Goal: Complete application form: Complete application form

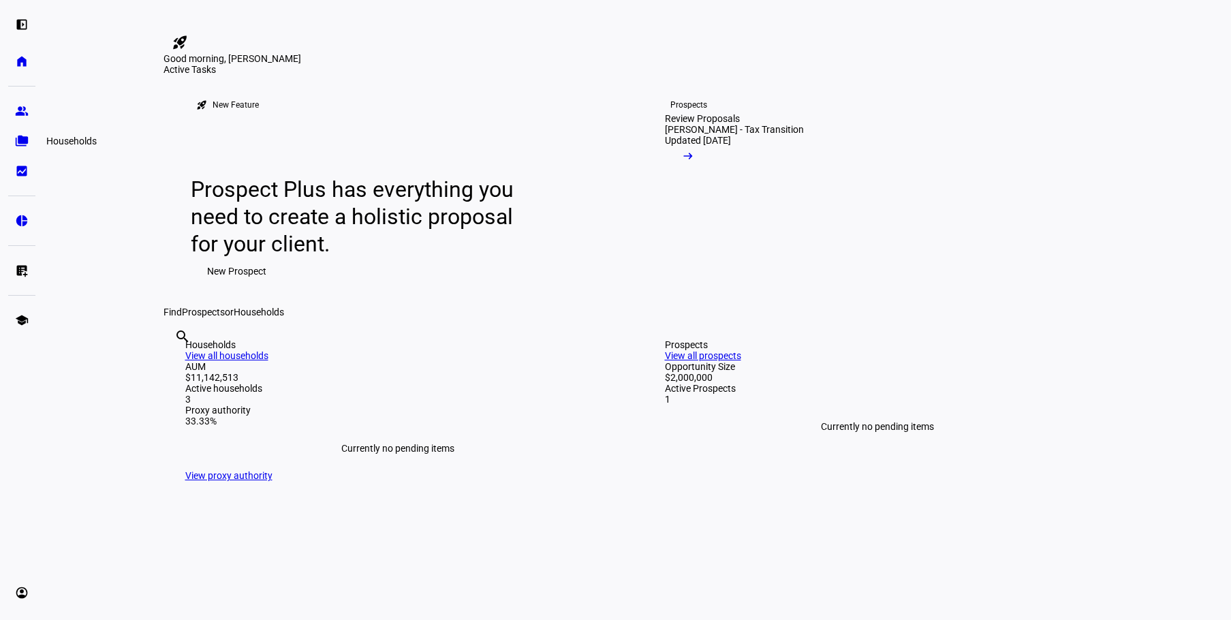
click at [16, 139] on eth-mat-symbol "folder_copy" at bounding box center [22, 141] width 14 height 14
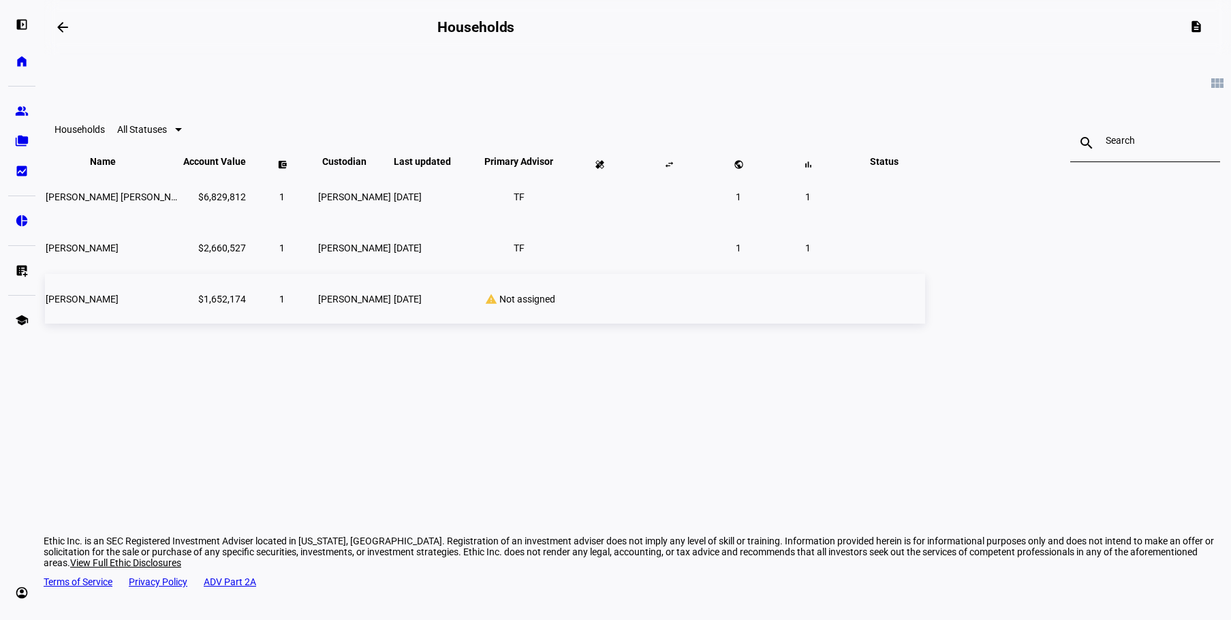
click at [564, 305] on div "warning Not assigned" at bounding box center [518, 299] width 89 height 12
click at [181, 324] on td "[PERSON_NAME]" at bounding box center [113, 299] width 136 height 50
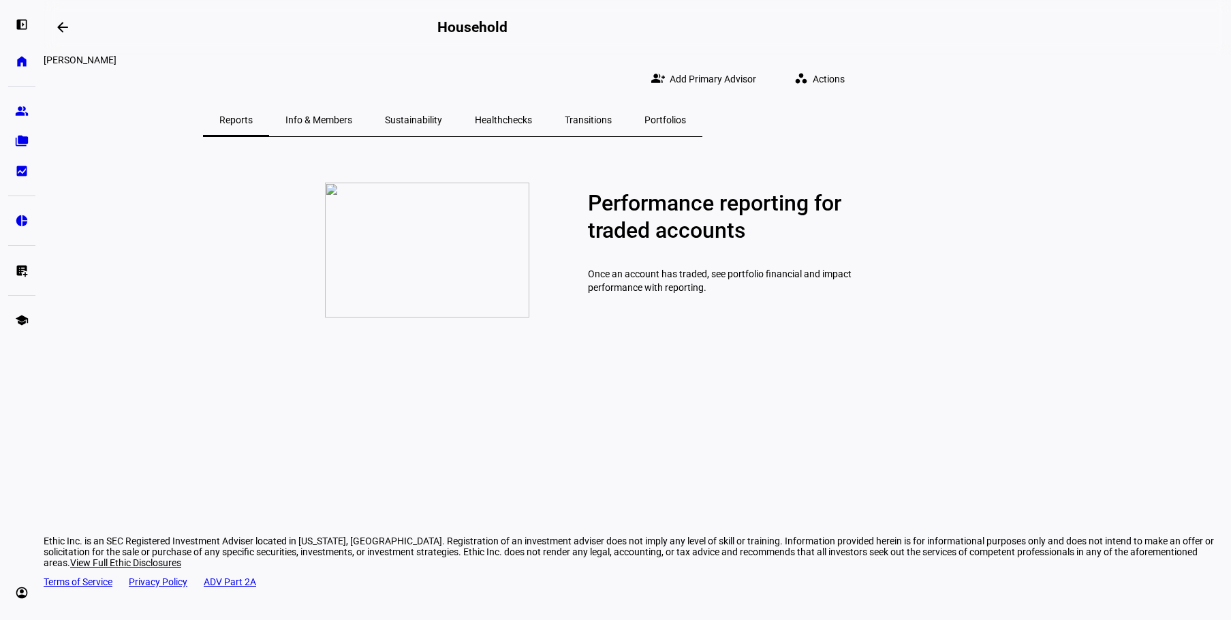
click at [352, 115] on span "Info & Members" at bounding box center [319, 120] width 67 height 10
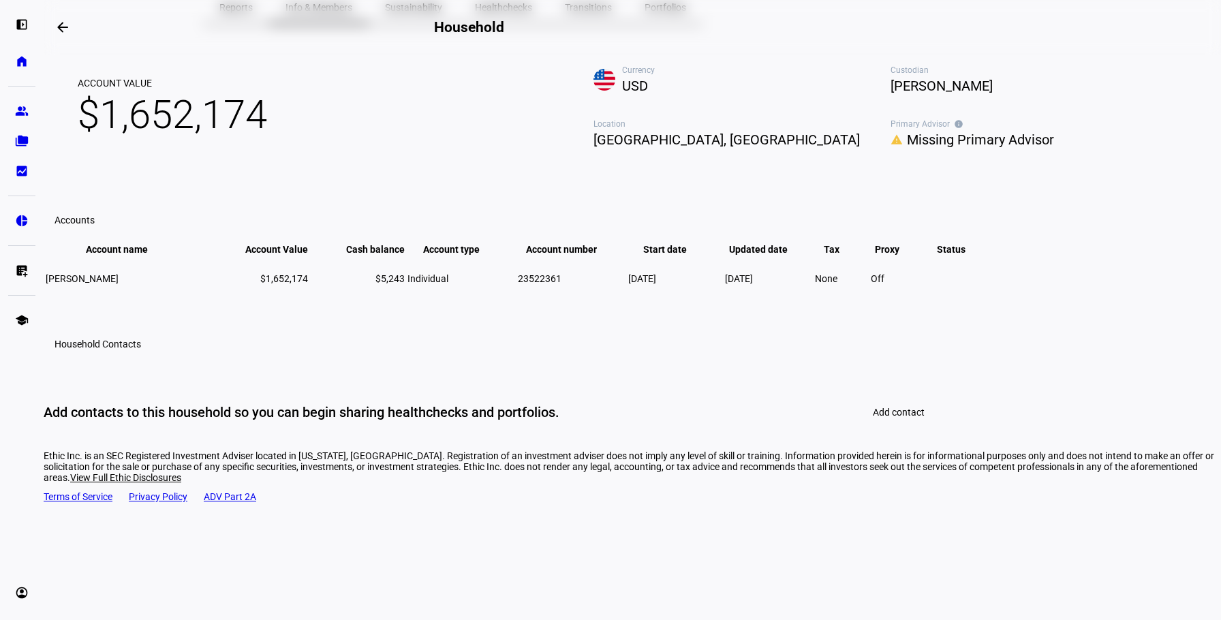
scroll to position [136, 0]
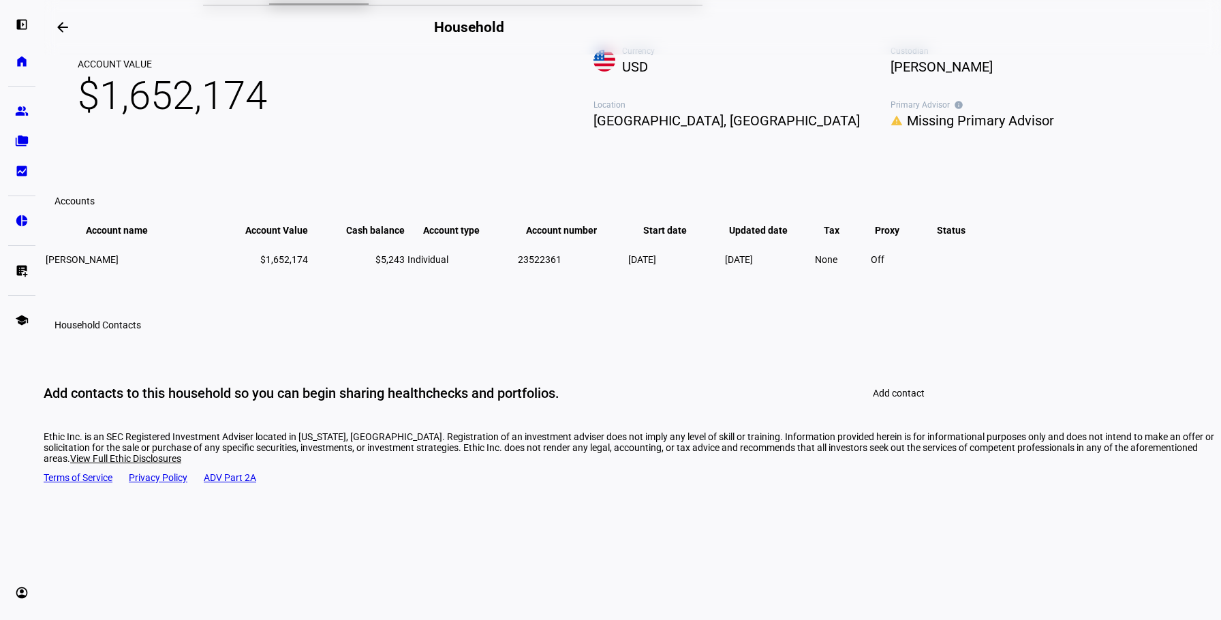
click at [935, 410] on span at bounding box center [899, 393] width 85 height 33
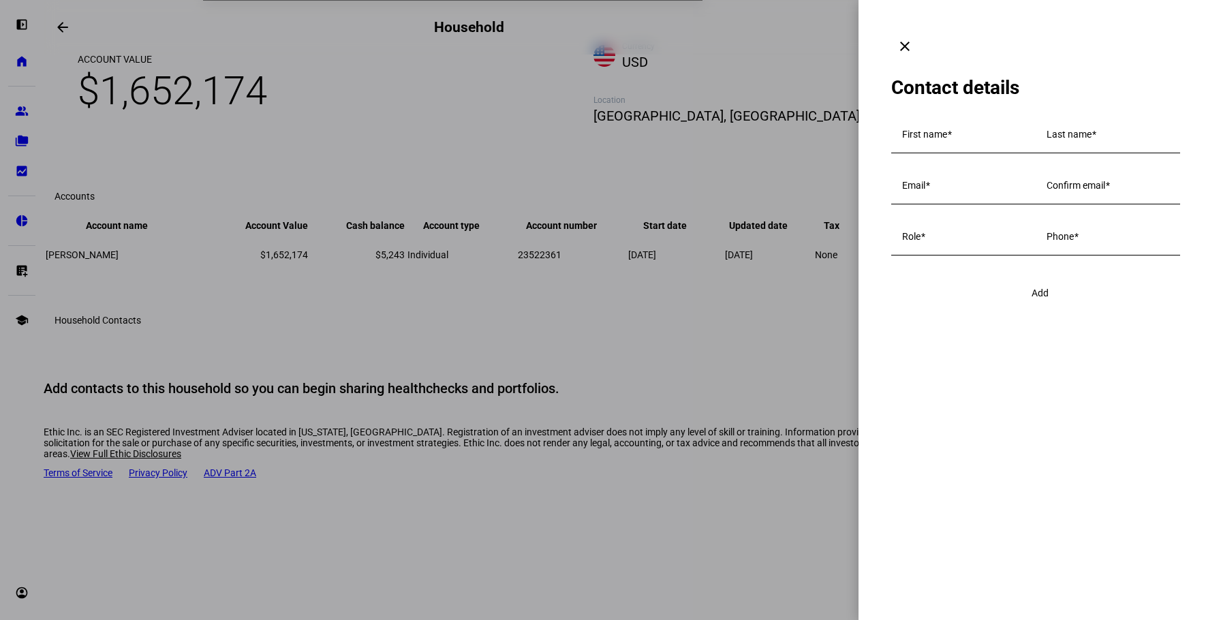
click at [913, 38] on mat-icon "clear" at bounding box center [905, 46] width 16 height 16
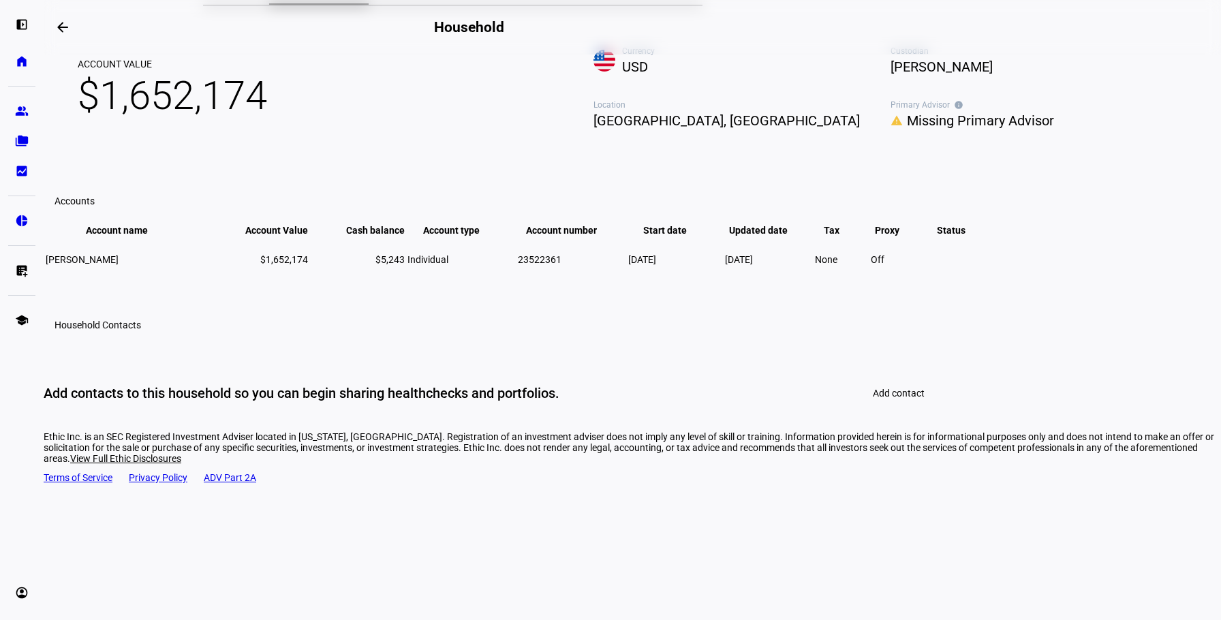
scroll to position [168, 0]
click at [723, 281] on td "[DATE]" at bounding box center [675, 260] width 95 height 44
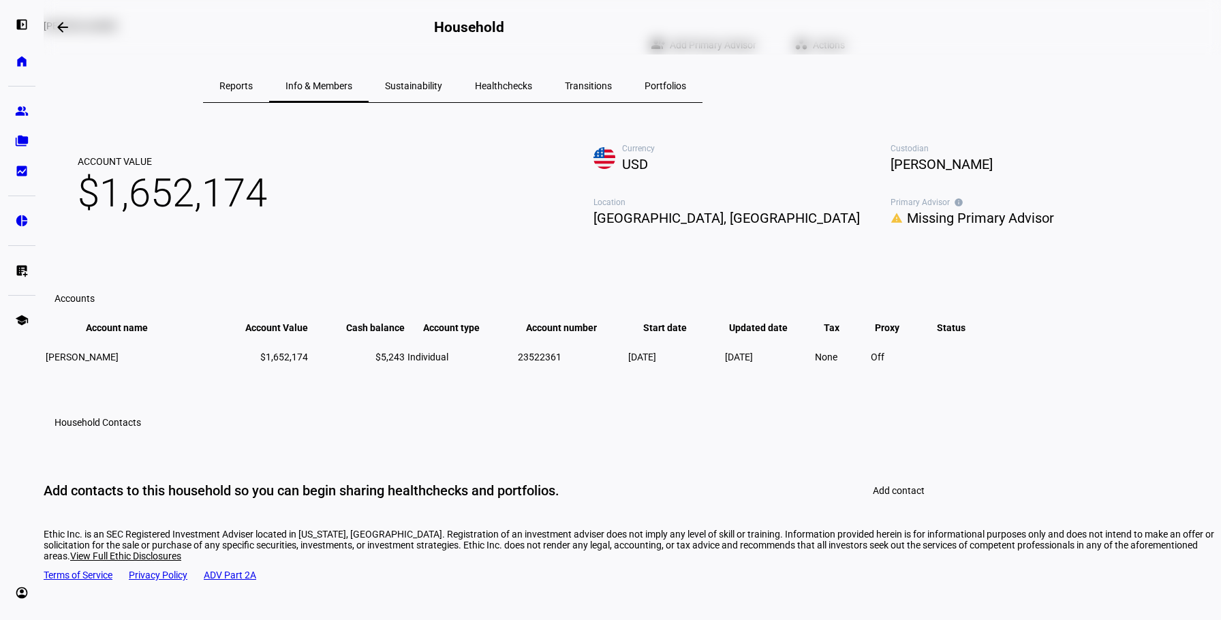
scroll to position [32, 0]
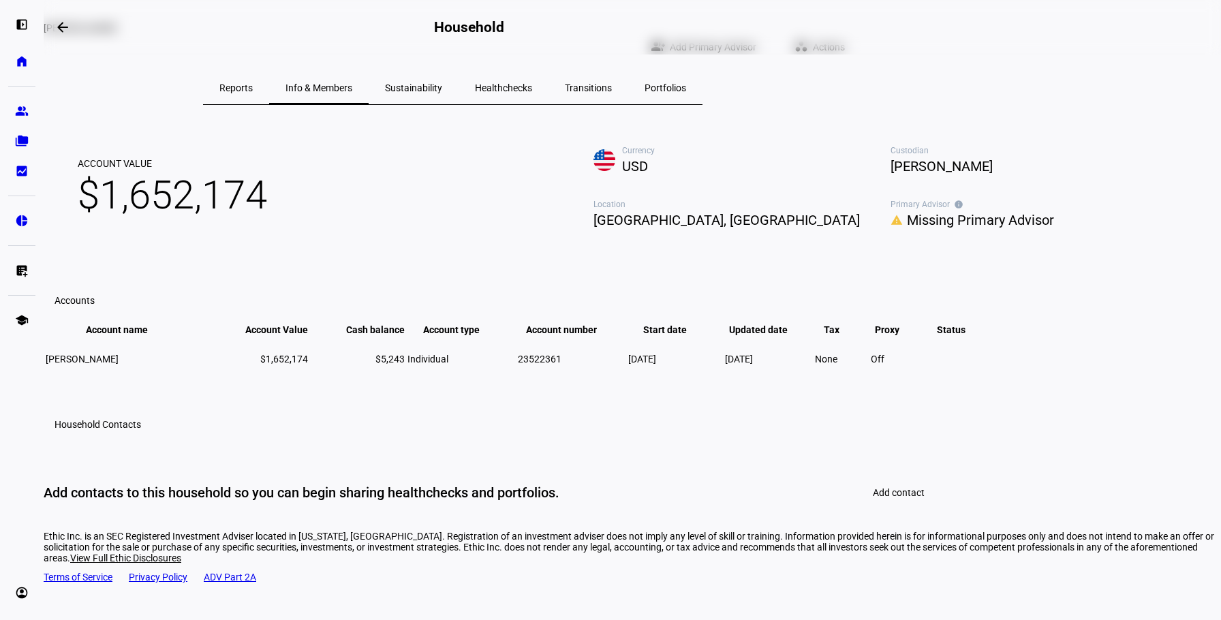
click at [907, 231] on span "Missing Primary Advisor" at bounding box center [980, 220] width 147 height 22
click at [876, 338] on div "person_add Add Primary Advisor" at bounding box center [908, 328] width 191 height 33
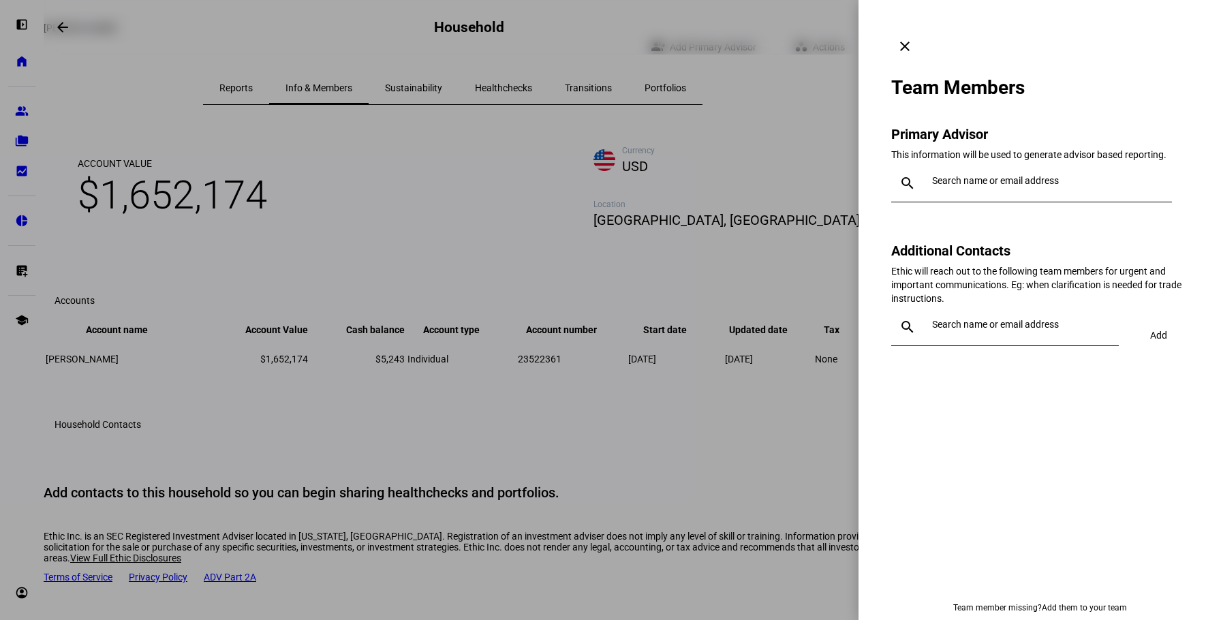
click at [957, 164] on div at bounding box center [1044, 183] width 234 height 38
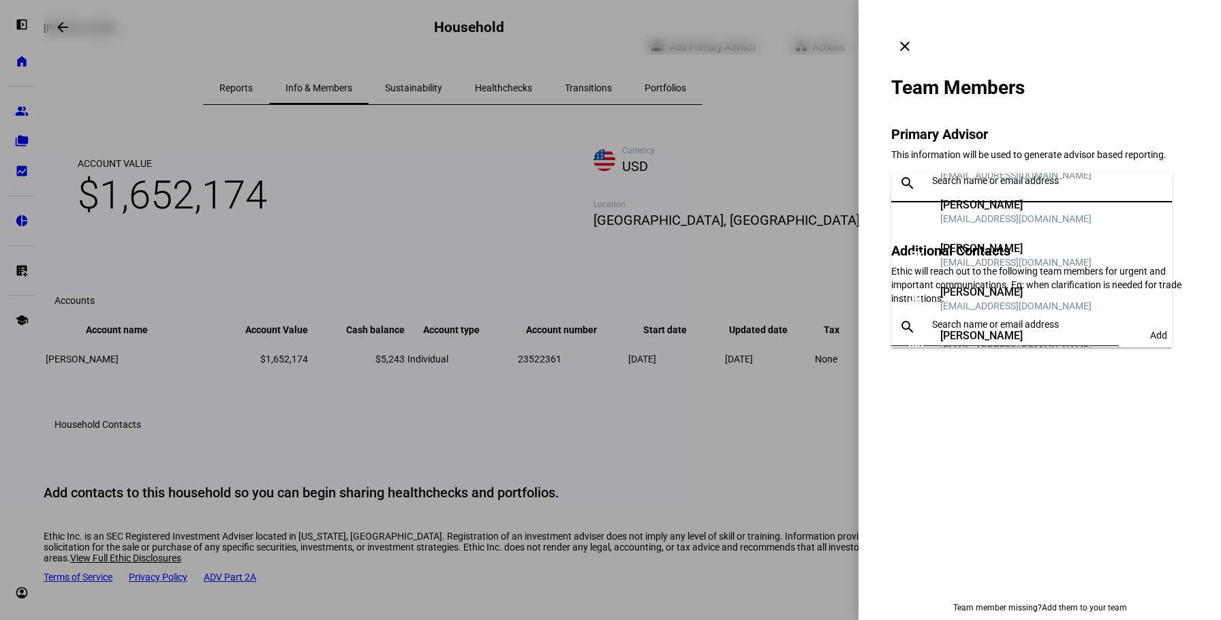
scroll to position [136, 0]
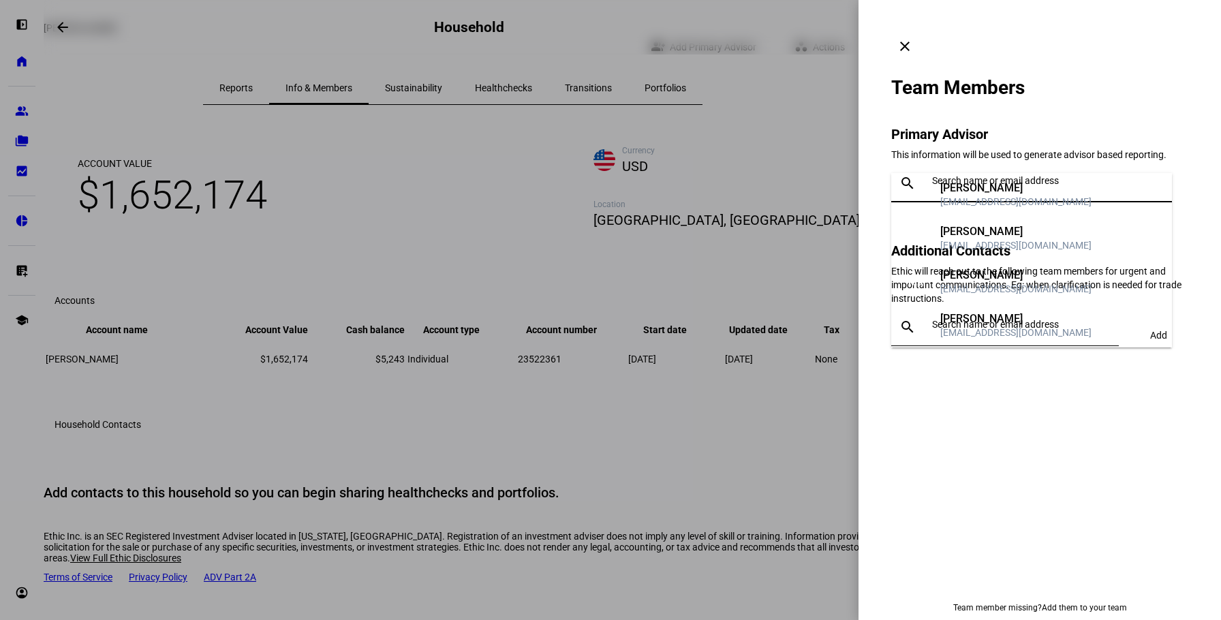
click at [953, 319] on div "[PERSON_NAME]" at bounding box center [1015, 319] width 151 height 14
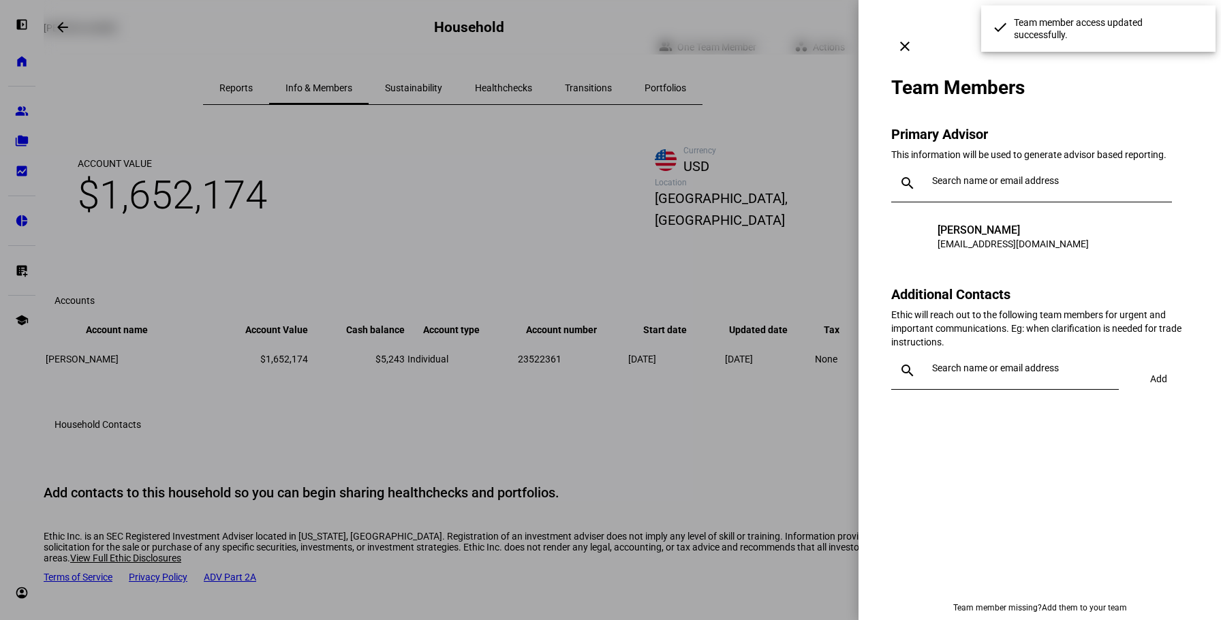
click at [703, 341] on div at bounding box center [610, 310] width 1221 height 620
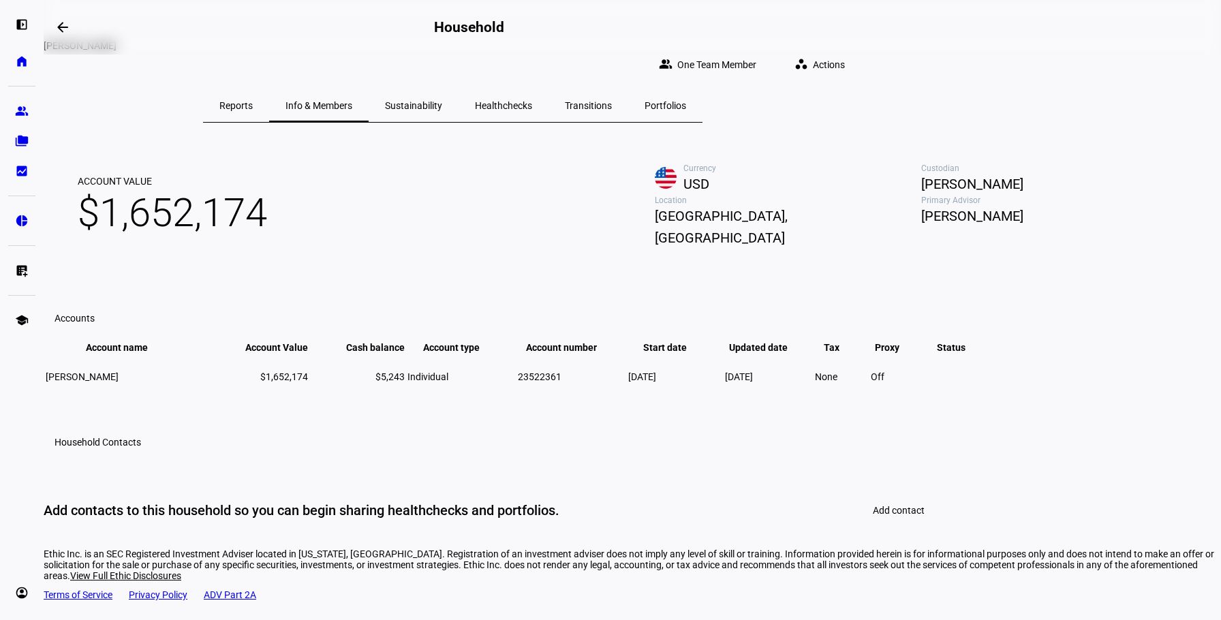
scroll to position [0, 0]
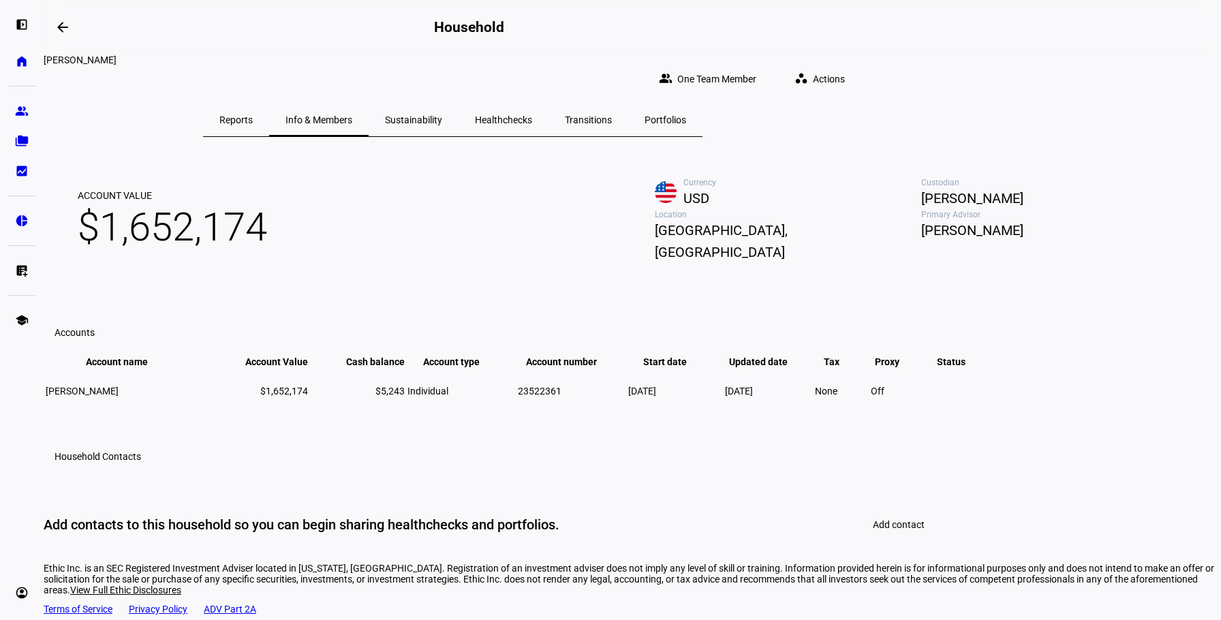
click at [442, 115] on span "Sustainability" at bounding box center [413, 120] width 57 height 10
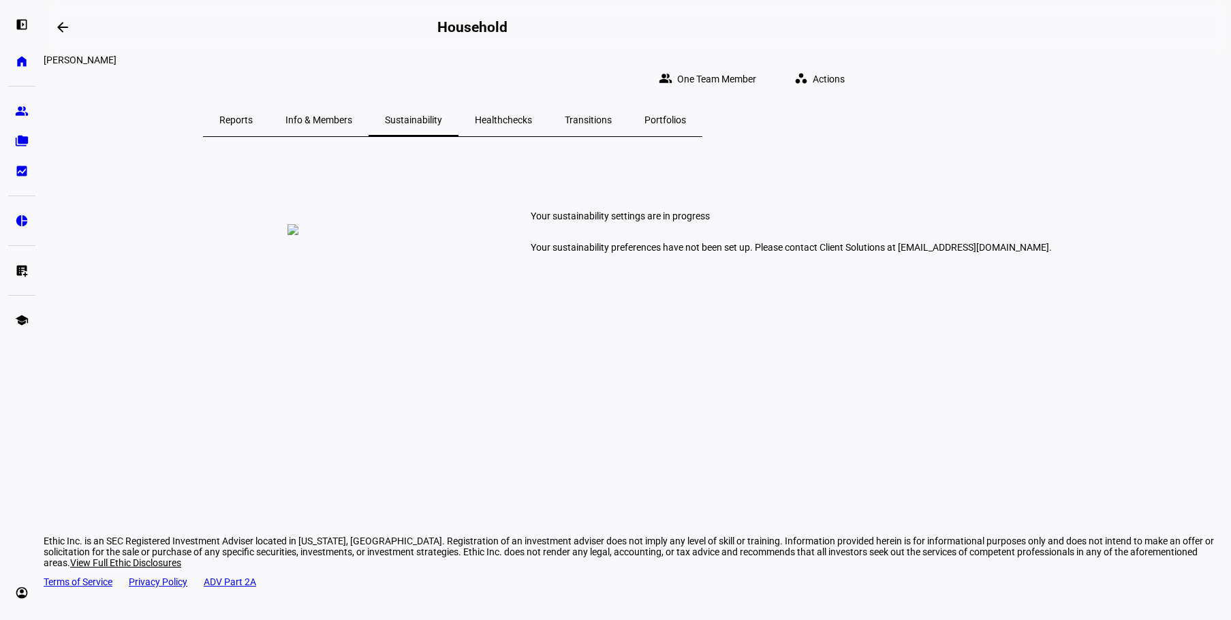
click at [532, 115] on span "Healthchecks" at bounding box center [503, 120] width 57 height 10
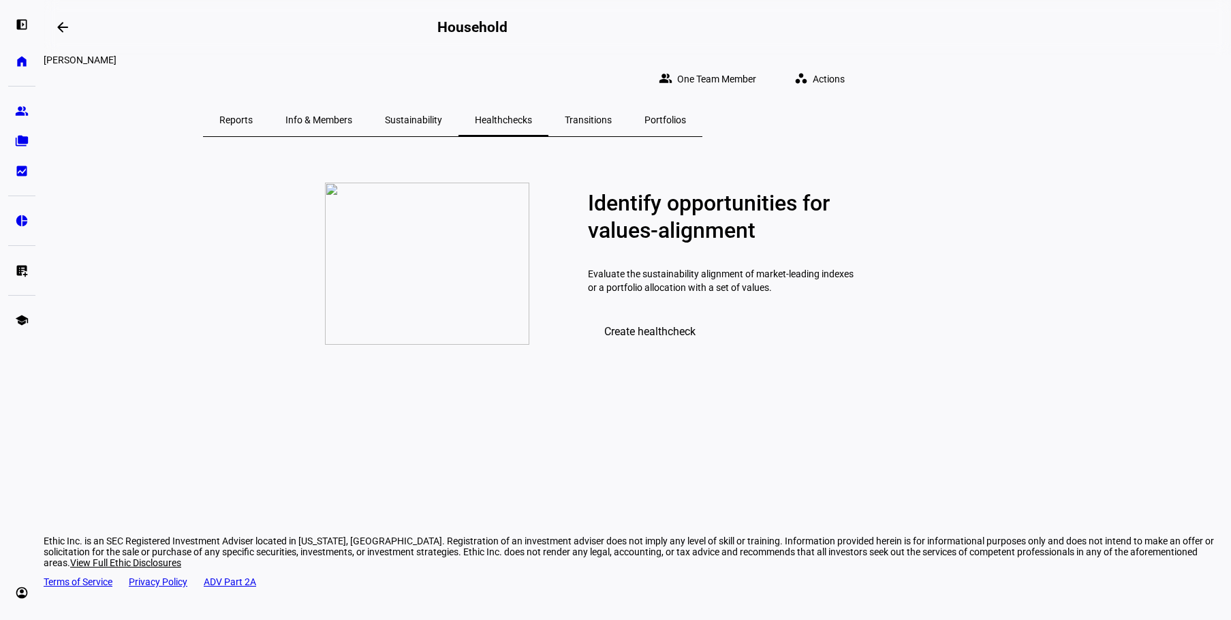
click at [612, 104] on span "Transitions" at bounding box center [588, 120] width 47 height 33
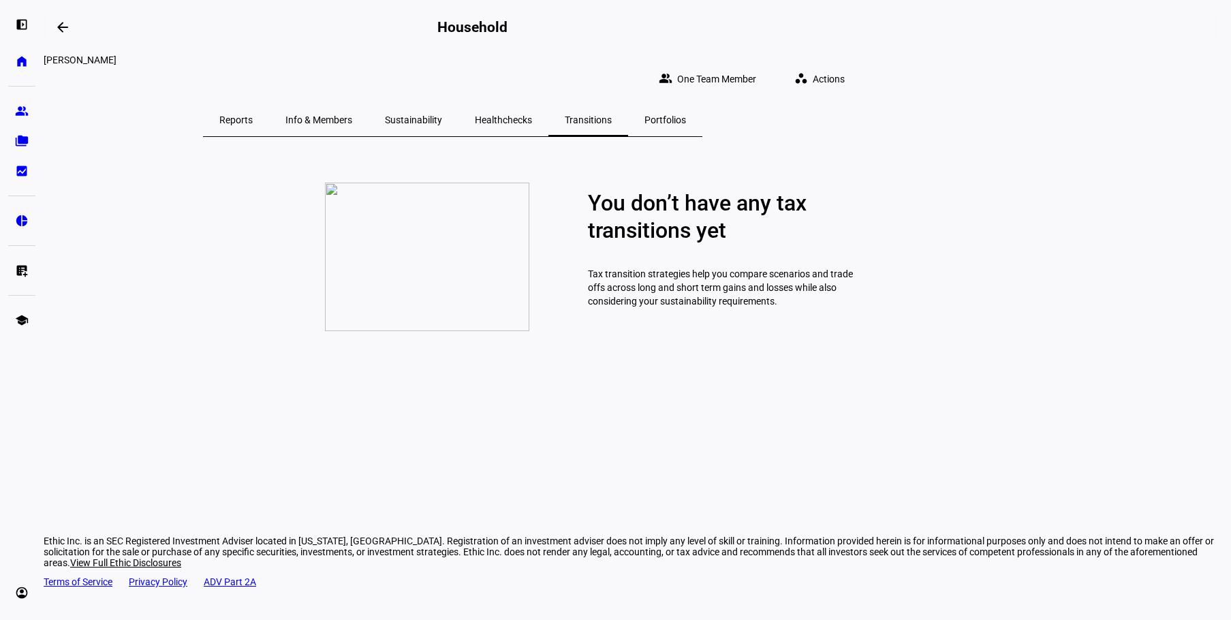
click at [686, 115] on span "Portfolios" at bounding box center [666, 120] width 42 height 10
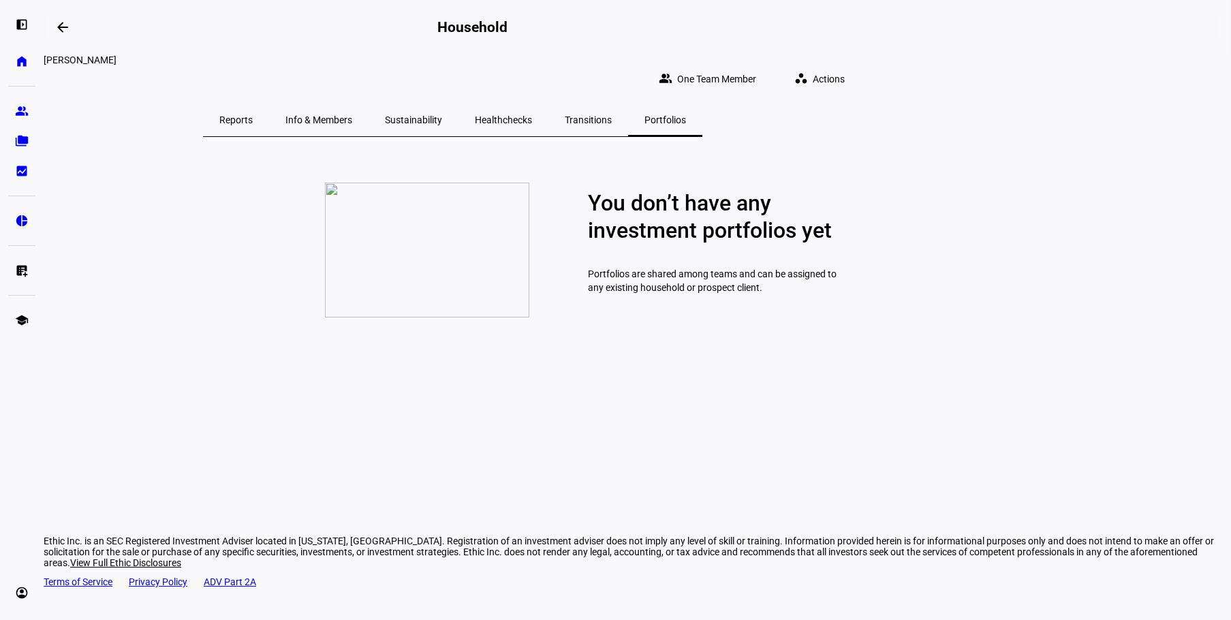
click at [532, 115] on span "Healthchecks" at bounding box center [503, 120] width 57 height 10
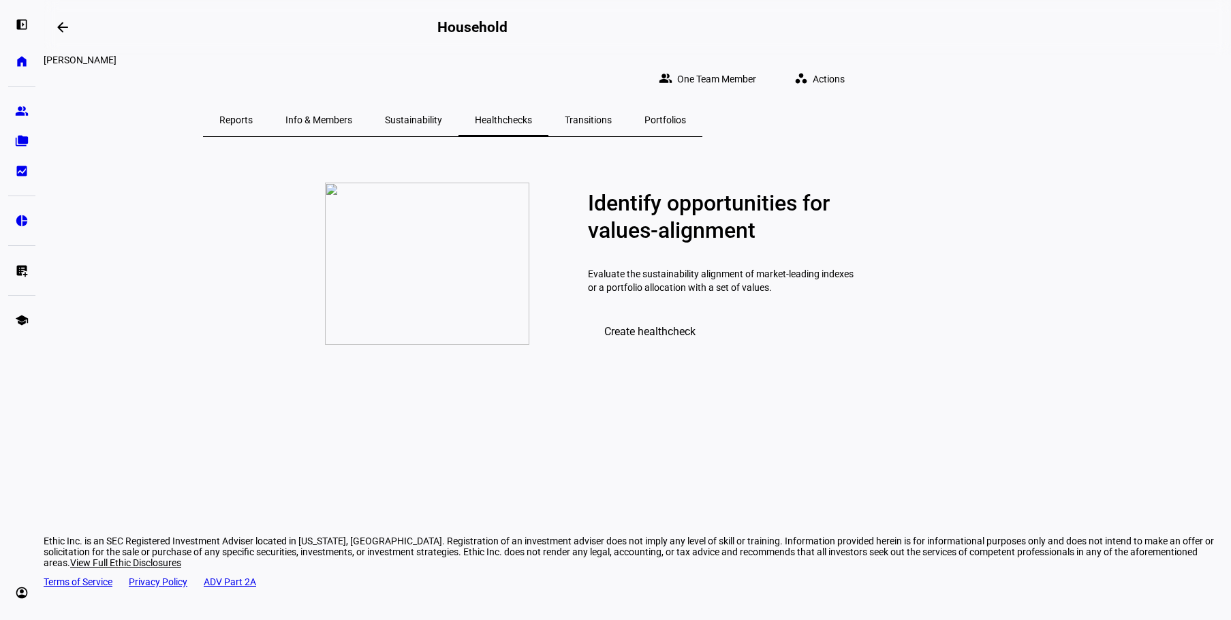
click at [442, 104] on span "Sustainability" at bounding box center [413, 120] width 57 height 33
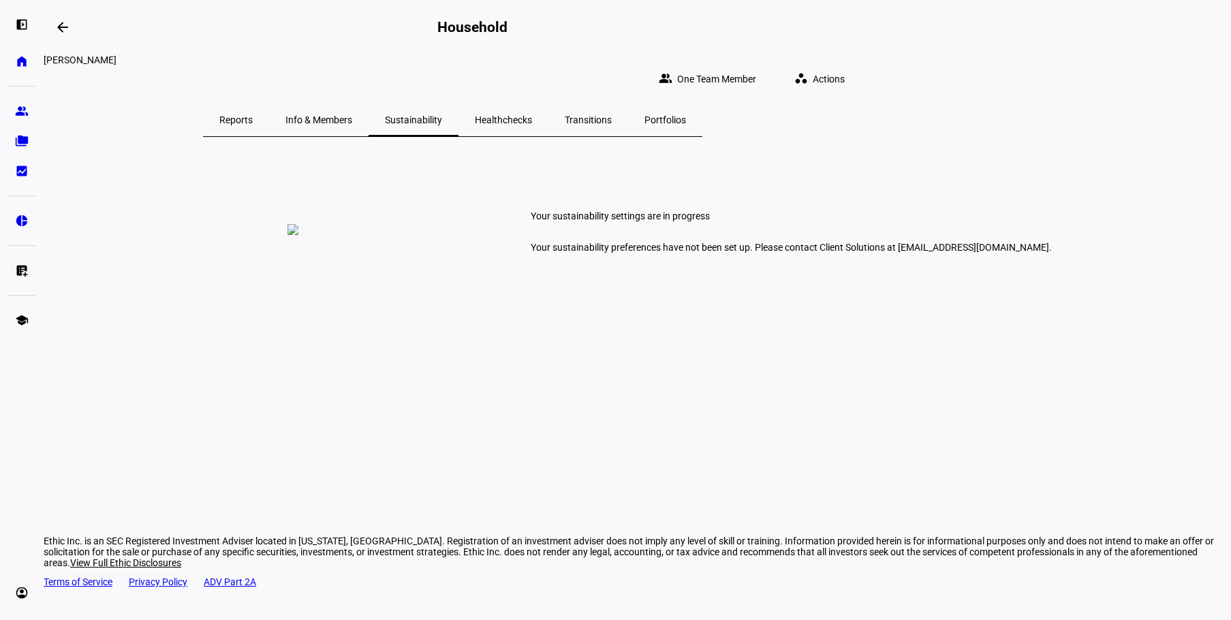
click at [352, 115] on span "Info & Members" at bounding box center [319, 120] width 67 height 10
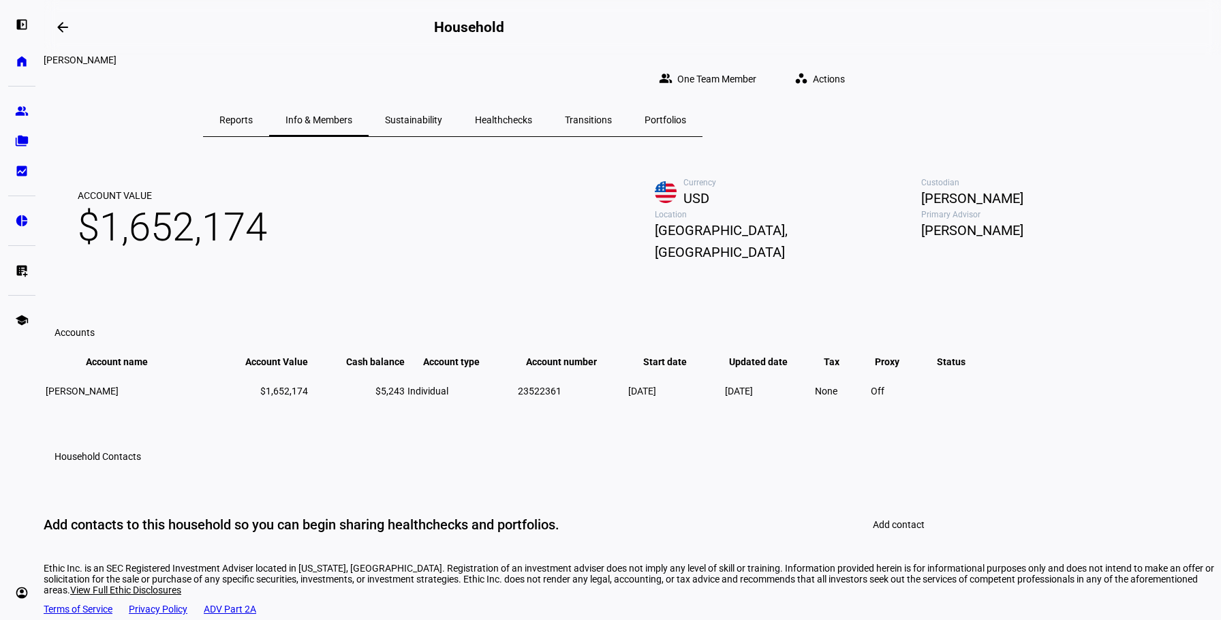
click at [705, 263] on span "[GEOGRAPHIC_DATA], [GEOGRAPHIC_DATA]" at bounding box center [788, 241] width 266 height 44
click at [253, 115] on span "Reports" at bounding box center [235, 120] width 33 height 10
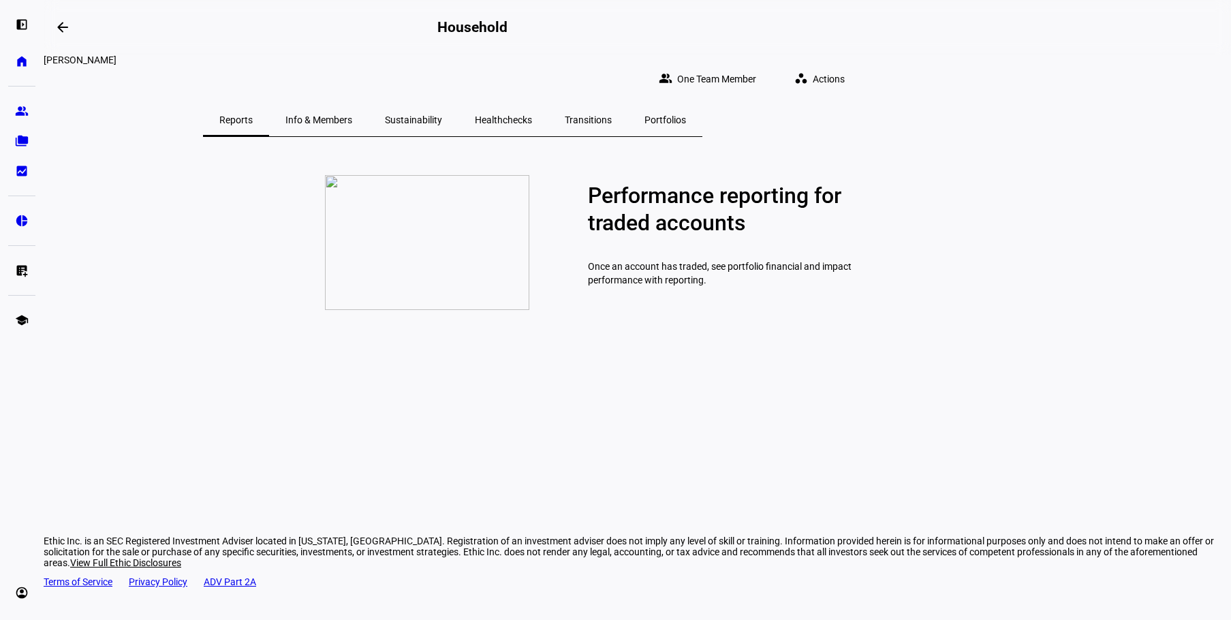
click at [612, 115] on span "Transitions" at bounding box center [588, 120] width 47 height 10
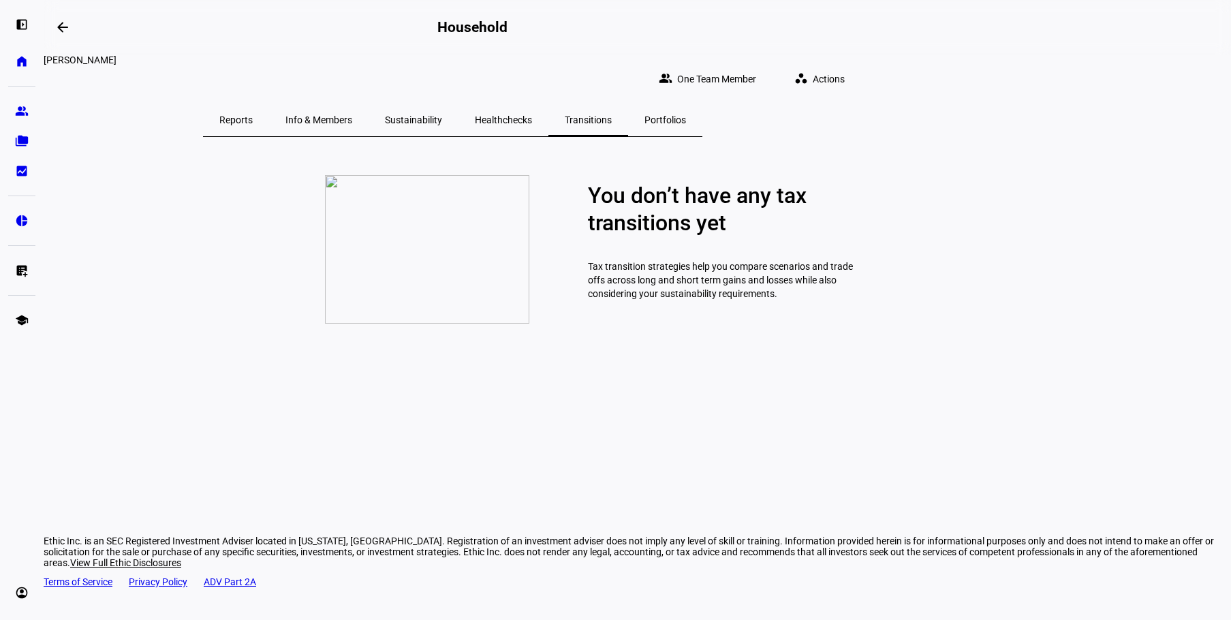
click at [532, 115] on span "Healthchecks" at bounding box center [503, 120] width 57 height 10
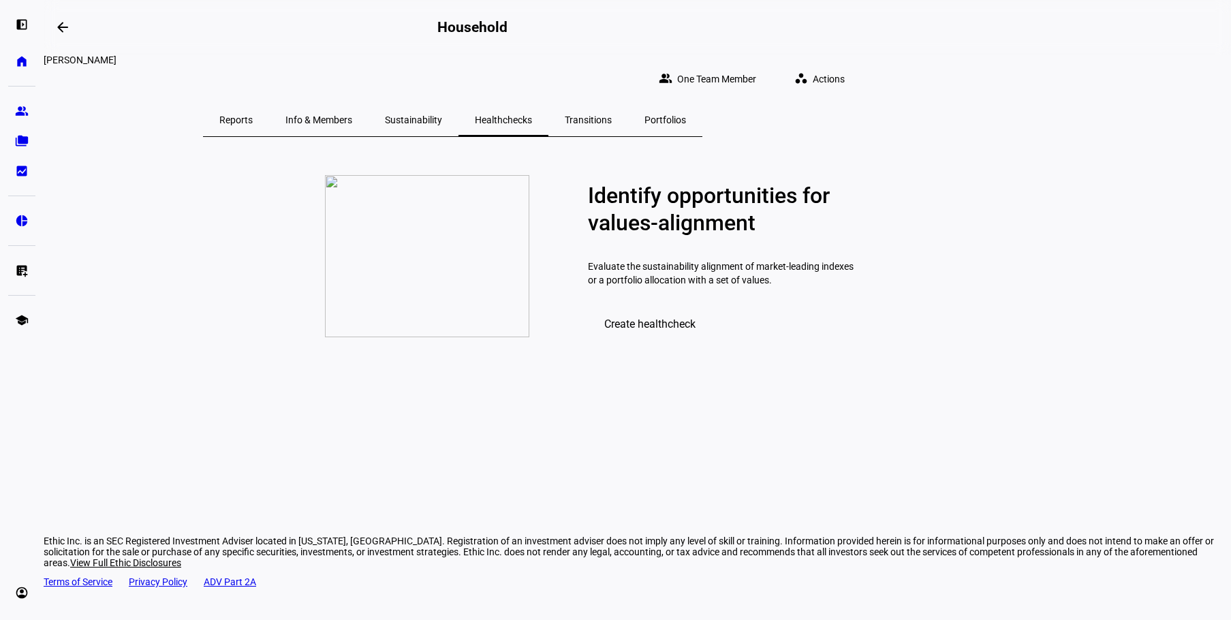
click at [662, 331] on span "Create healthcheck" at bounding box center [649, 324] width 91 height 13
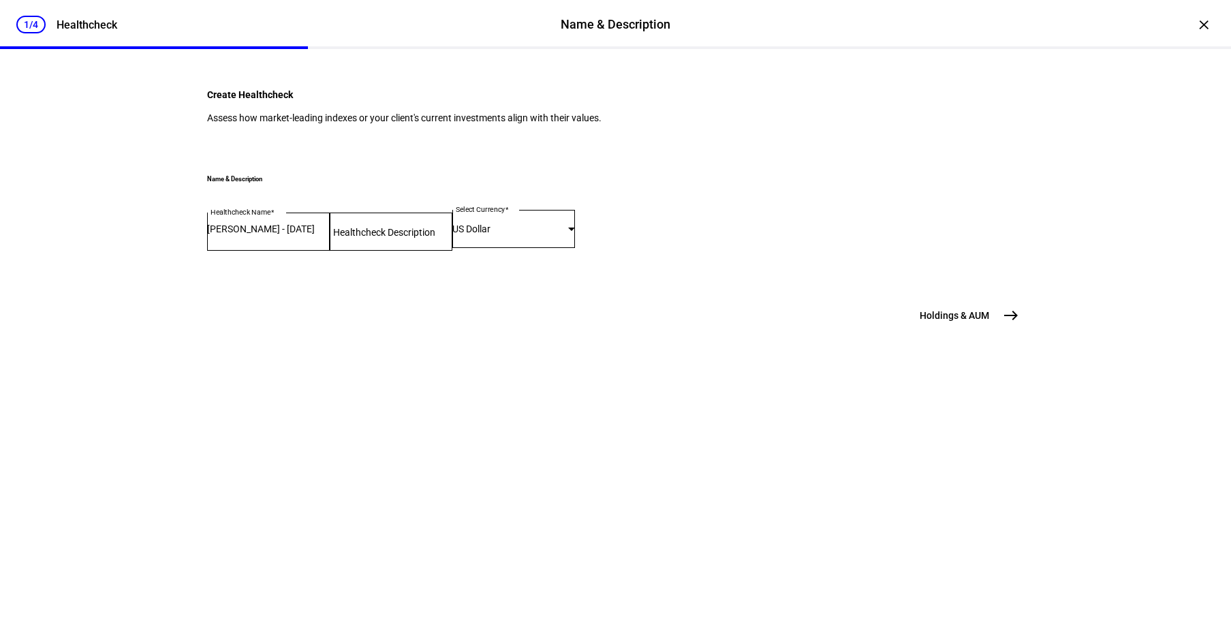
scroll to position [56, 0]
click at [998, 329] on span "east" at bounding box center [1011, 315] width 27 height 27
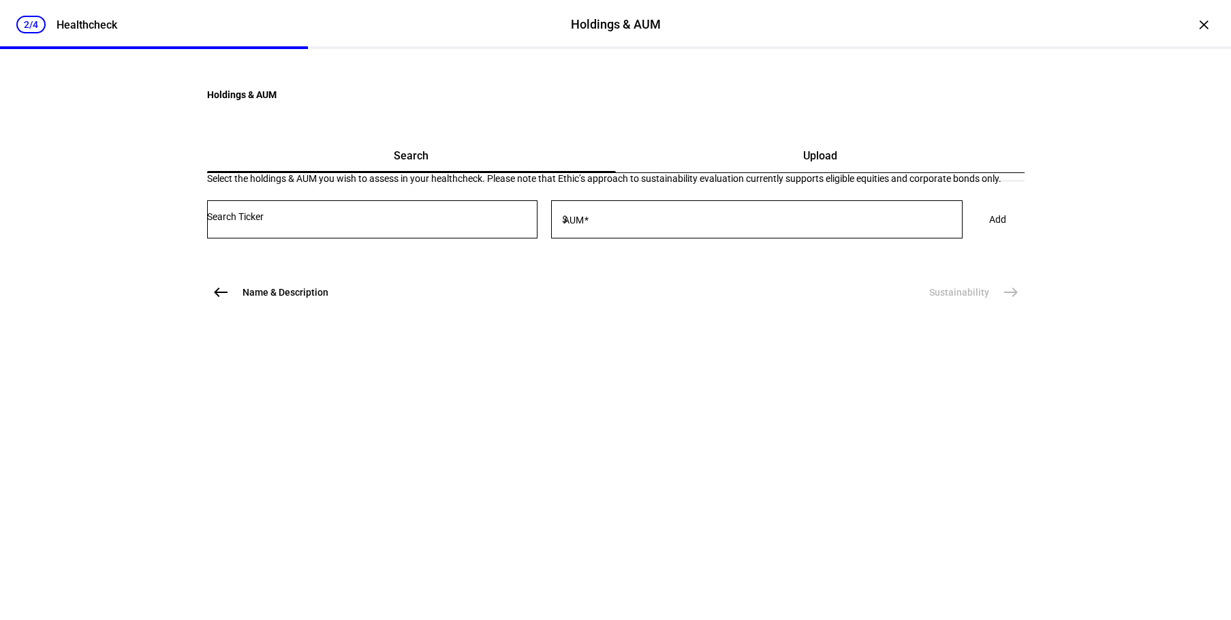
scroll to position [0, 0]
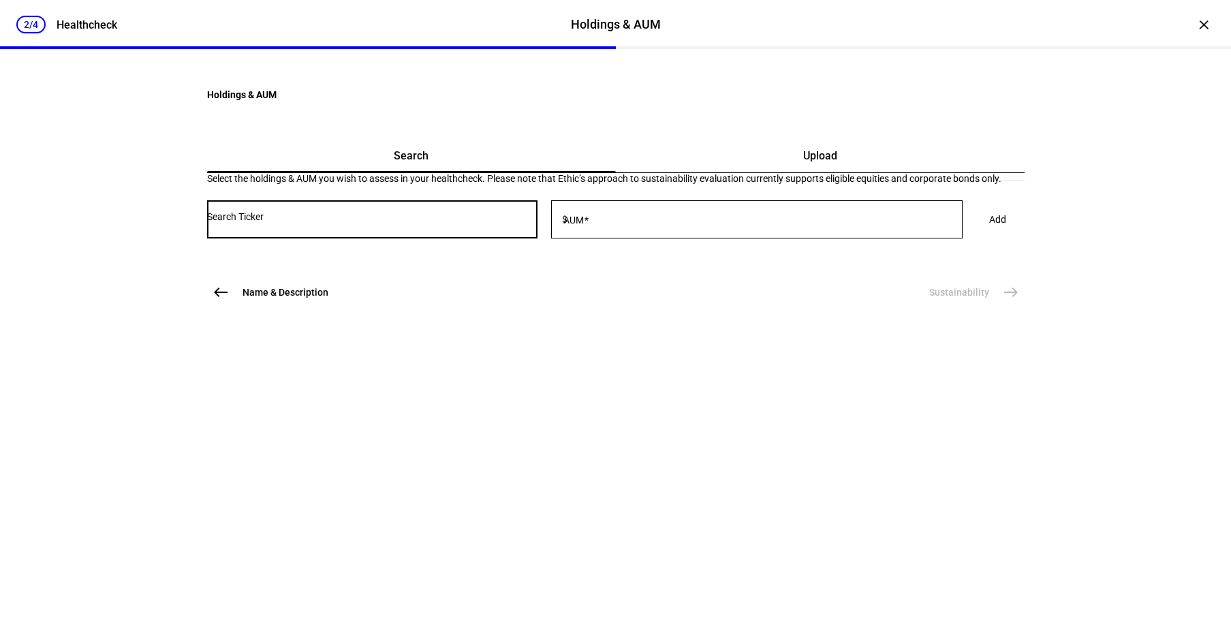
click at [454, 222] on input "Number" at bounding box center [372, 216] width 331 height 11
click at [262, 299] on span "Name & Description" at bounding box center [286, 293] width 86 height 14
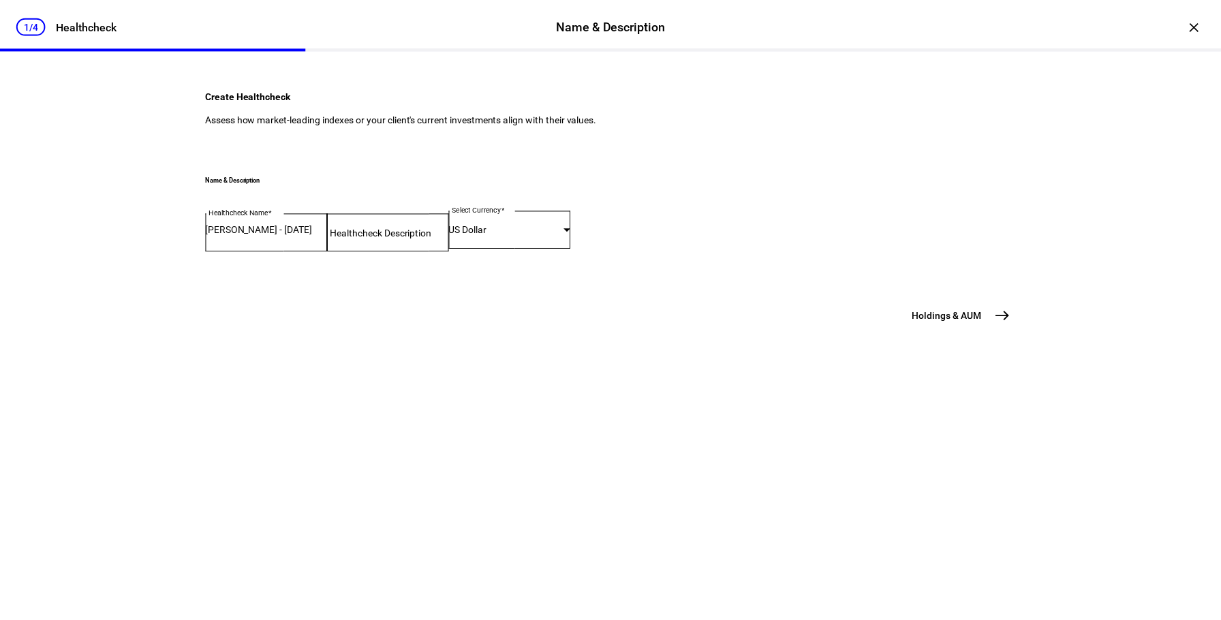
scroll to position [56, 0]
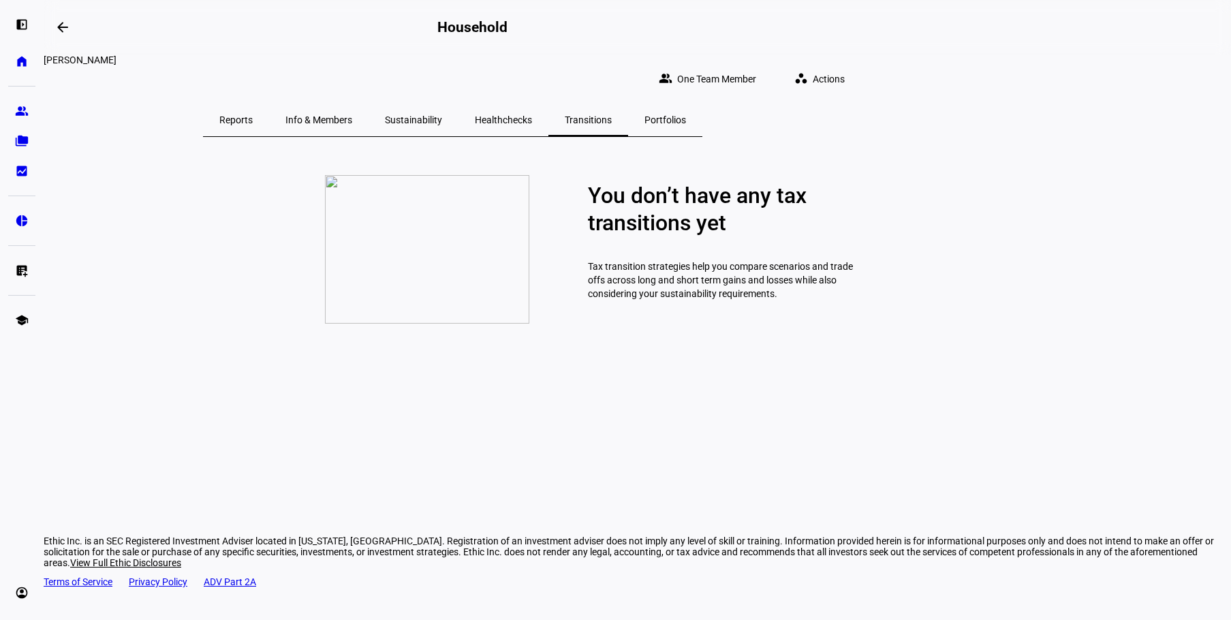
click at [352, 115] on span "Info & Members" at bounding box center [319, 120] width 67 height 10
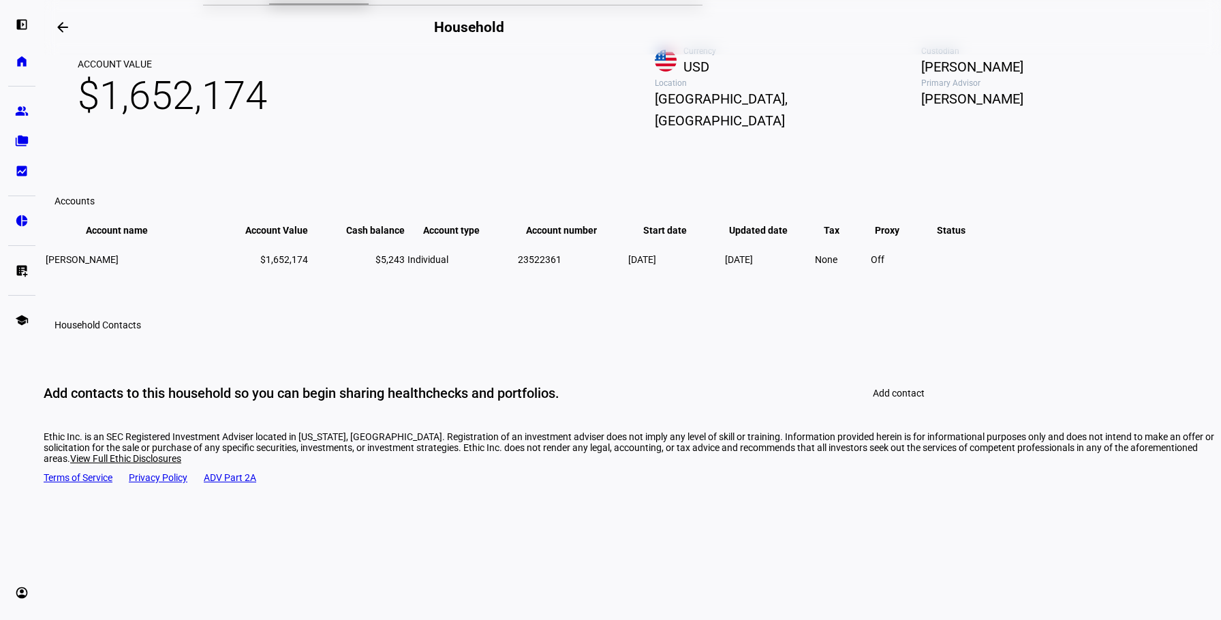
scroll to position [68, 0]
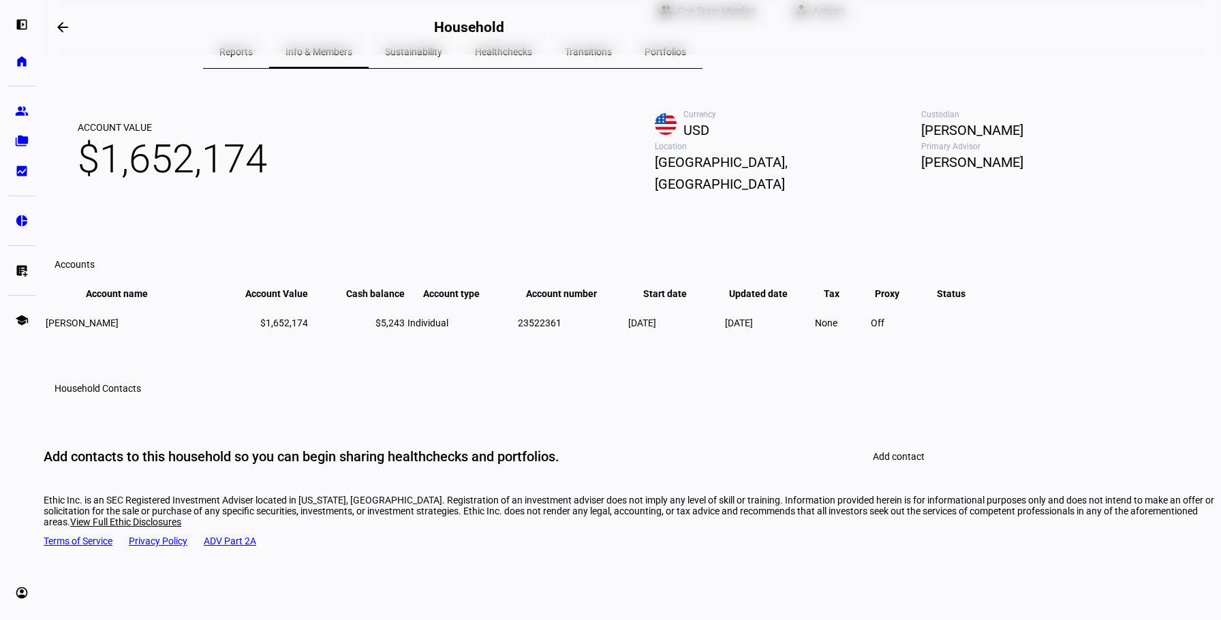
click at [1112, 384] on plt-household-details "Account Value $1,652,174 Currency USD Custodian [PERSON_NAME] Location [GEOGRAP…" at bounding box center [633, 284] width 1178 height 404
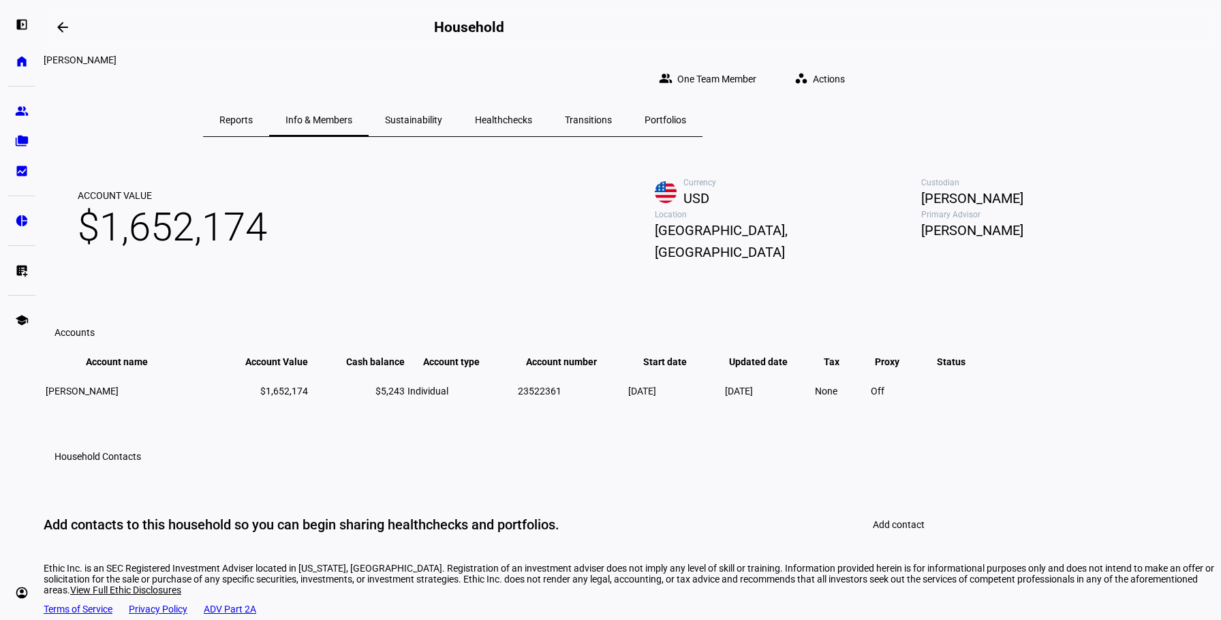
click at [1072, 216] on plt-household-details "Account Value $1,652,174 Currency USD Custodian [PERSON_NAME] Location [GEOGRAP…" at bounding box center [633, 353] width 1178 height 404
click at [442, 115] on span "Sustainability" at bounding box center [413, 120] width 57 height 10
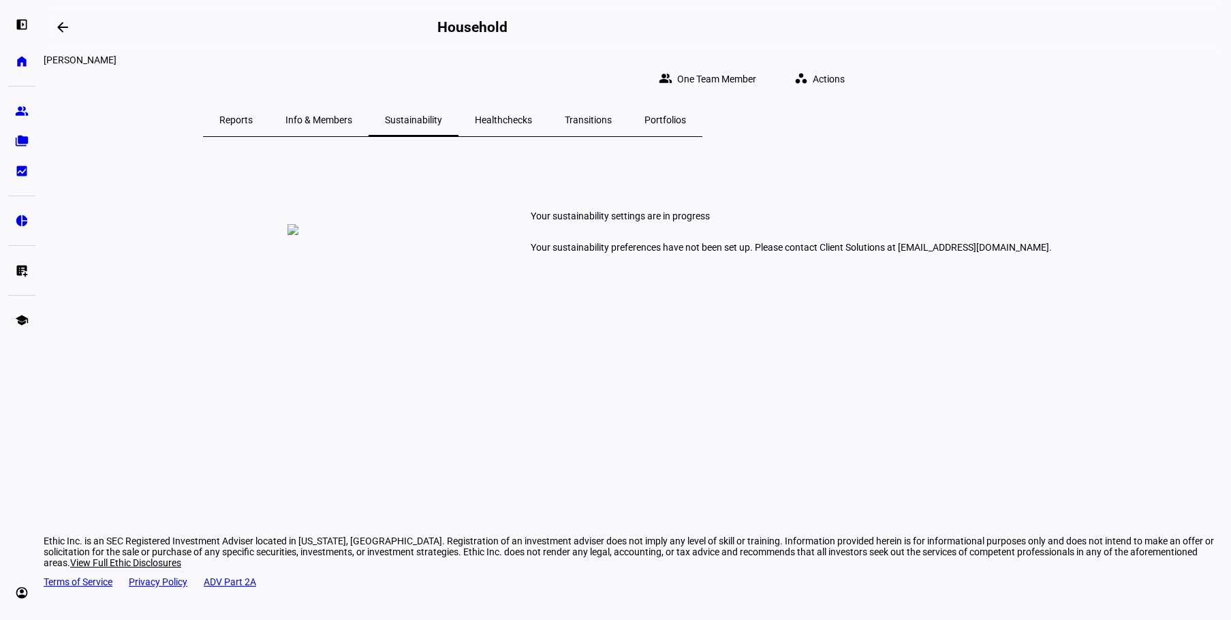
click at [352, 104] on span "Info & Members" at bounding box center [319, 120] width 67 height 33
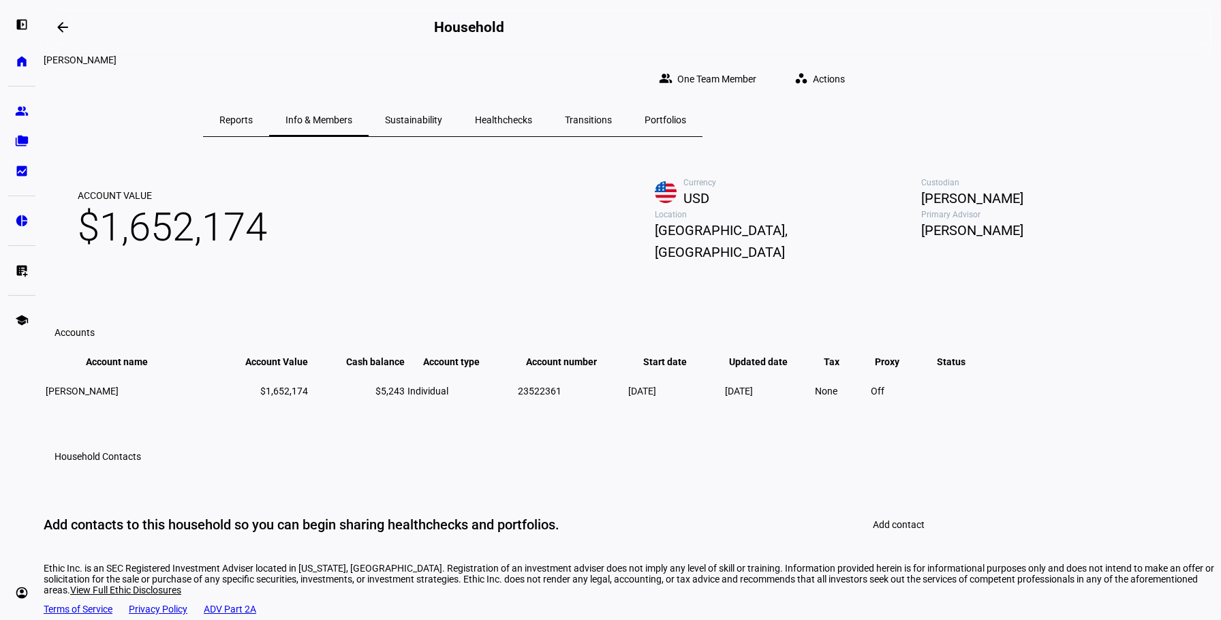
click at [253, 115] on span "Reports" at bounding box center [235, 120] width 33 height 10
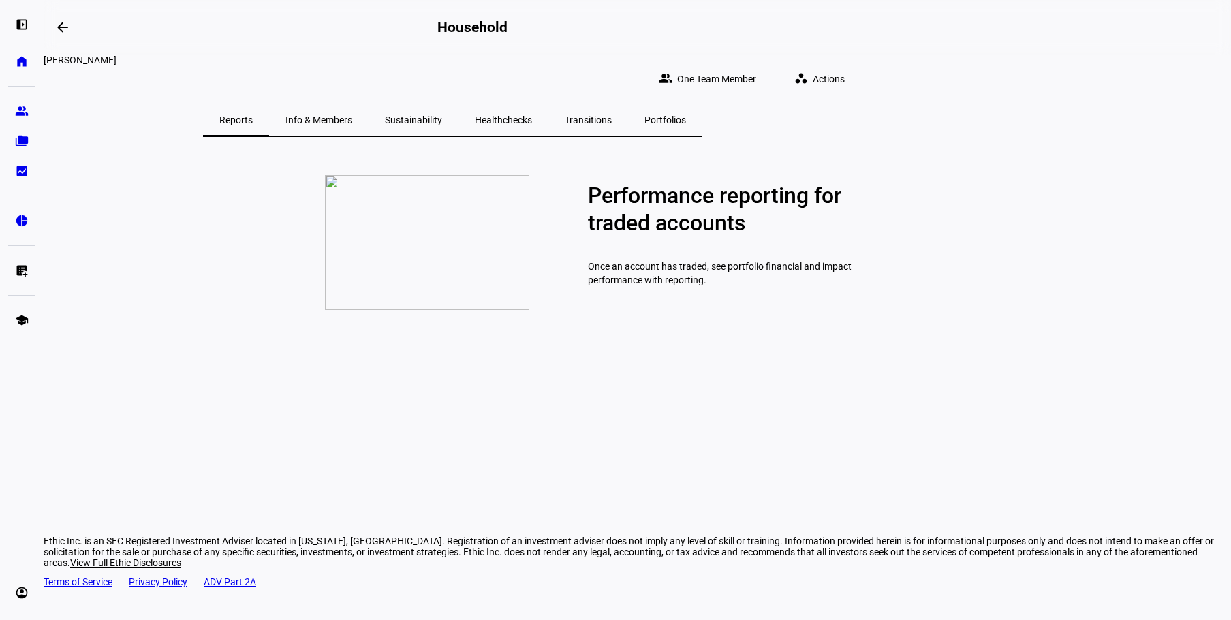
click at [352, 115] on span "Info & Members" at bounding box center [319, 120] width 67 height 10
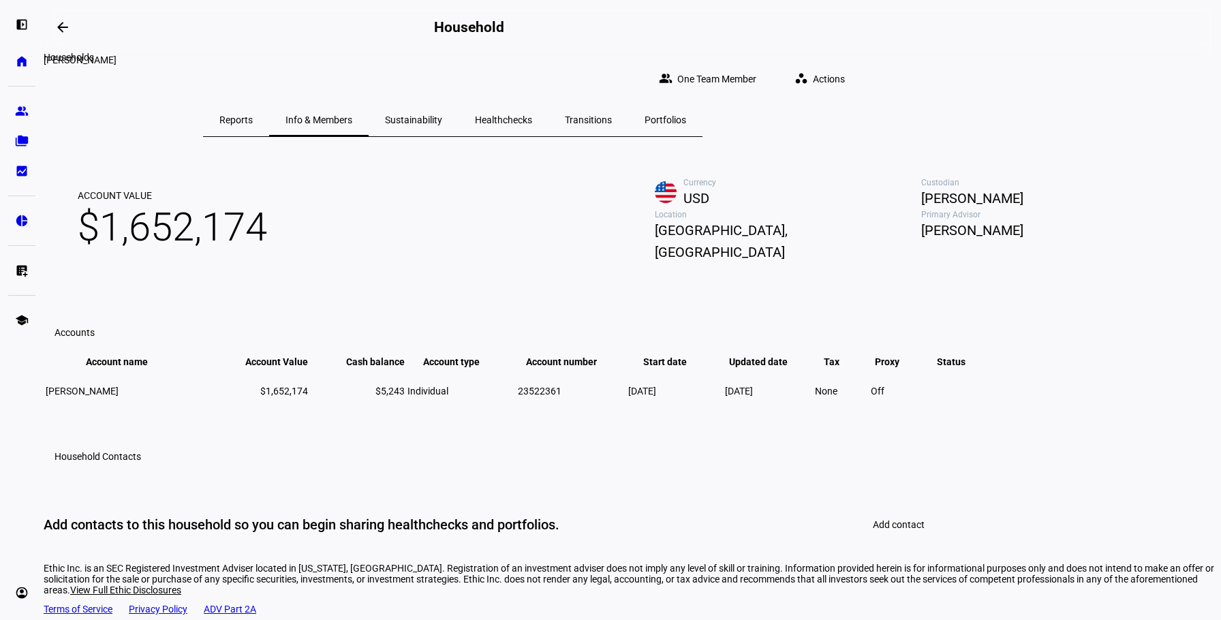
click at [73, 32] on span at bounding box center [62, 27] width 33 height 33
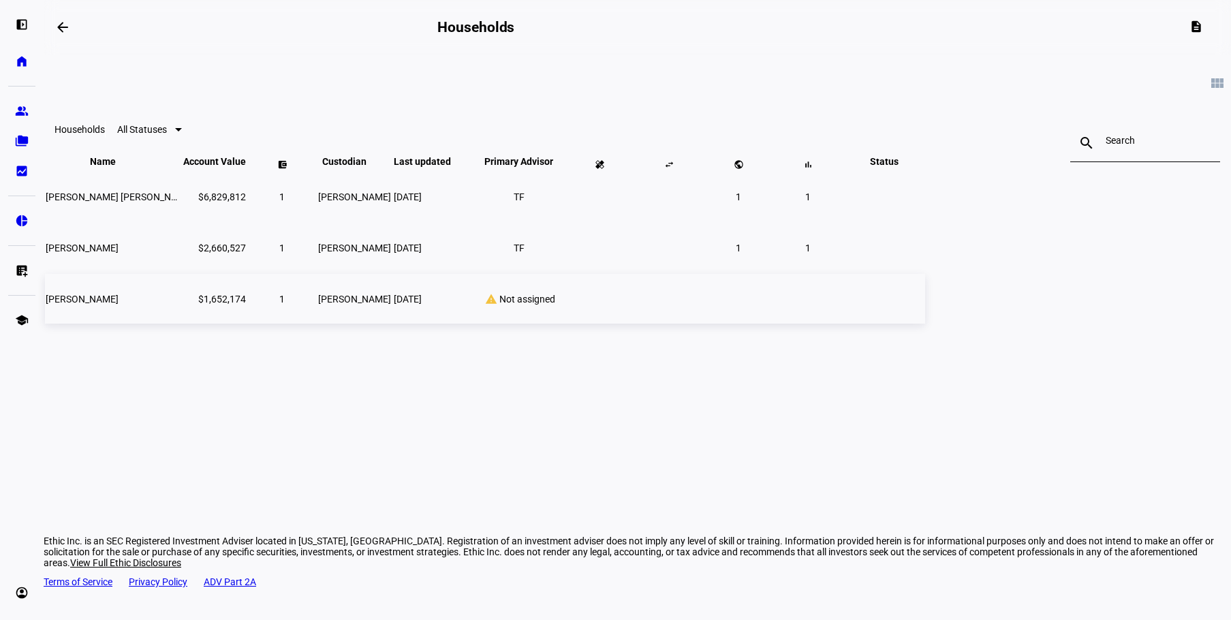
click at [181, 324] on td "[PERSON_NAME]" at bounding box center [113, 299] width 136 height 50
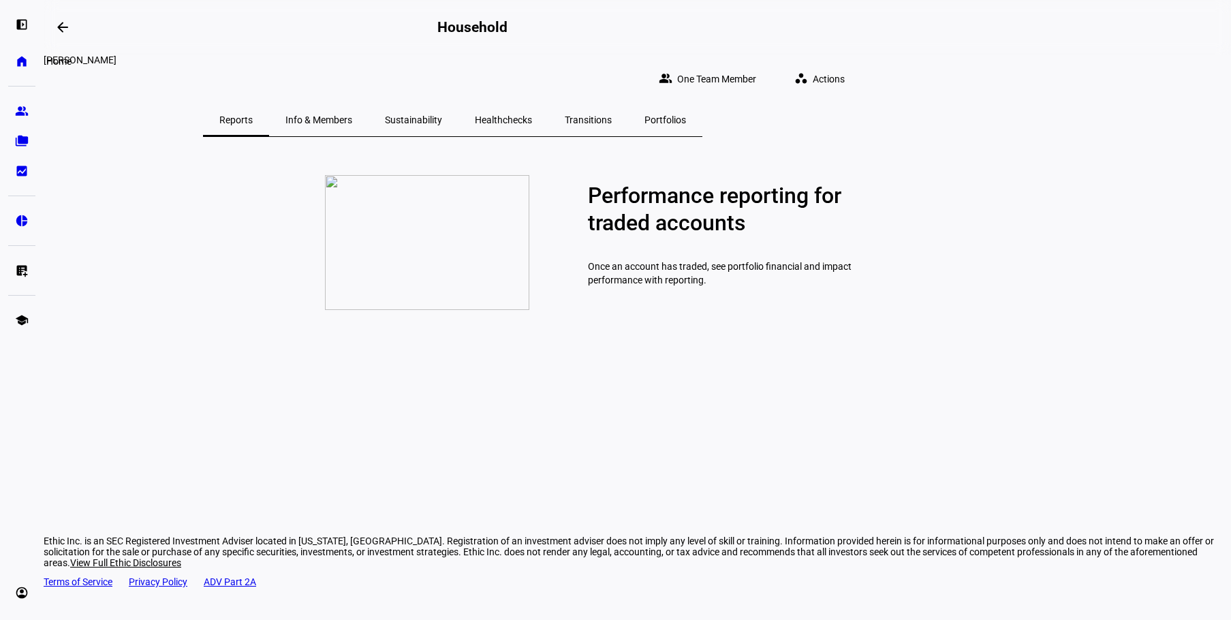
click at [24, 63] on eth-mat-symbol "home" at bounding box center [22, 62] width 14 height 14
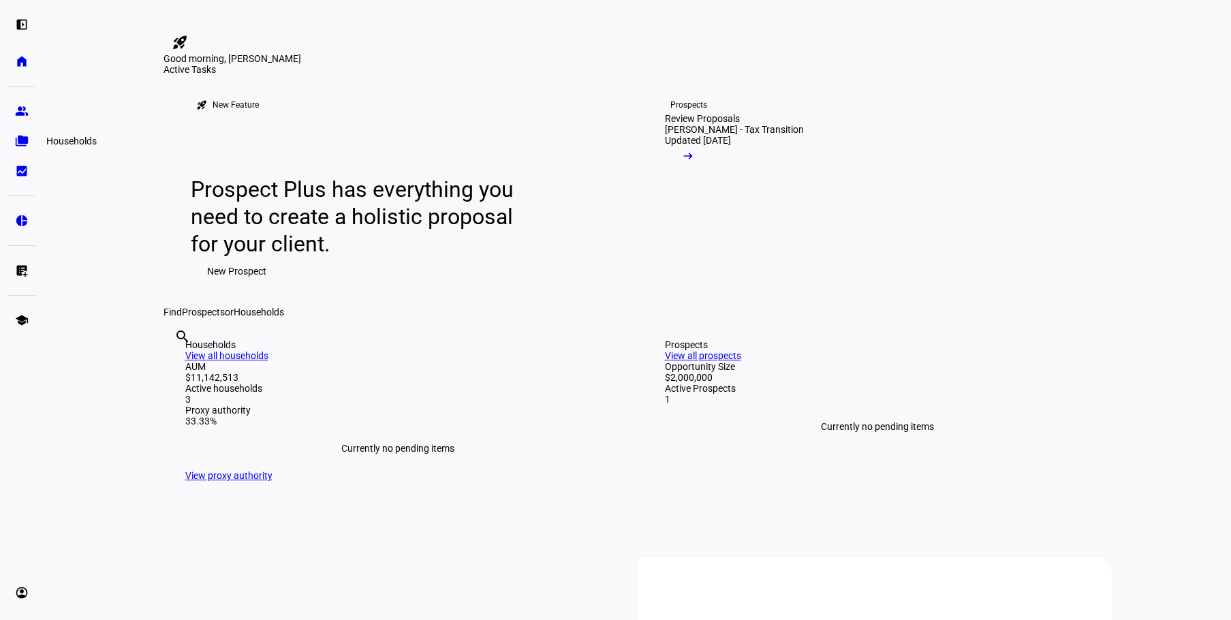
click at [16, 141] on eth-mat-symbol "folder_copy" at bounding box center [22, 141] width 14 height 14
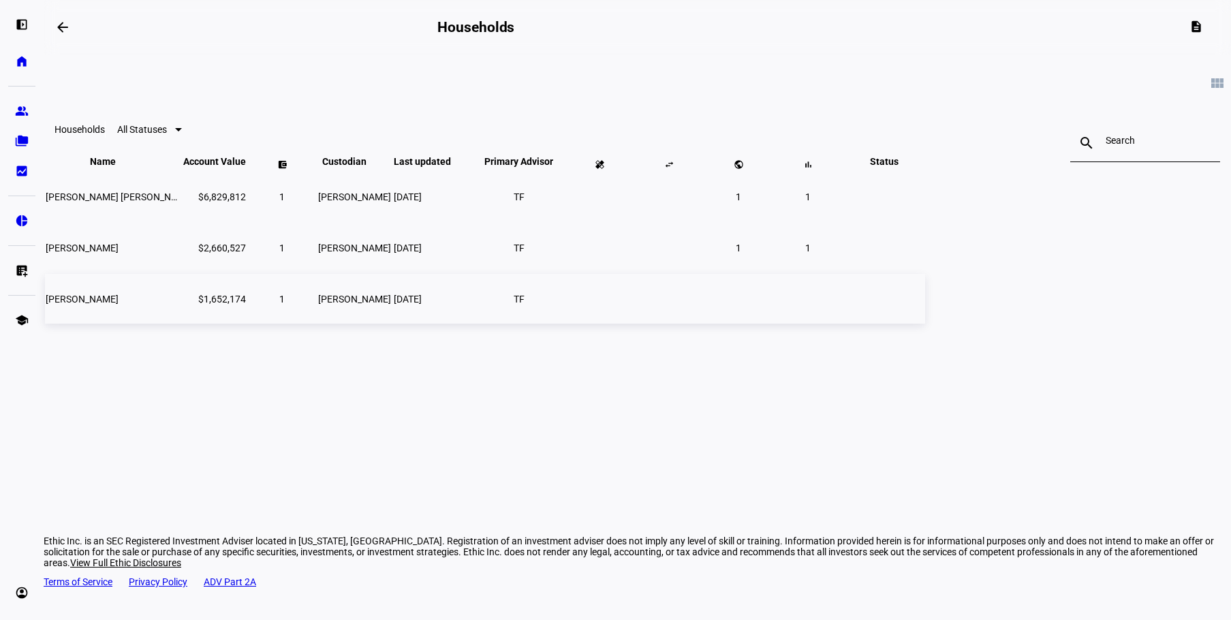
click at [119, 305] on span "[PERSON_NAME]" at bounding box center [82, 299] width 73 height 11
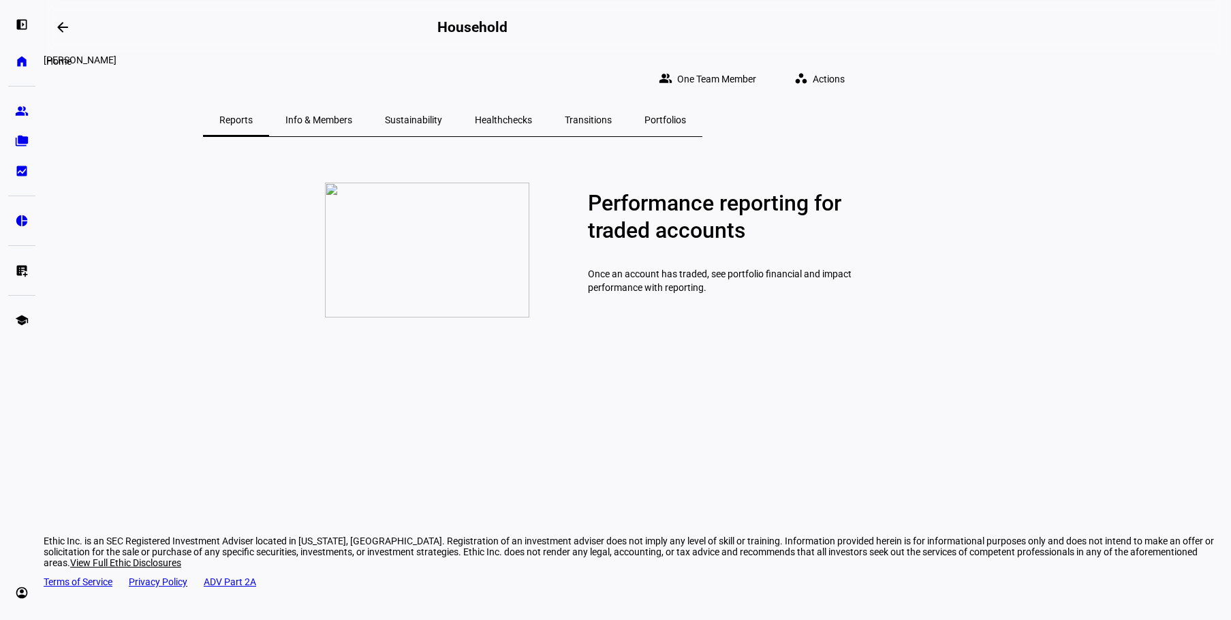
click at [22, 68] on link "home Home" at bounding box center [21, 61] width 27 height 27
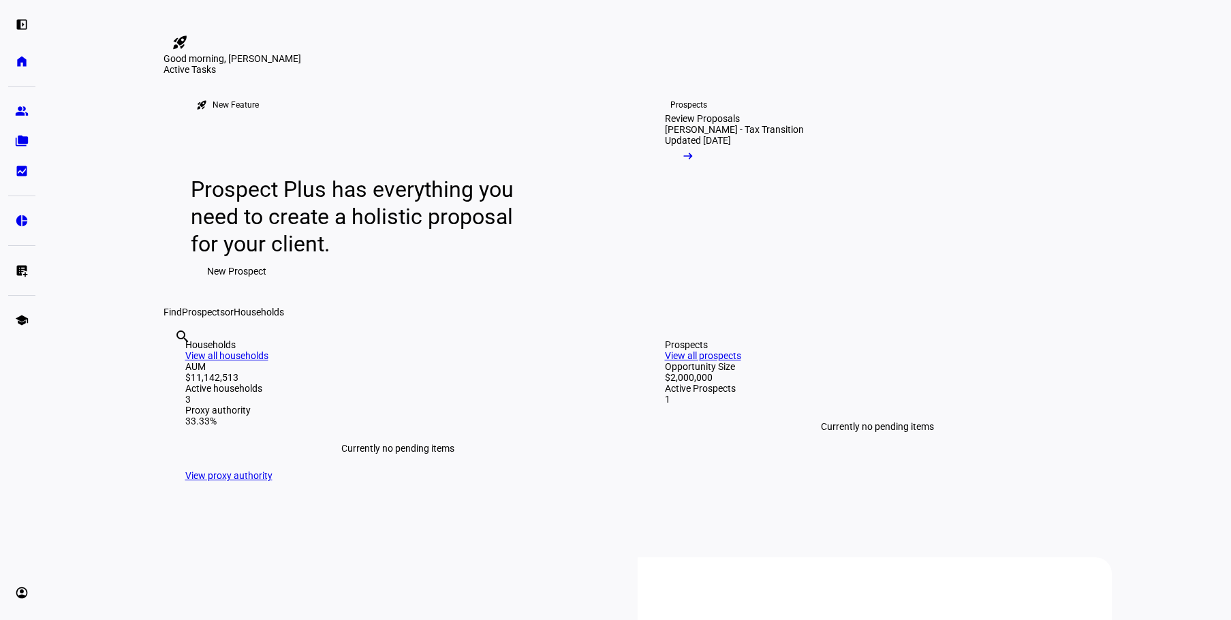
click at [417, 285] on div "Prospect Plus has everything you need to create a holistic proposal for your cl…" at bounding box center [401, 230] width 420 height 109
click at [18, 150] on link "folder_copy Households" at bounding box center [21, 140] width 27 height 27
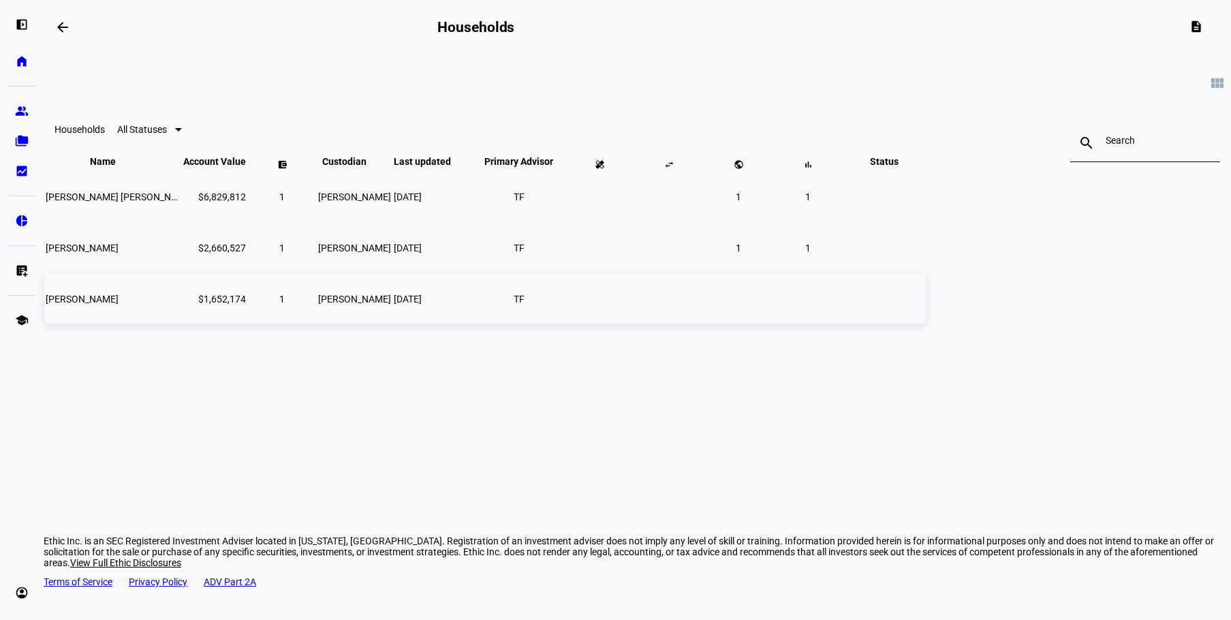
click at [119, 305] on span "[PERSON_NAME]" at bounding box center [82, 299] width 73 height 11
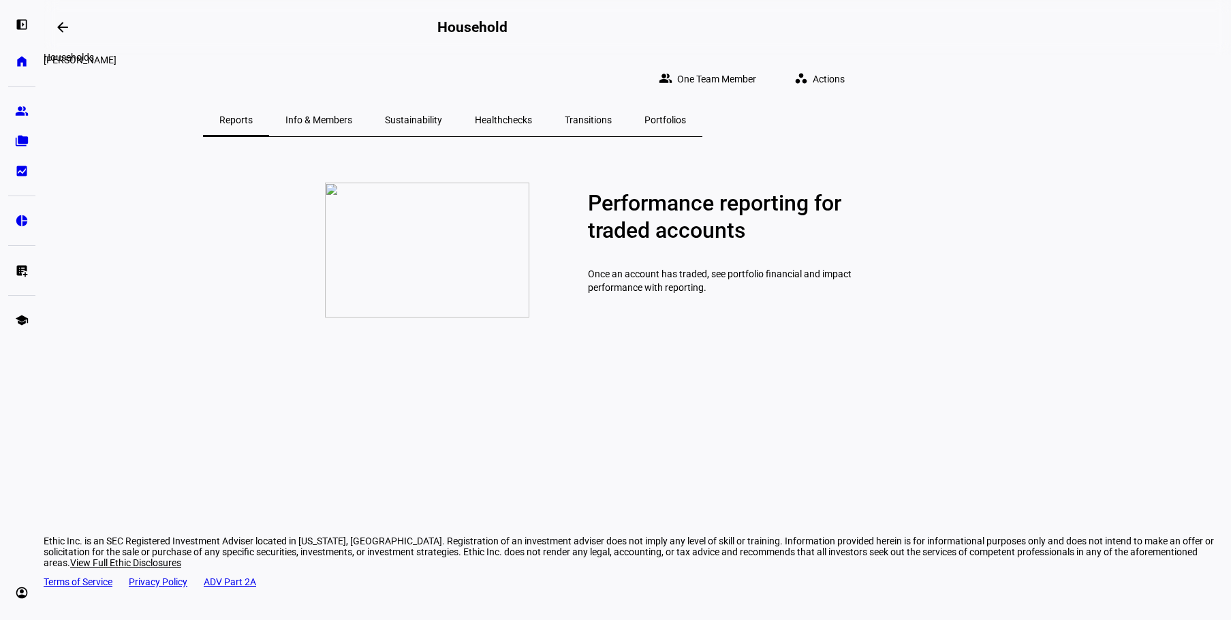
click at [69, 25] on mat-icon "arrow_backwards" at bounding box center [63, 27] width 16 height 16
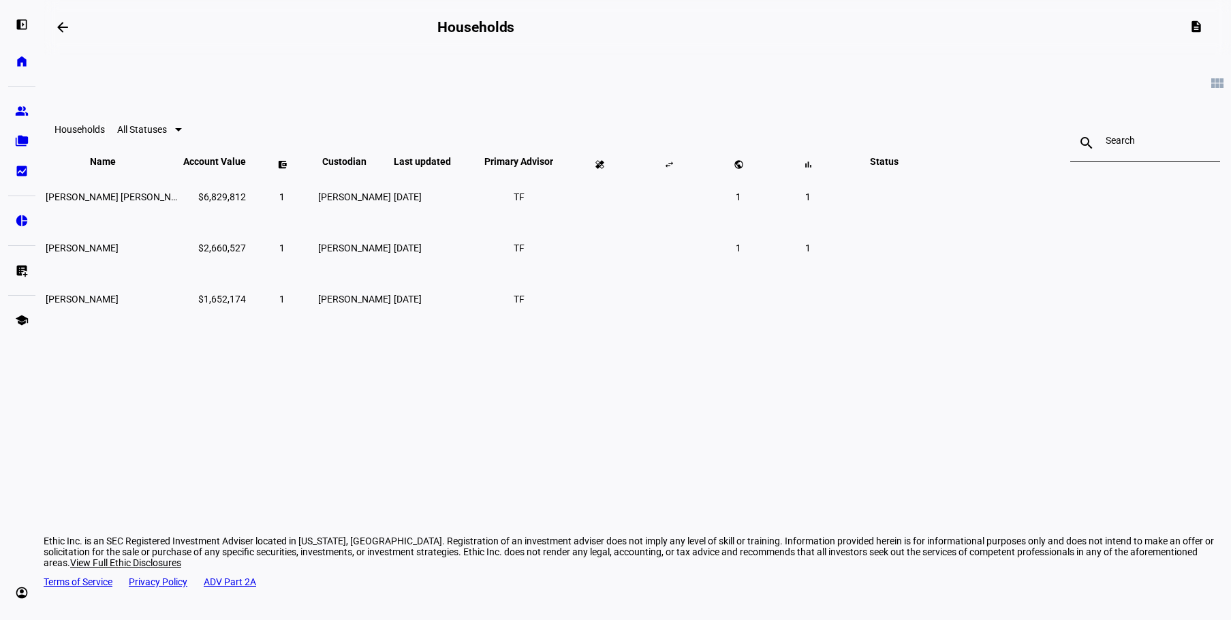
click at [61, 27] on mat-icon "arrow_backwards" at bounding box center [63, 27] width 16 height 16
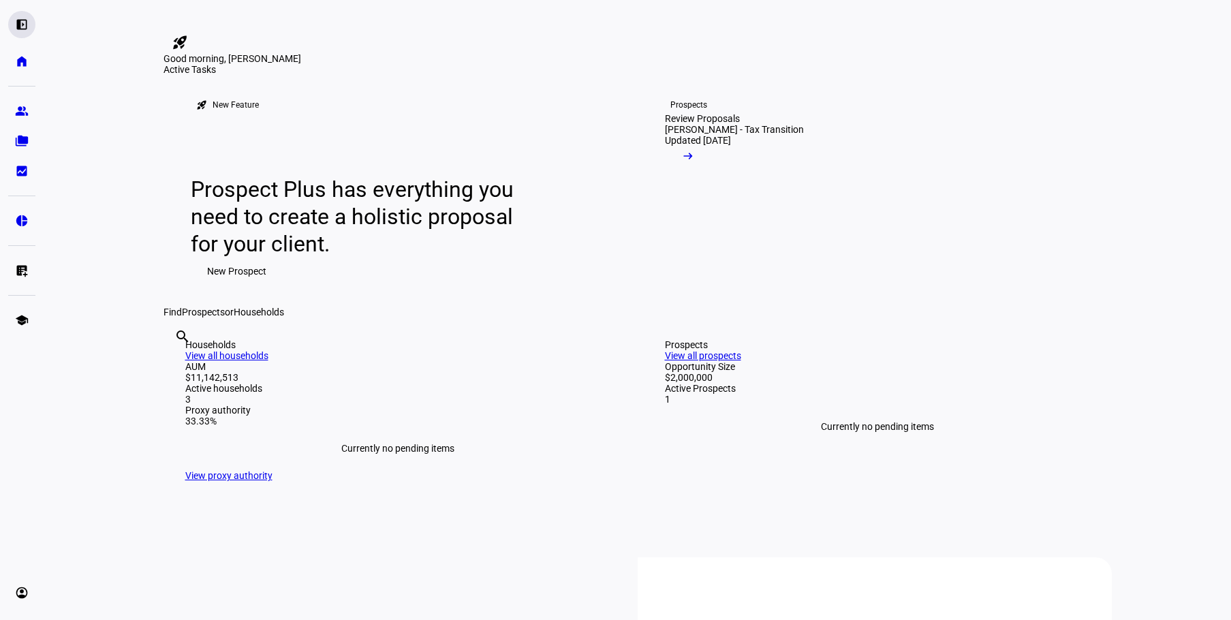
click at [25, 19] on eth-mat-symbol "left_panel_open" at bounding box center [22, 25] width 14 height 14
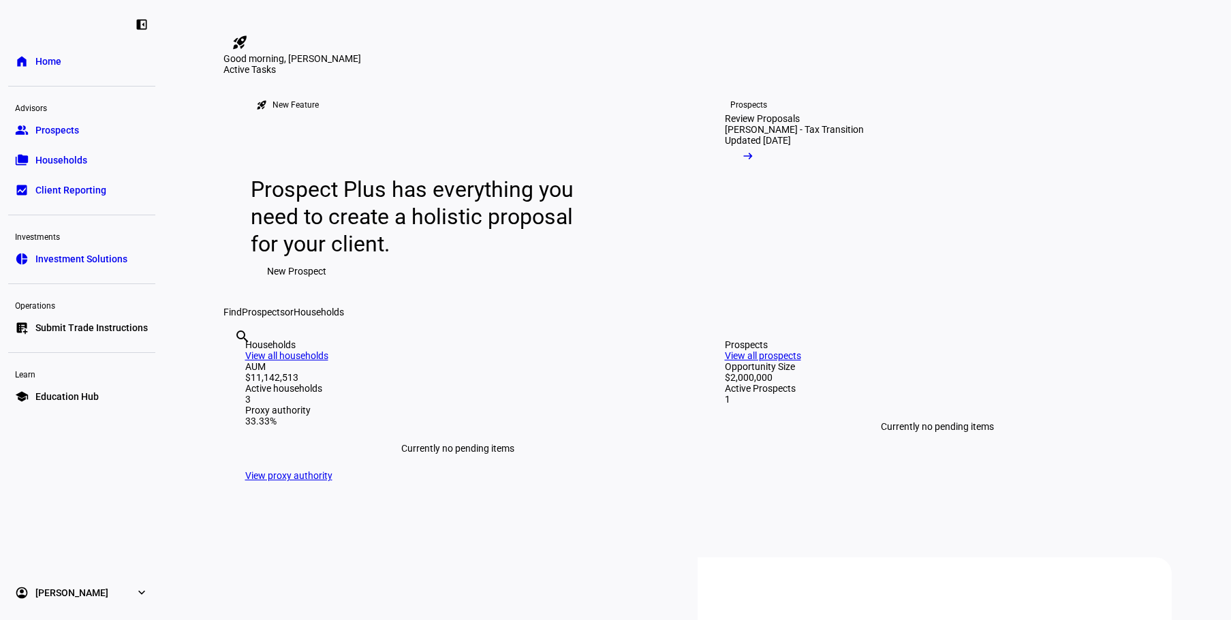
click at [43, 62] on span "Home" at bounding box center [48, 62] width 26 height 14
click at [48, 125] on span "Prospects" at bounding box center [57, 130] width 44 height 14
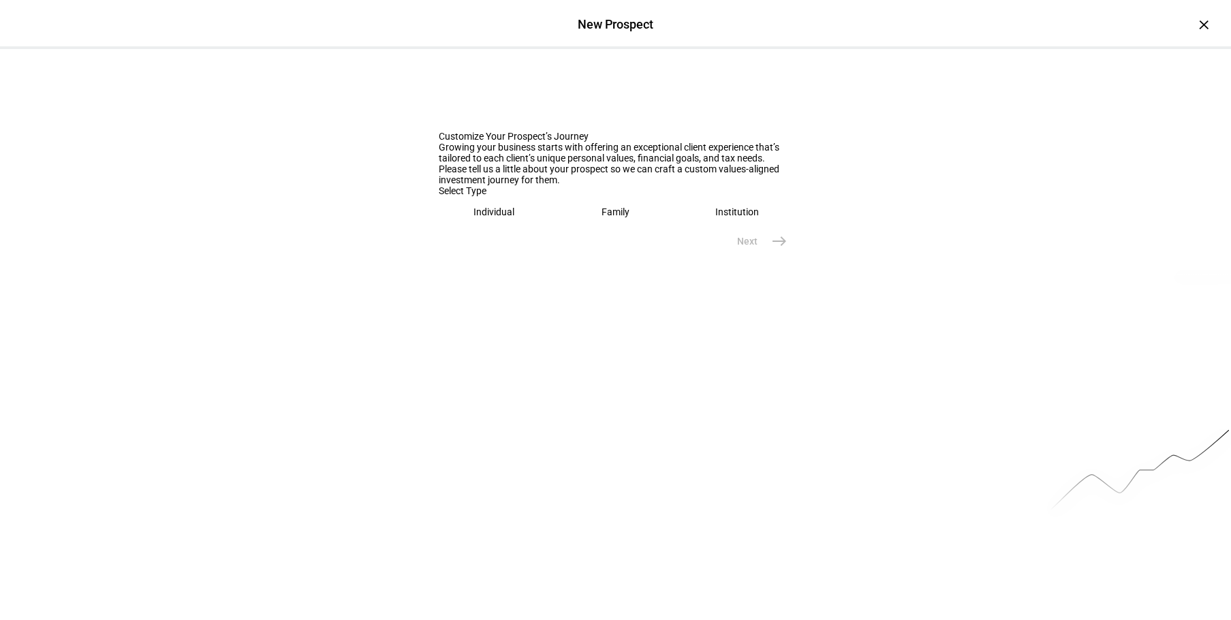
click at [511, 228] on eth-mega-radio-button "Individual" at bounding box center [494, 211] width 111 height 31
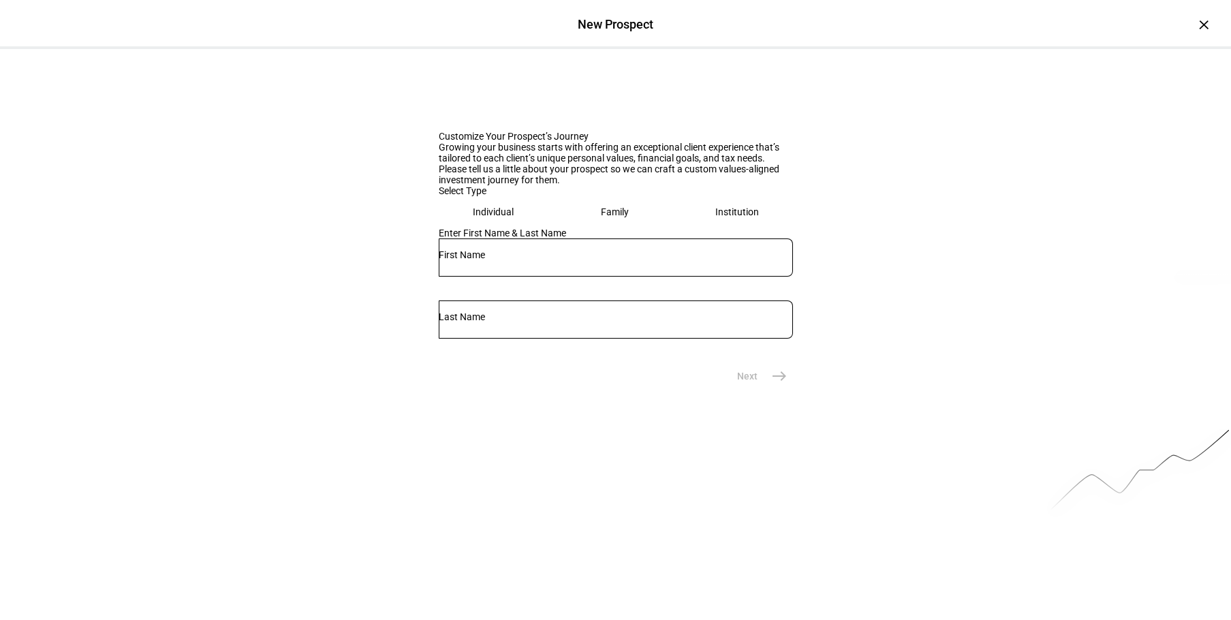
click at [528, 260] on input "text" at bounding box center [616, 254] width 354 height 11
type input "[PERSON_NAME]"
click at [766, 390] on span "east" at bounding box center [779, 376] width 27 height 27
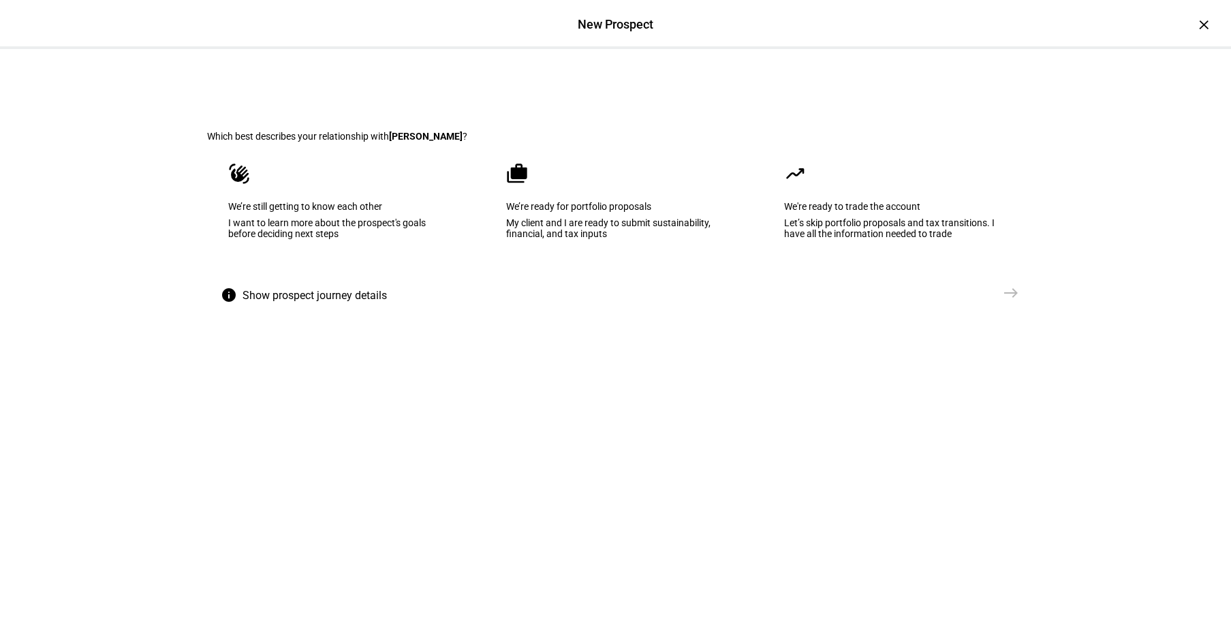
click at [602, 212] on div "We’re ready for portfolio proposals" at bounding box center [615, 206] width 219 height 11
click at [998, 307] on span "east" at bounding box center [1011, 292] width 27 height 27
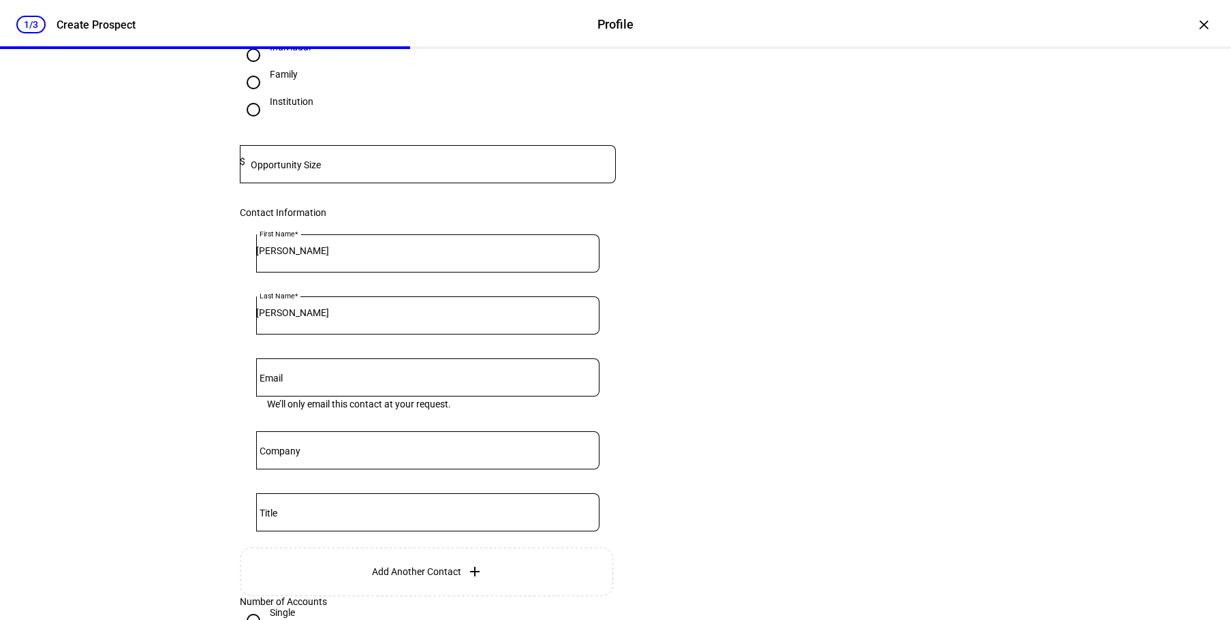
scroll to position [136, 0]
click at [366, 166] on input at bounding box center [430, 160] width 371 height 11
type input "1,600,000"
click at [704, 279] on eth-form-card "Prospect Information Tell us a bit of information to help us better understand …" at bounding box center [616, 319] width 818 height 748
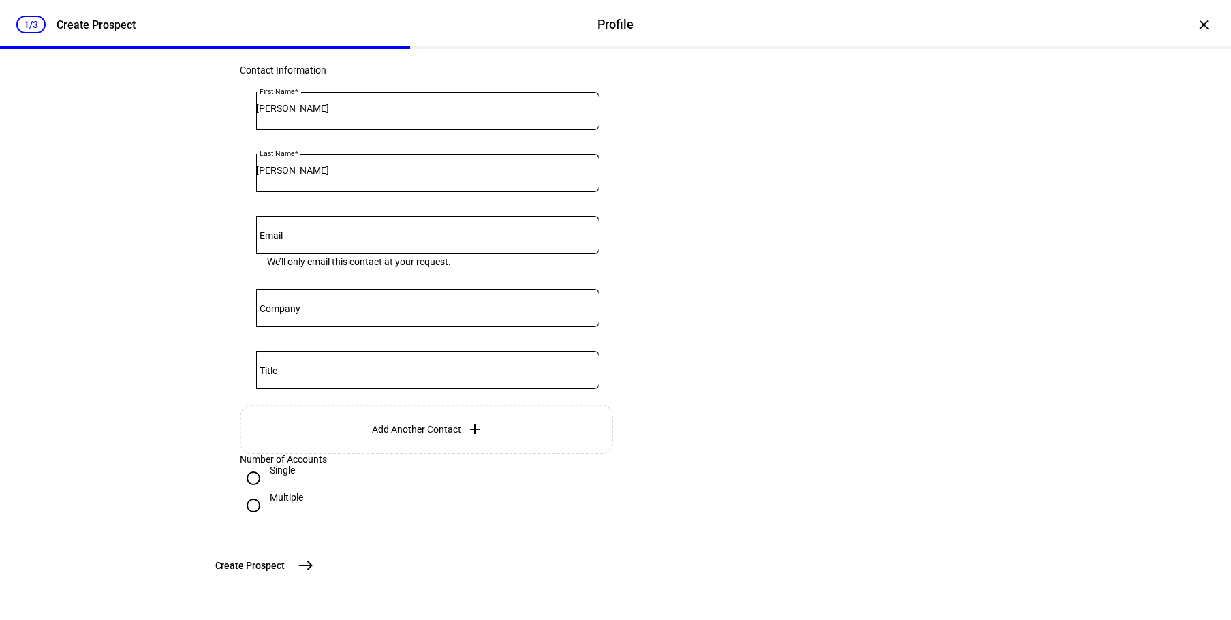
scroll to position [386, 0]
click at [283, 230] on mat-label "Email" at bounding box center [271, 235] width 23 height 11
click at [286, 227] on input "Email" at bounding box center [427, 232] width 343 height 11
click at [322, 227] on input "Email" at bounding box center [427, 232] width 343 height 11
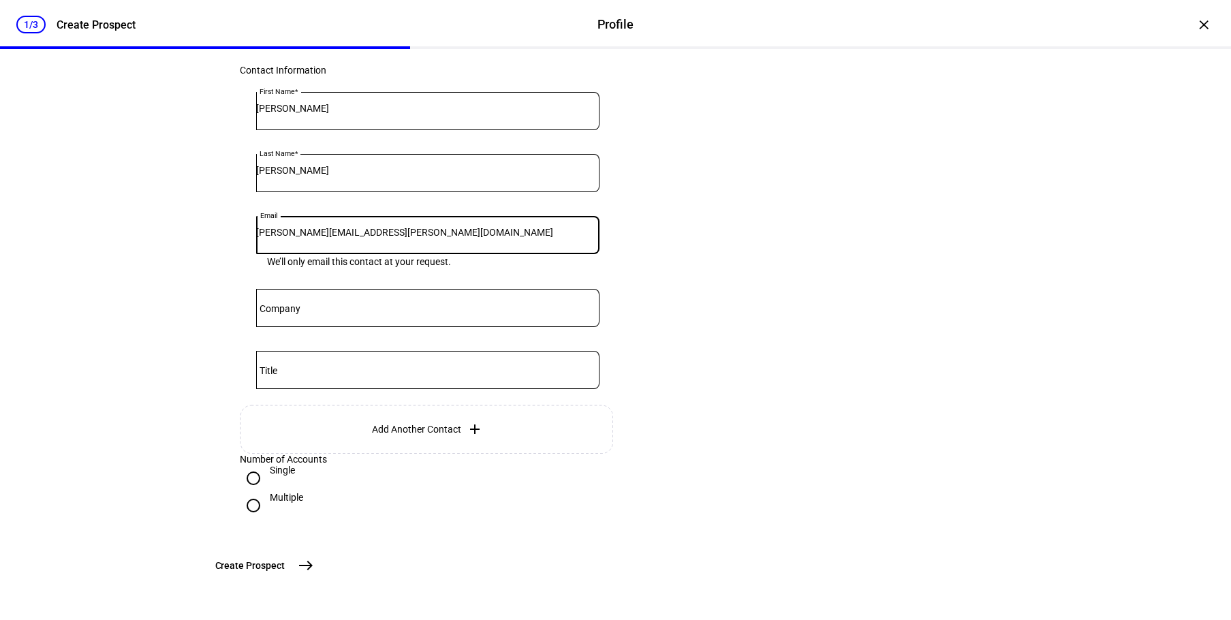
type input "[PERSON_NAME][EMAIL_ADDRESS][PERSON_NAME][DOMAIN_NAME]"
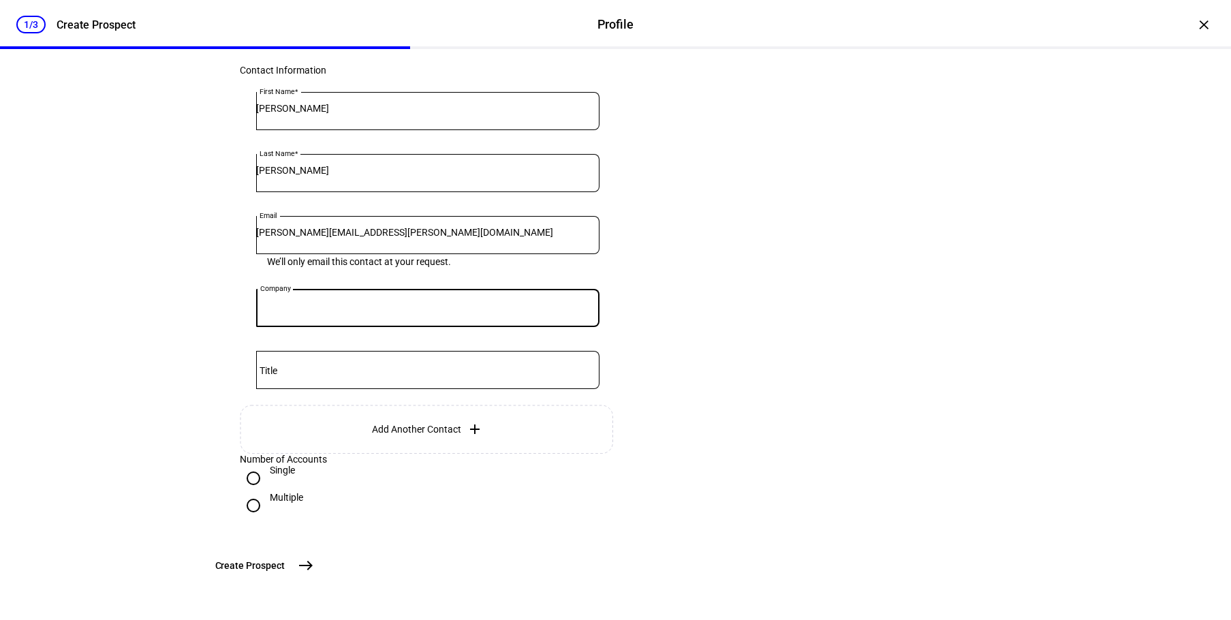
click at [332, 300] on input "Company" at bounding box center [427, 305] width 343 height 11
type input "FreeGulliver"
click at [320, 568] on span "east" at bounding box center [305, 565] width 27 height 27
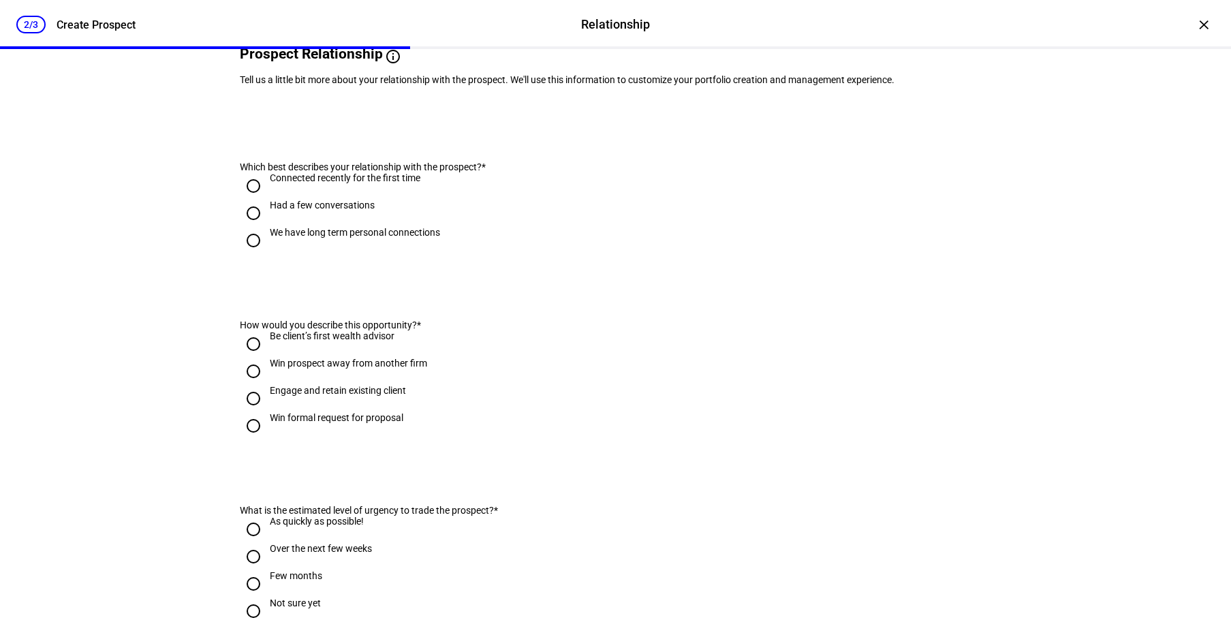
scroll to position [0, 0]
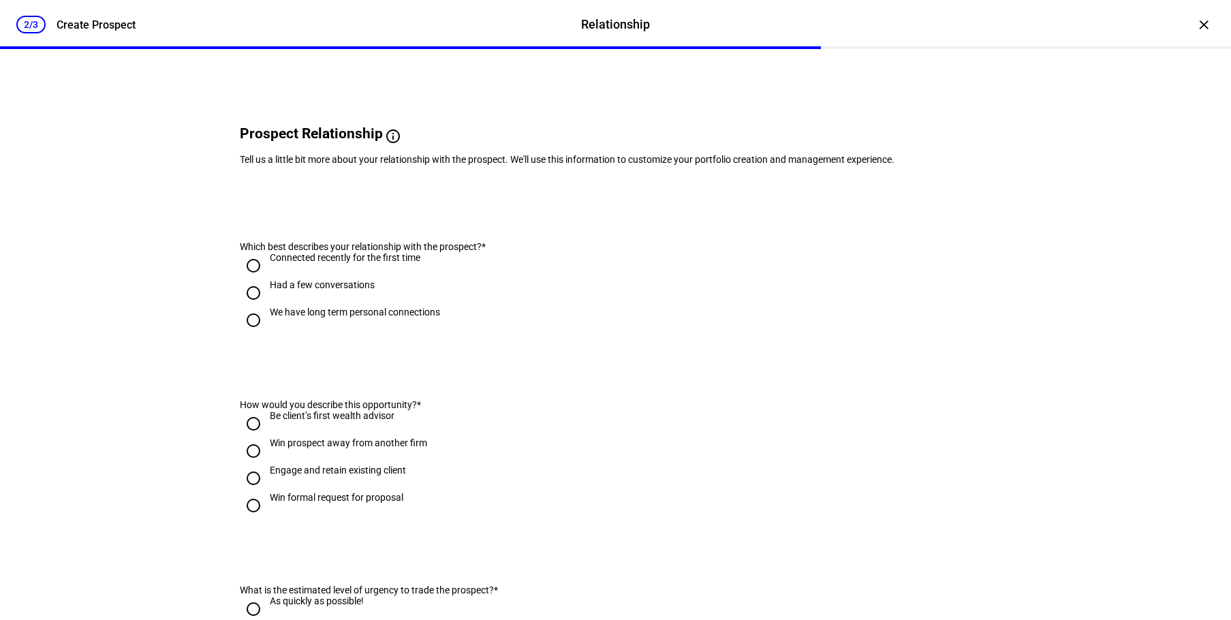
scroll to position [68, 0]
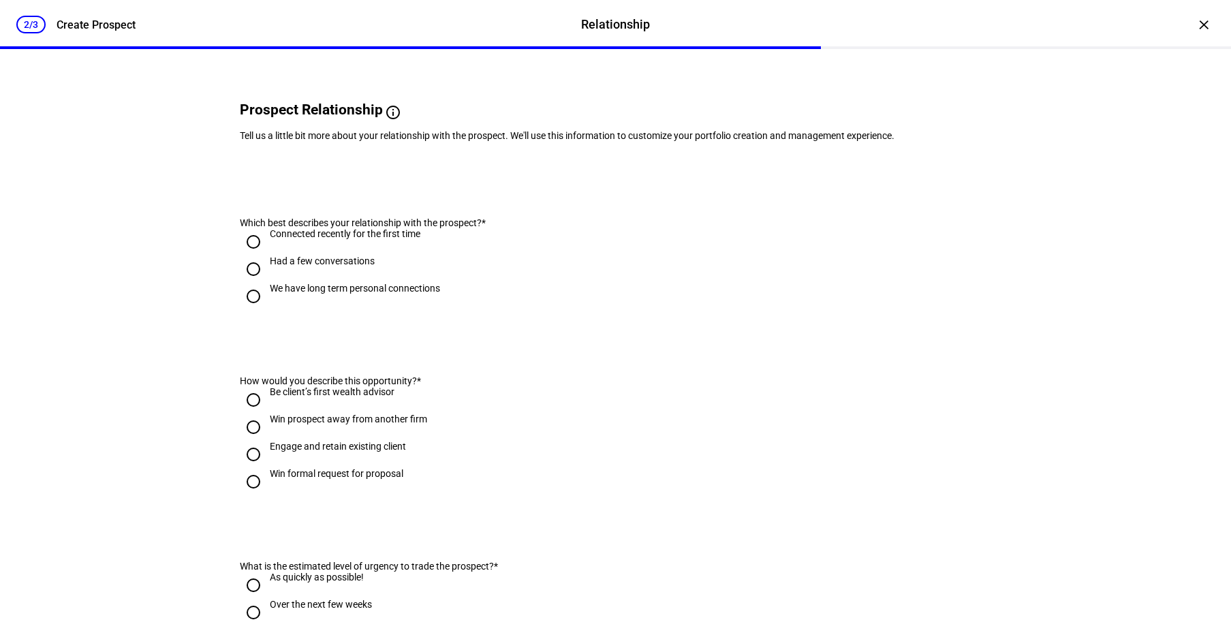
click at [303, 294] on div "We have long term personal connections" at bounding box center [355, 288] width 170 height 11
click at [267, 310] on input "We have long term personal connections" at bounding box center [253, 296] width 27 height 27
radio input "true"
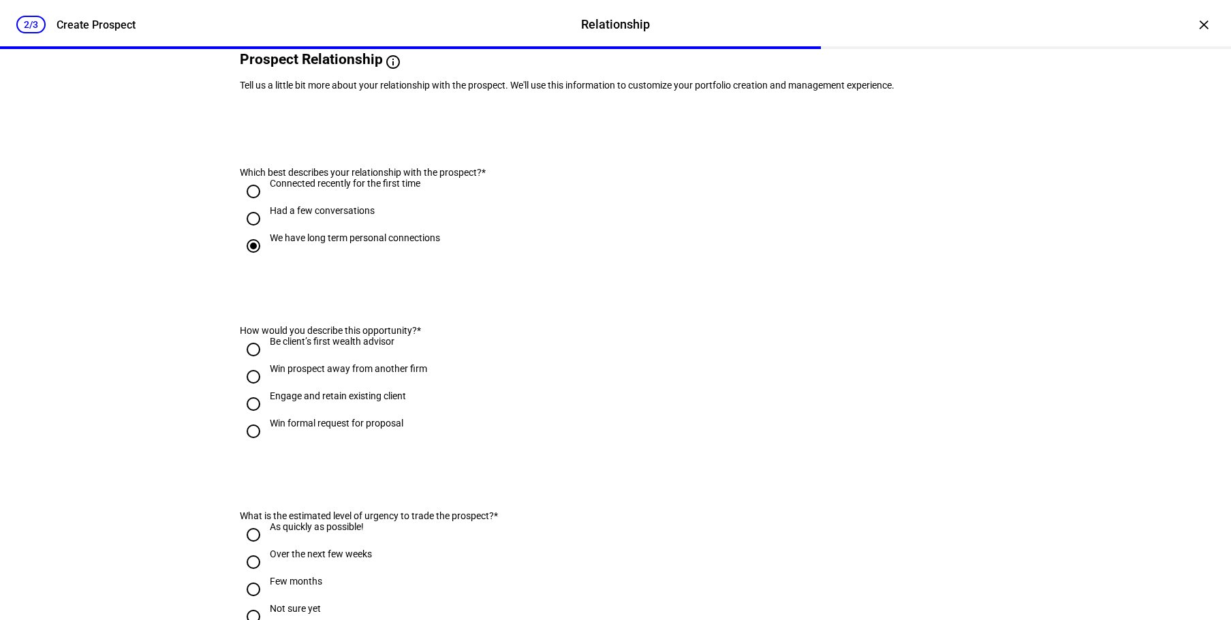
scroll to position [204, 0]
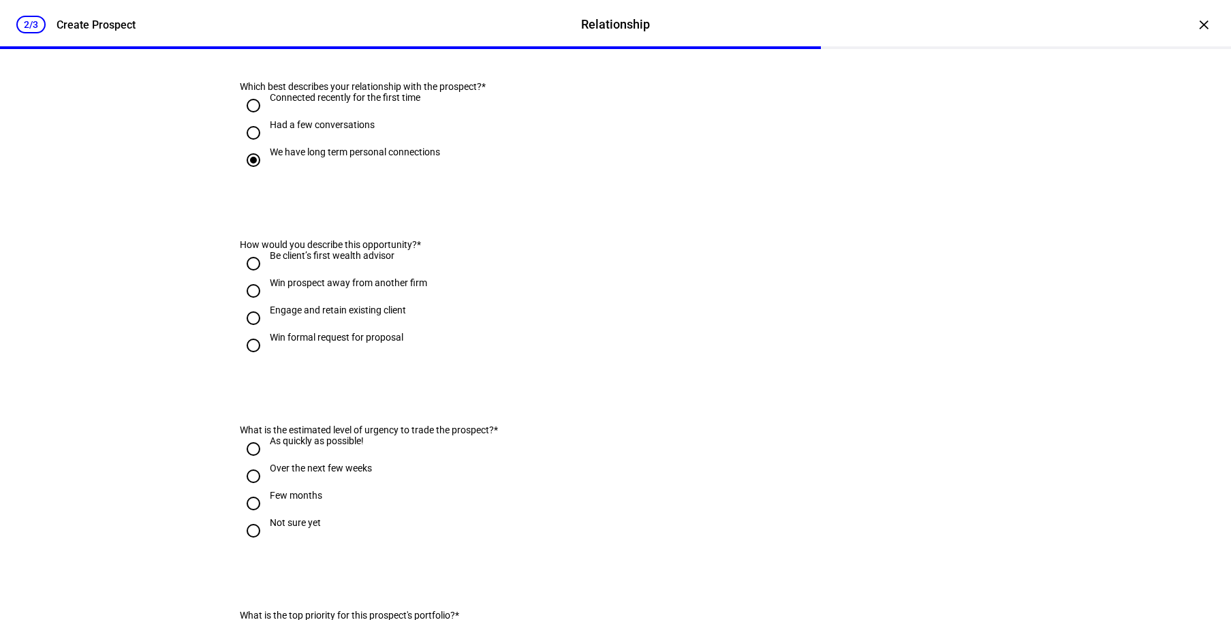
click at [270, 261] on div "Be client’s first wealth advisor" at bounding box center [332, 255] width 125 height 11
click at [264, 277] on input "Be client’s first wealth advisor" at bounding box center [253, 263] width 27 height 27
radio input "true"
click at [252, 332] on input "Engage and retain existing client" at bounding box center [253, 318] width 27 height 27
radio input "true"
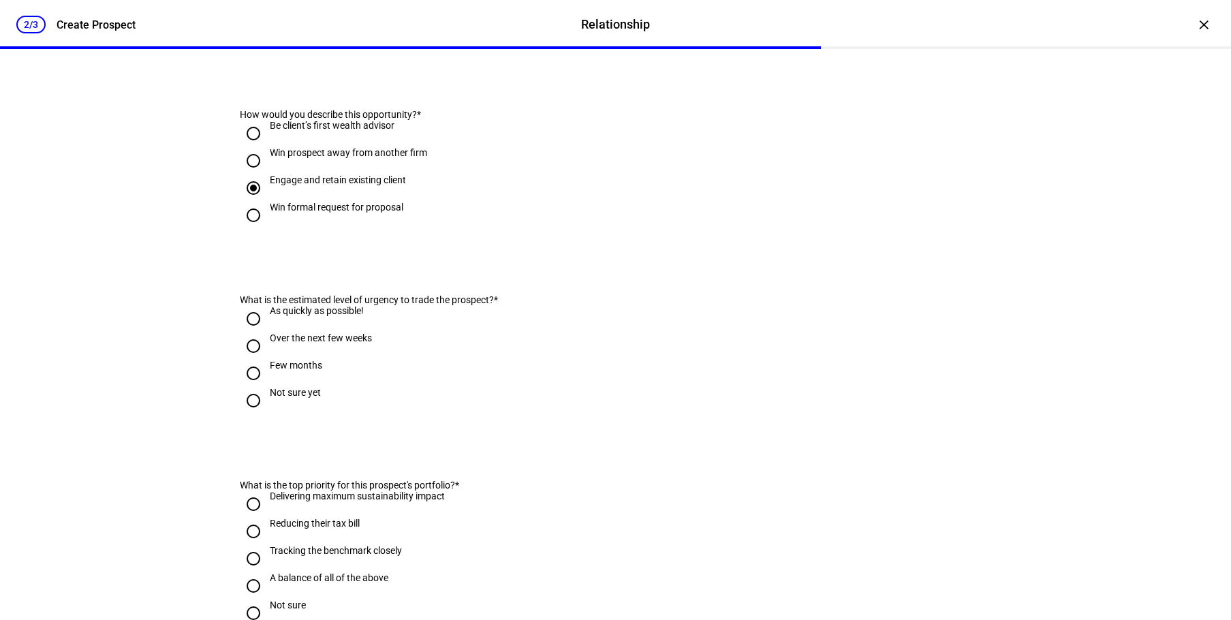
scroll to position [341, 0]
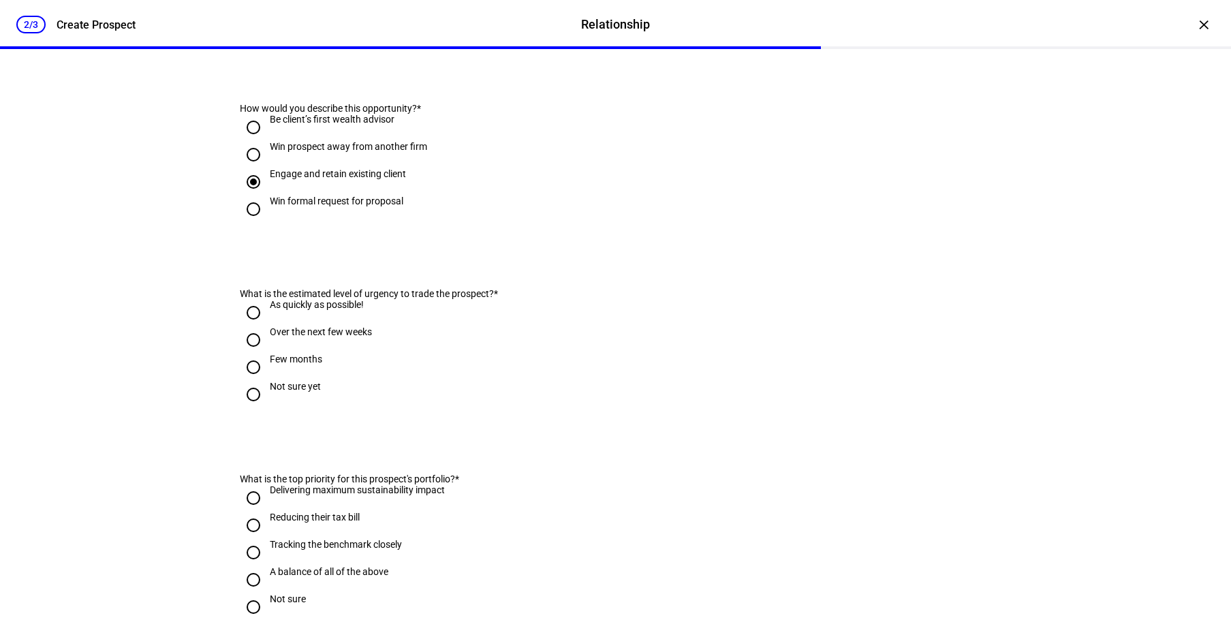
click at [258, 326] on input "As quickly as possible!" at bounding box center [253, 312] width 27 height 27
radio input "true"
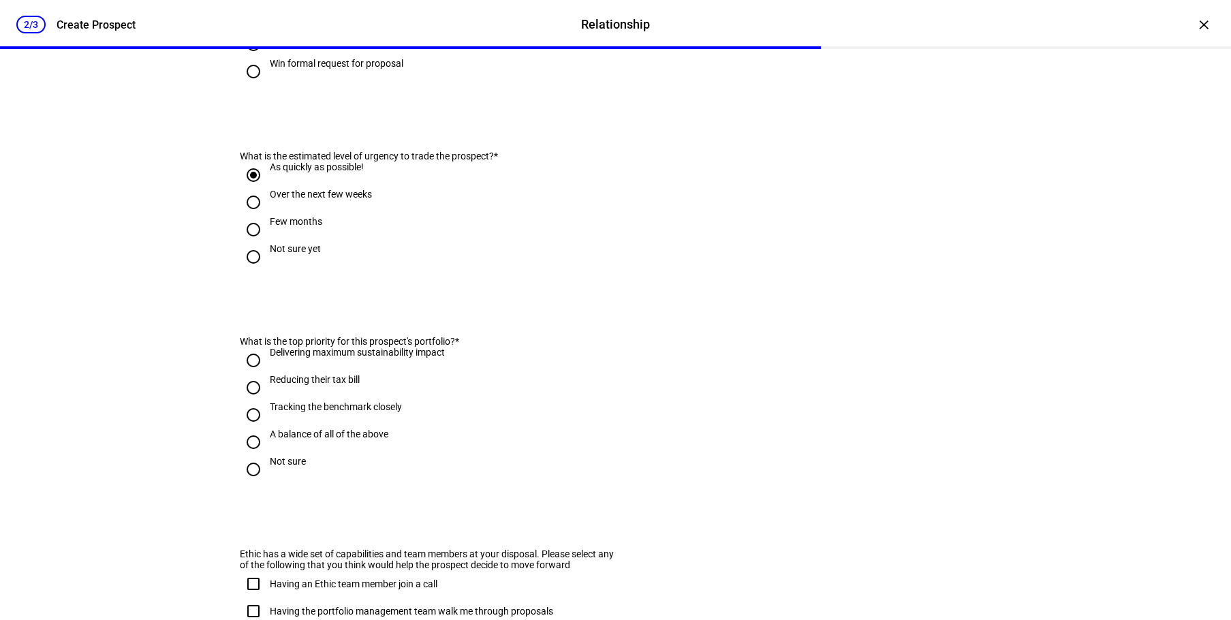
scroll to position [545, 0]
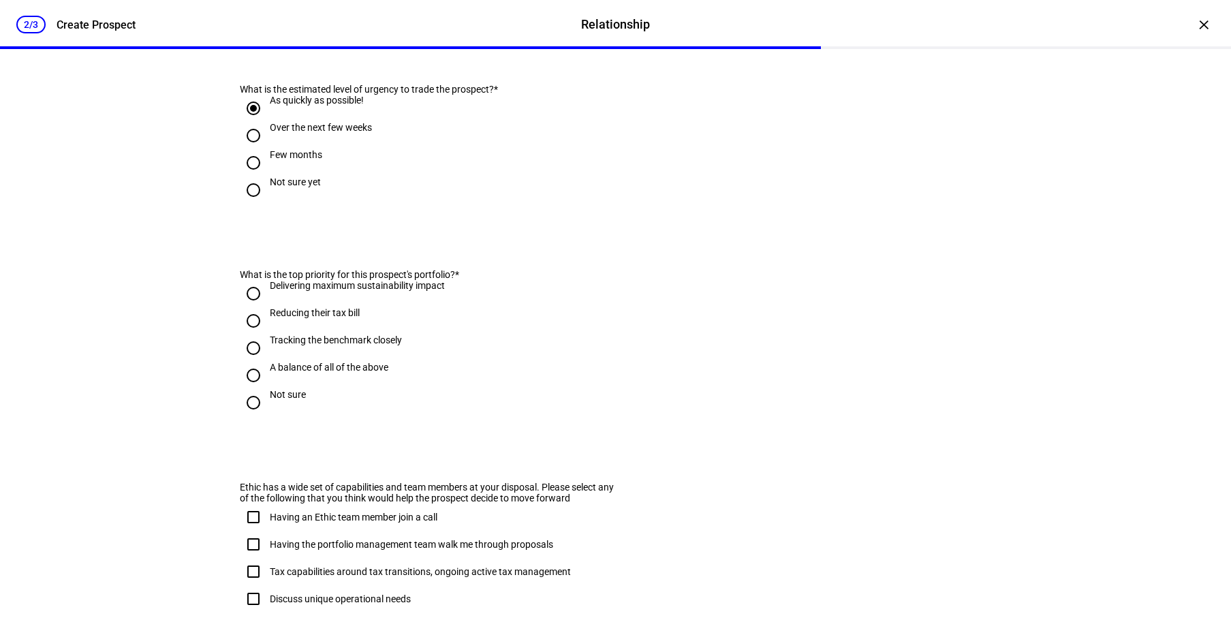
click at [254, 335] on input "Reducing their tax bill" at bounding box center [253, 320] width 27 height 27
radio input "true"
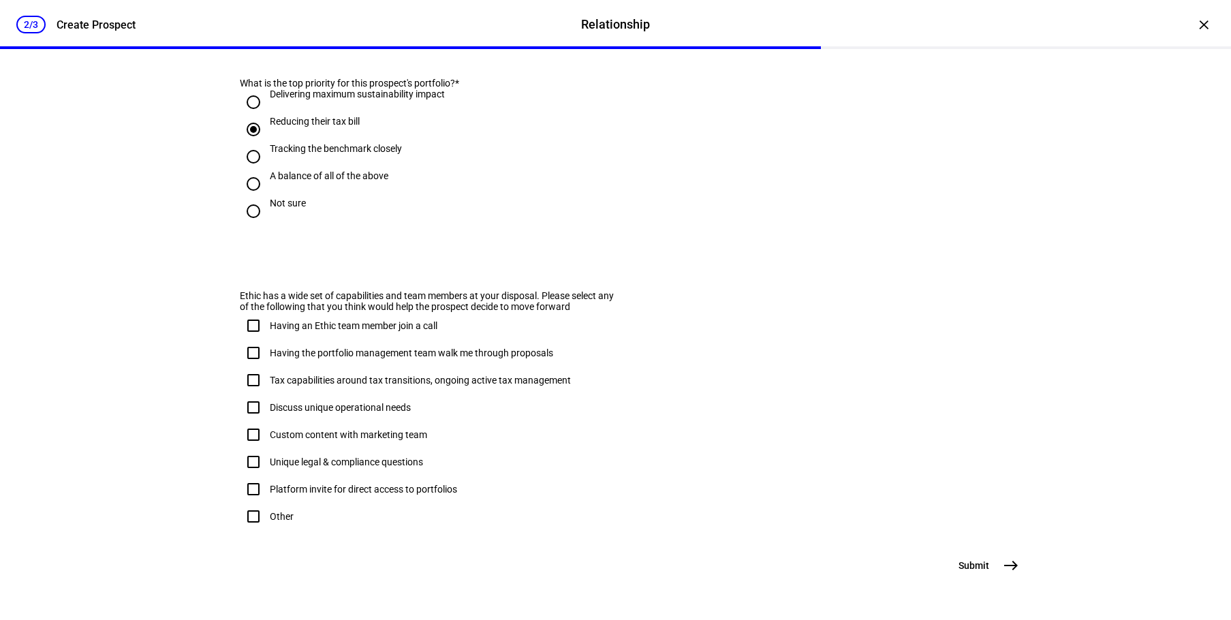
scroll to position [809, 0]
drag, startPoint x: 255, startPoint y: 487, endPoint x: 278, endPoint y: 489, distance: 23.2
click at [255, 503] on input "Other" at bounding box center [253, 516] width 27 height 27
checkbox input "true"
click at [1009, 573] on mat-icon "east" at bounding box center [1011, 565] width 16 height 16
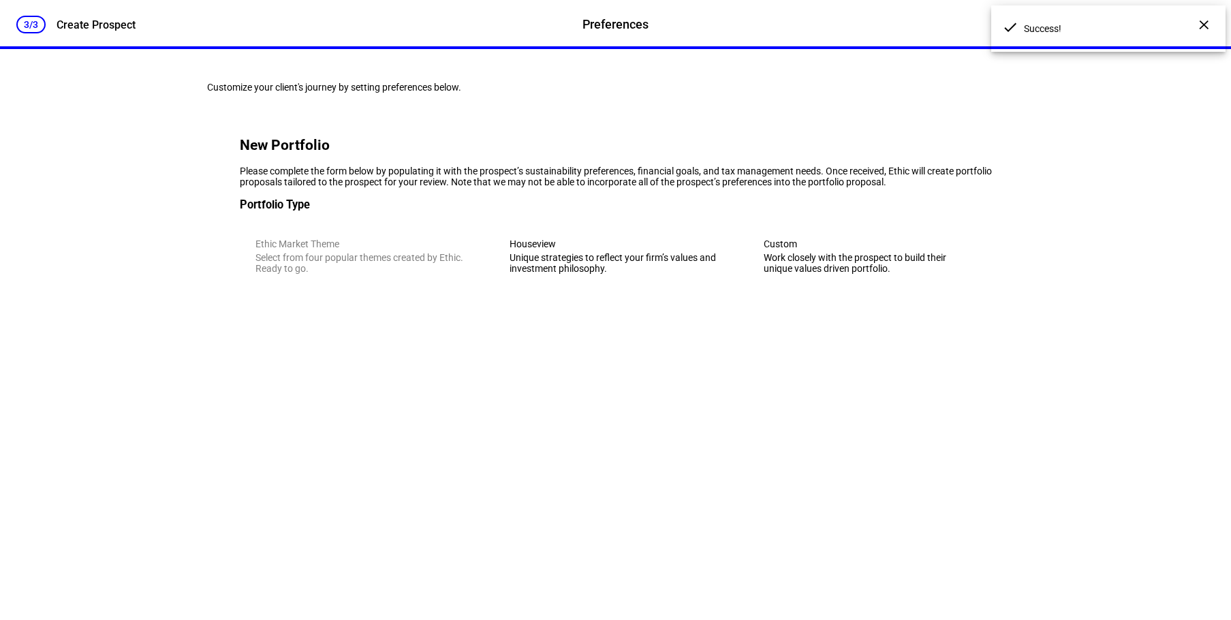
scroll to position [0, 0]
drag, startPoint x: 414, startPoint y: 218, endPoint x: 418, endPoint y: 258, distance: 39.7
click at [418, 187] on div "Please complete the form below by populating it with the prospect’s sustainabil…" at bounding box center [616, 177] width 752 height 22
click at [609, 274] on div "Unique strategies to reflect your firm’s values and investment philosophy." at bounding box center [616, 263] width 212 height 22
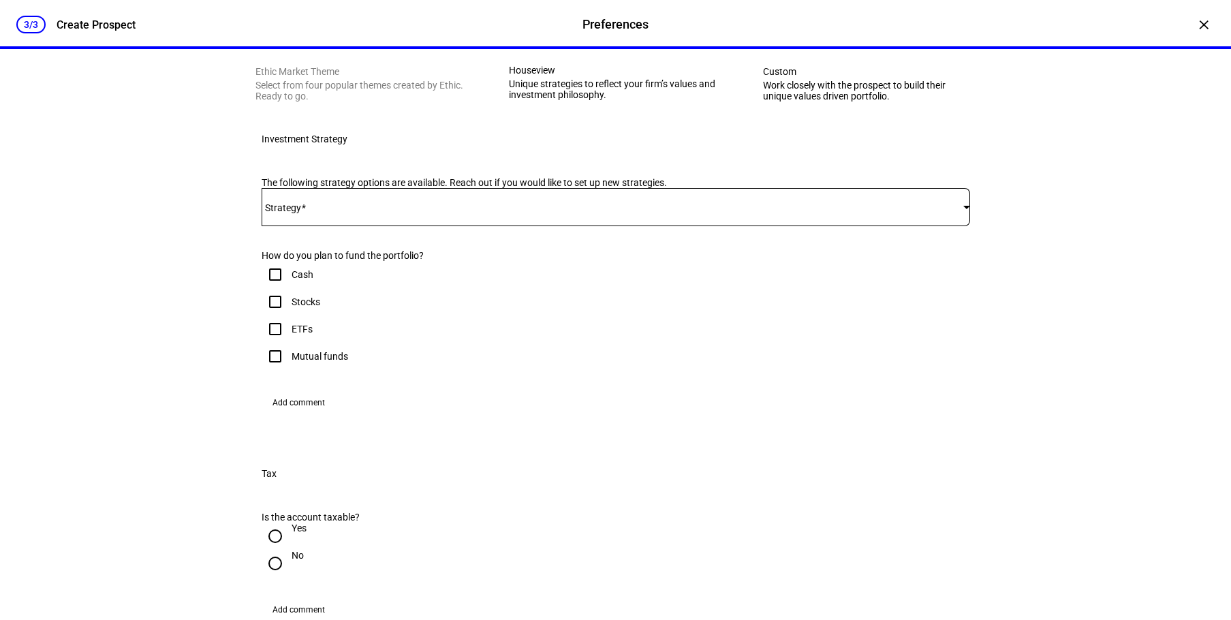
scroll to position [204, 0]
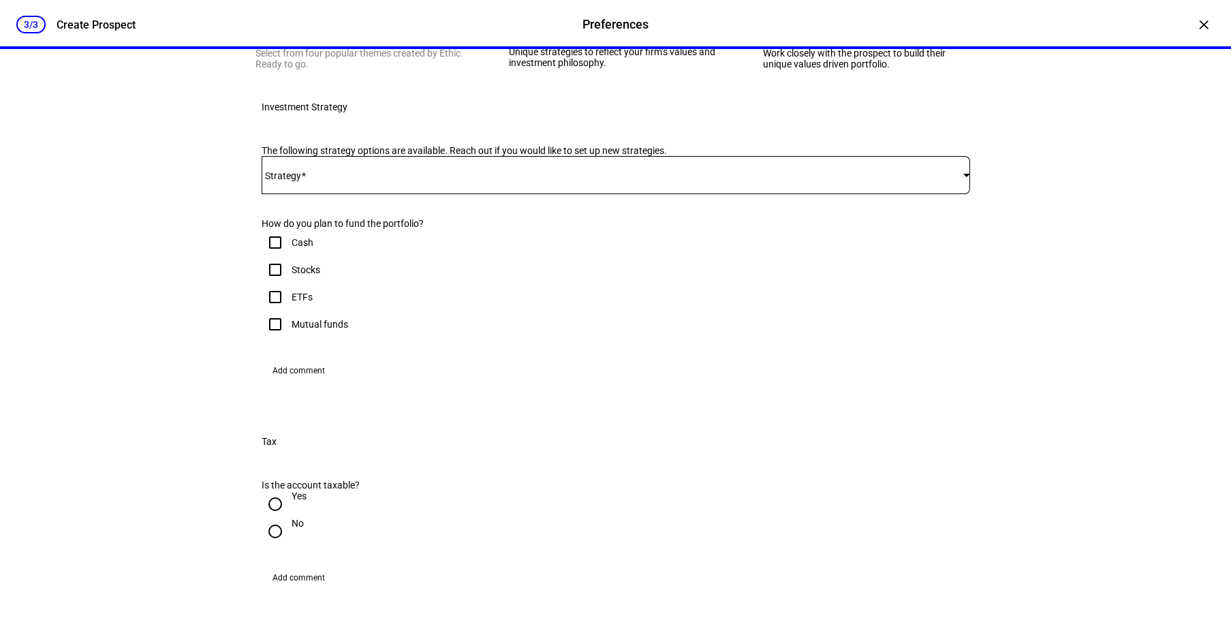
click at [570, 181] on span at bounding box center [613, 175] width 702 height 11
click at [446, 352] on mat-option "FreeGulliver - Active Tax Strategy - IWB" at bounding box center [611, 357] width 706 height 33
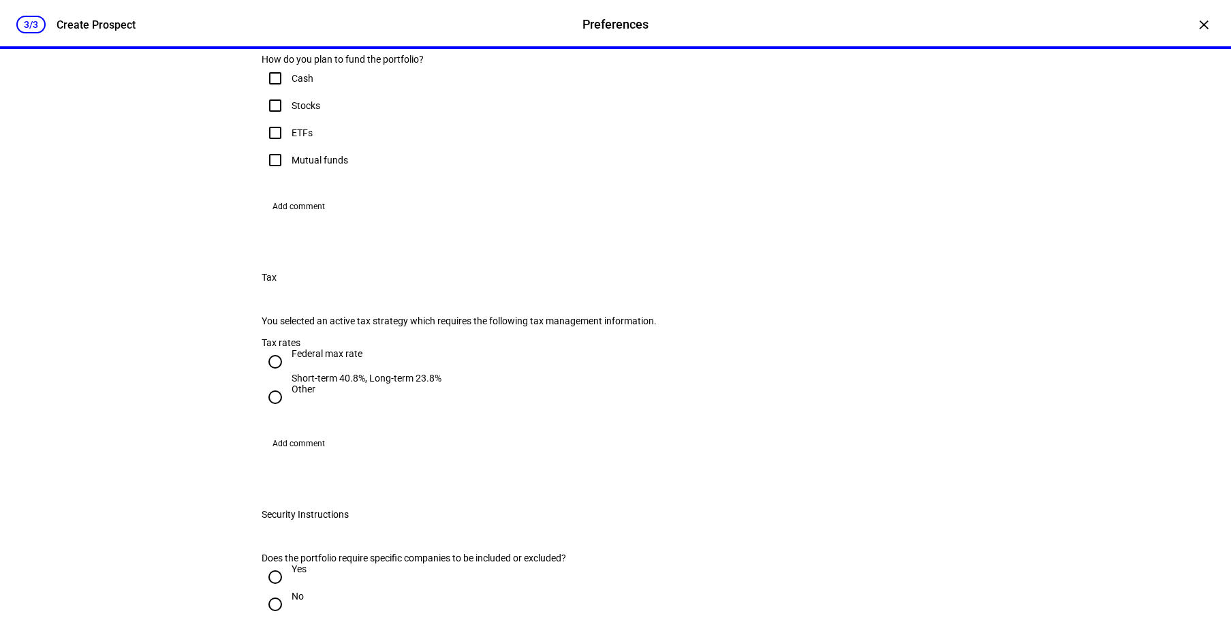
scroll to position [409, 0]
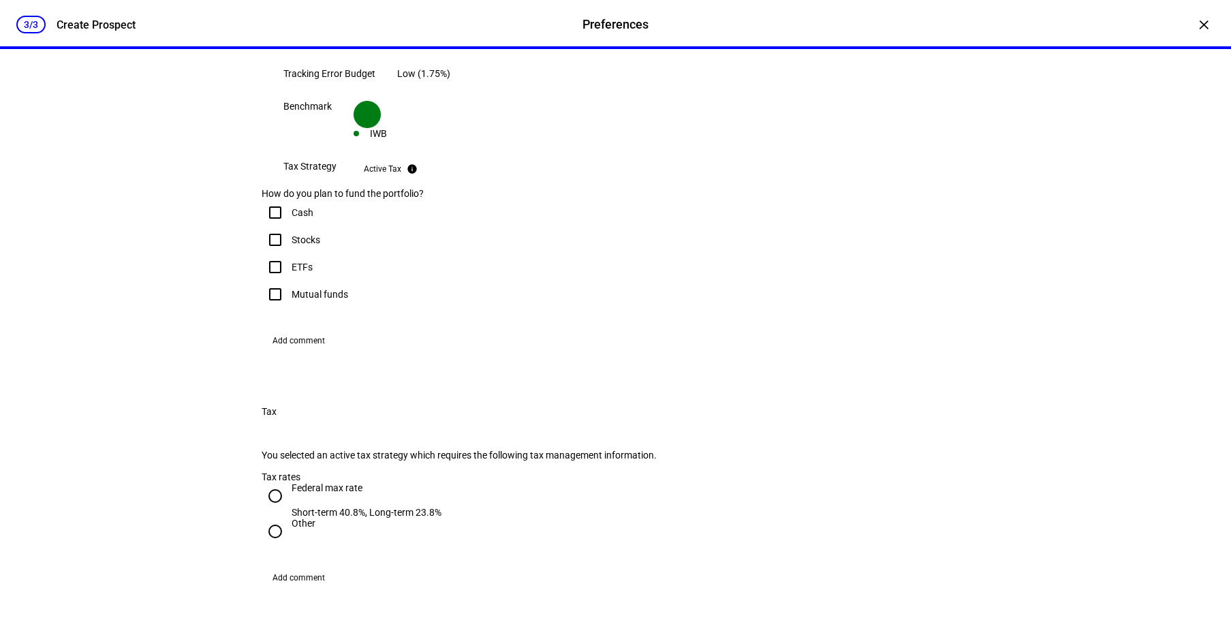
click at [269, 254] on input "Stocks" at bounding box center [275, 239] width 27 height 27
checkbox input "true"
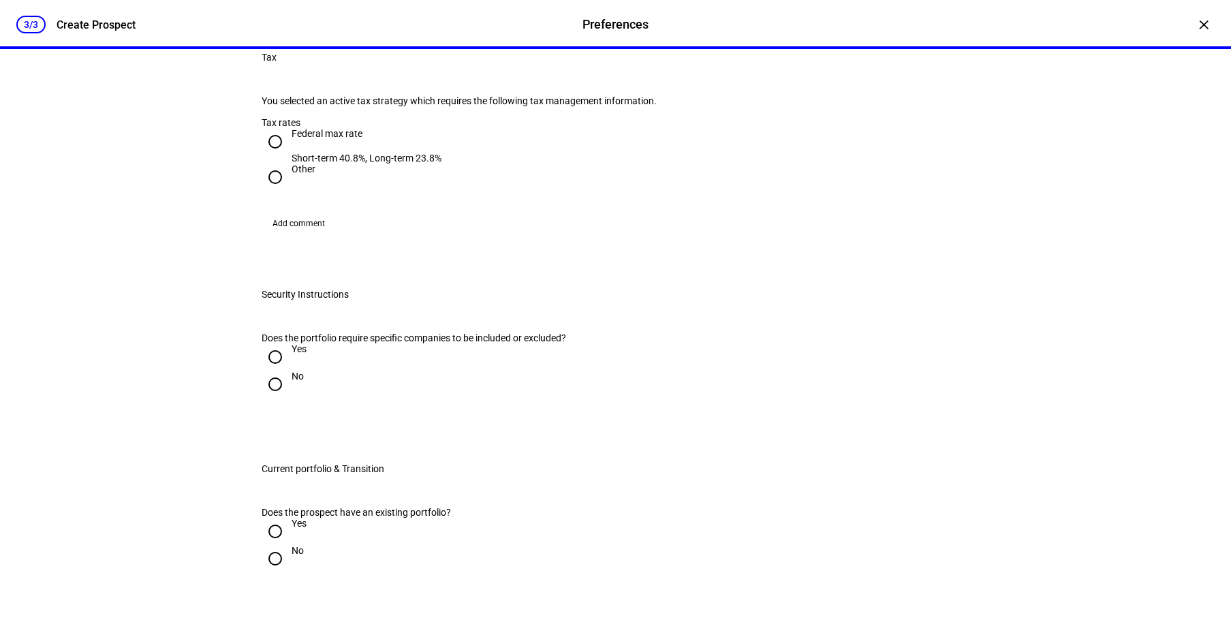
scroll to position [818, 0]
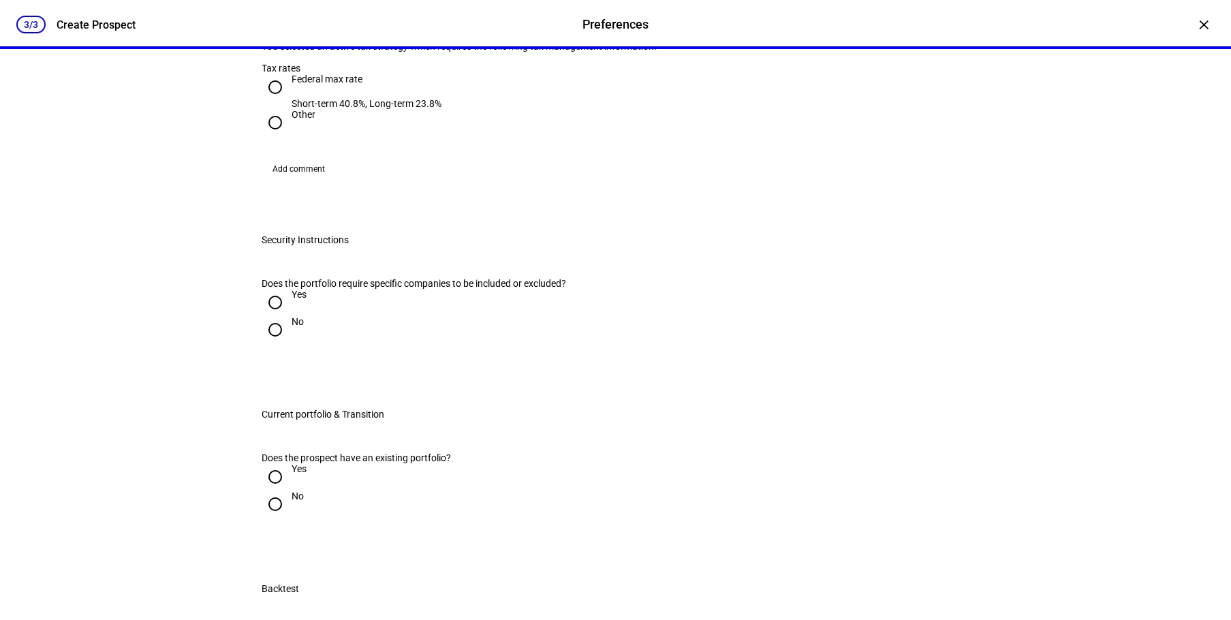
click at [270, 101] on input "Federal max rate Short-term 40.8%, Long-term 23.8%" at bounding box center [275, 87] width 27 height 27
radio input "true"
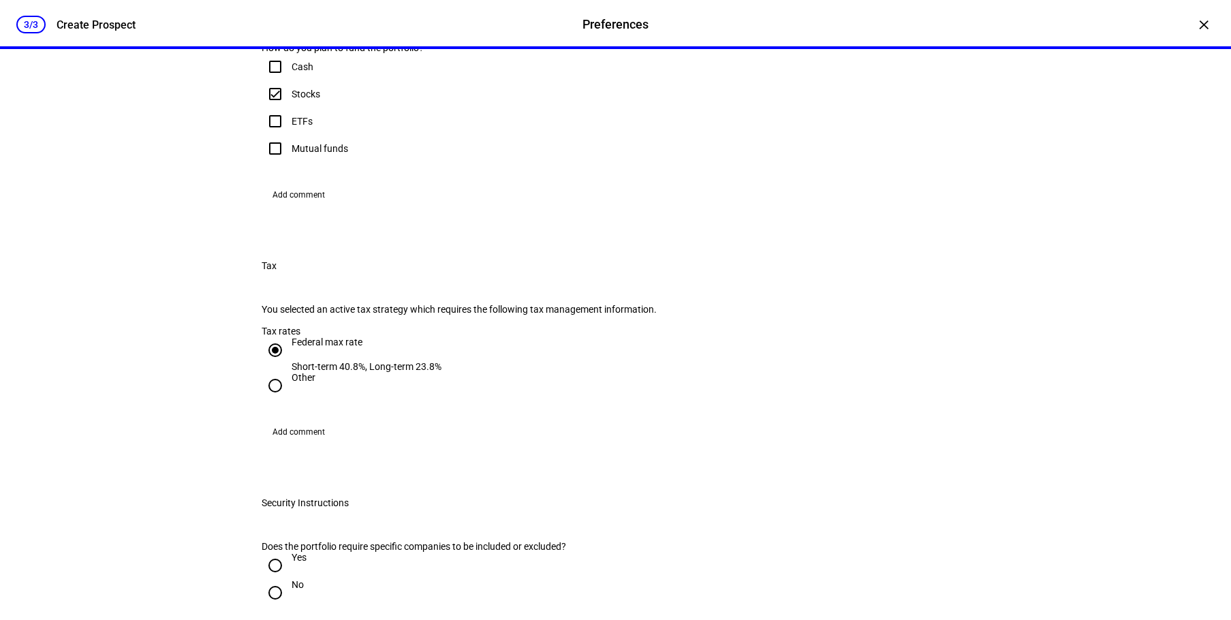
scroll to position [545, 0]
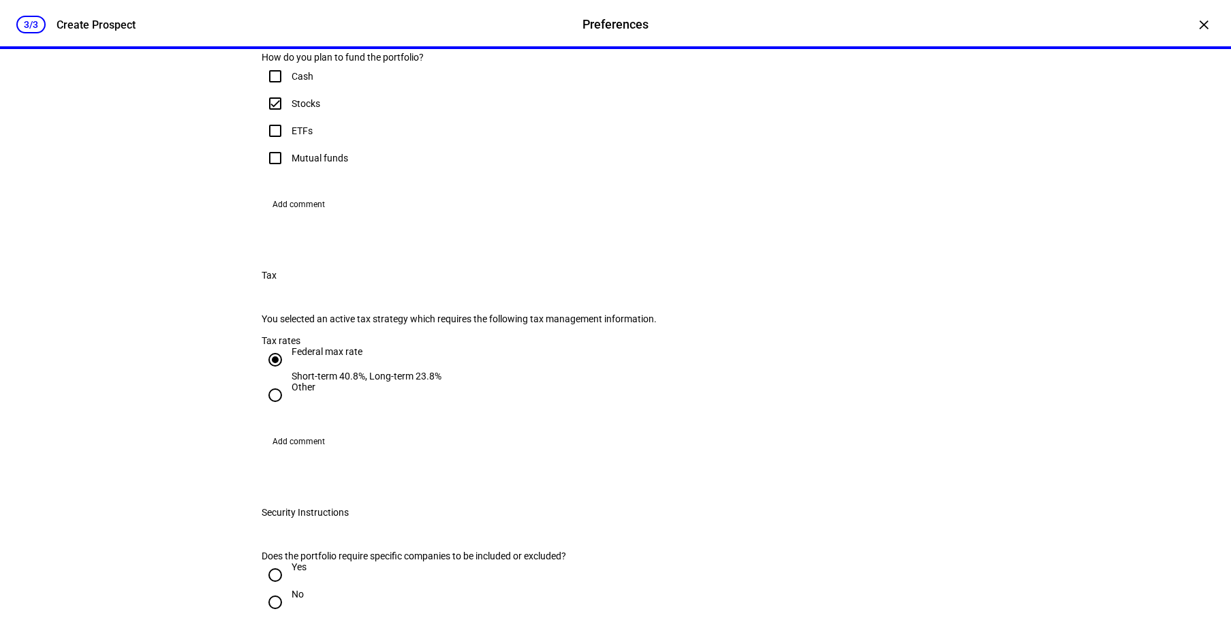
click at [300, 215] on span "Add comment" at bounding box center [299, 205] width 52 height 22
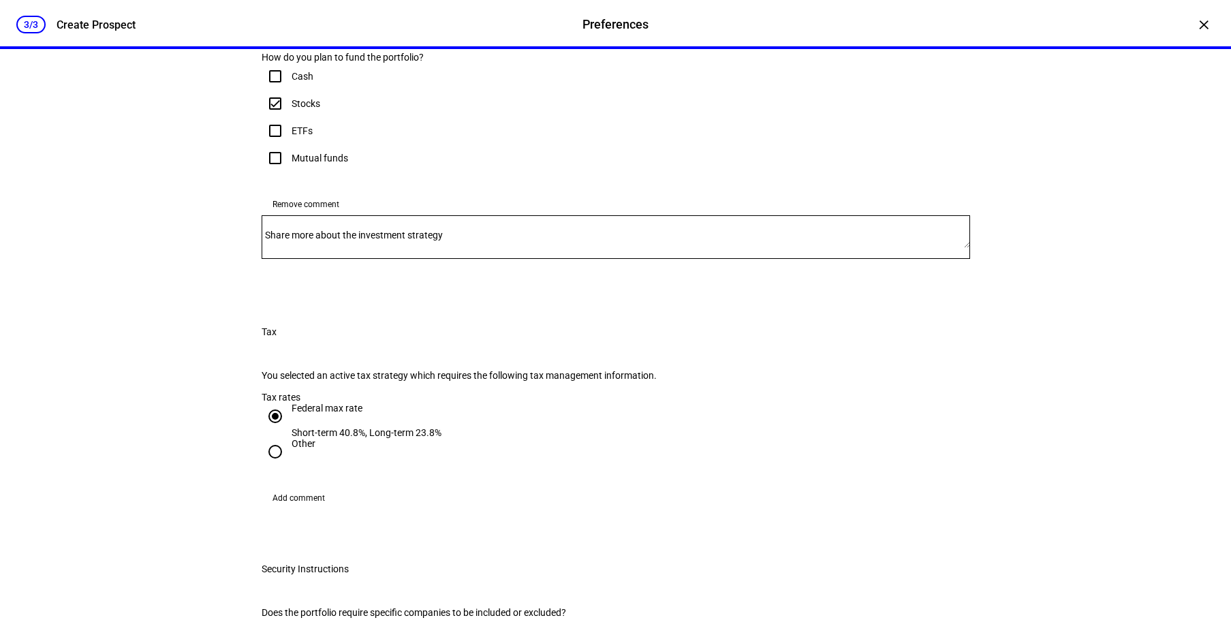
click at [382, 241] on mat-label "Share more about the investment strategy" at bounding box center [354, 235] width 178 height 11
click at [382, 248] on textarea "Share more about the investment strategy" at bounding box center [616, 237] width 709 height 22
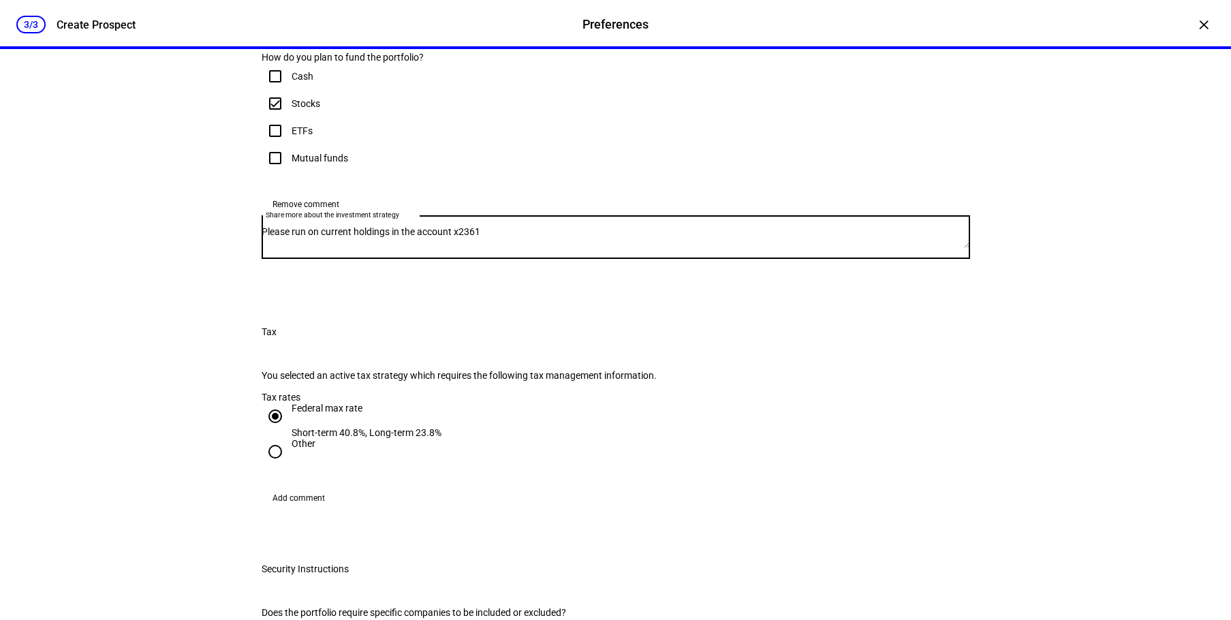
type textarea "Please run on current holdings in the account x2361"
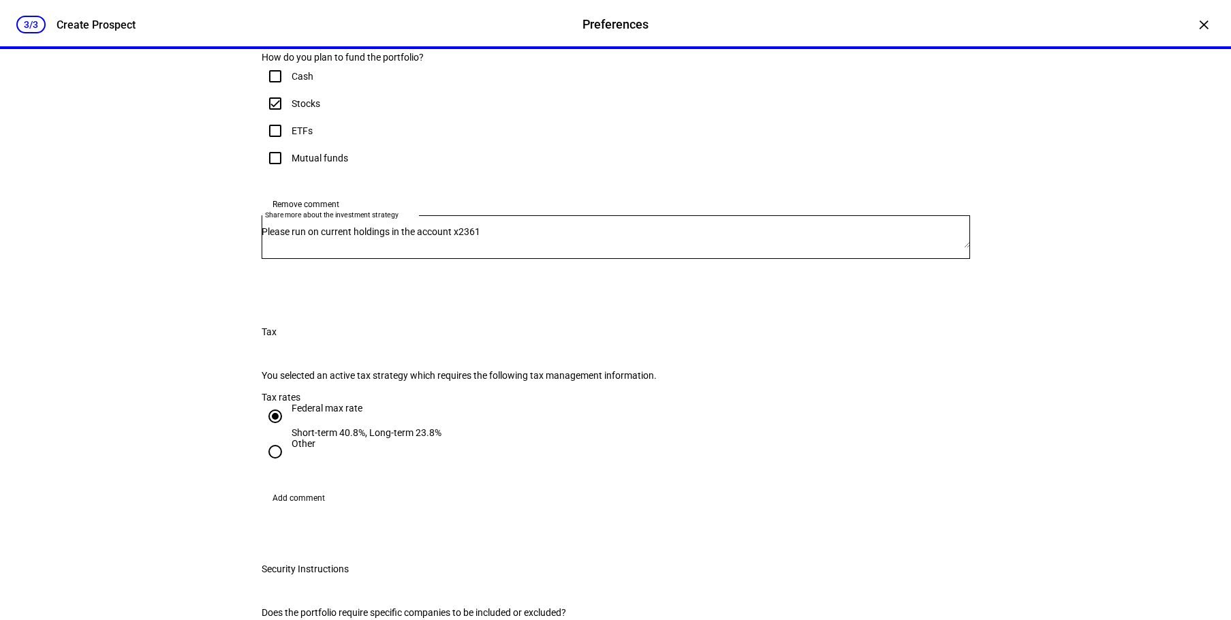
click at [615, 294] on div "The following strategy options are available. Reach out if you would like to se…" at bounding box center [616, 41] width 752 height 506
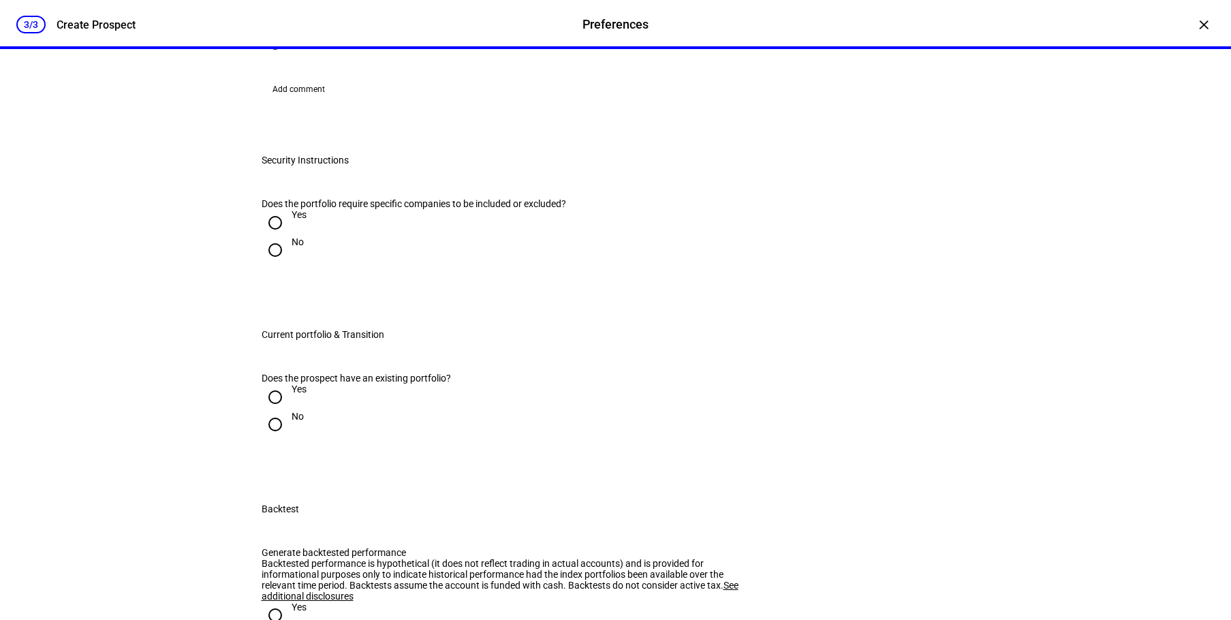
scroll to position [1022, 0]
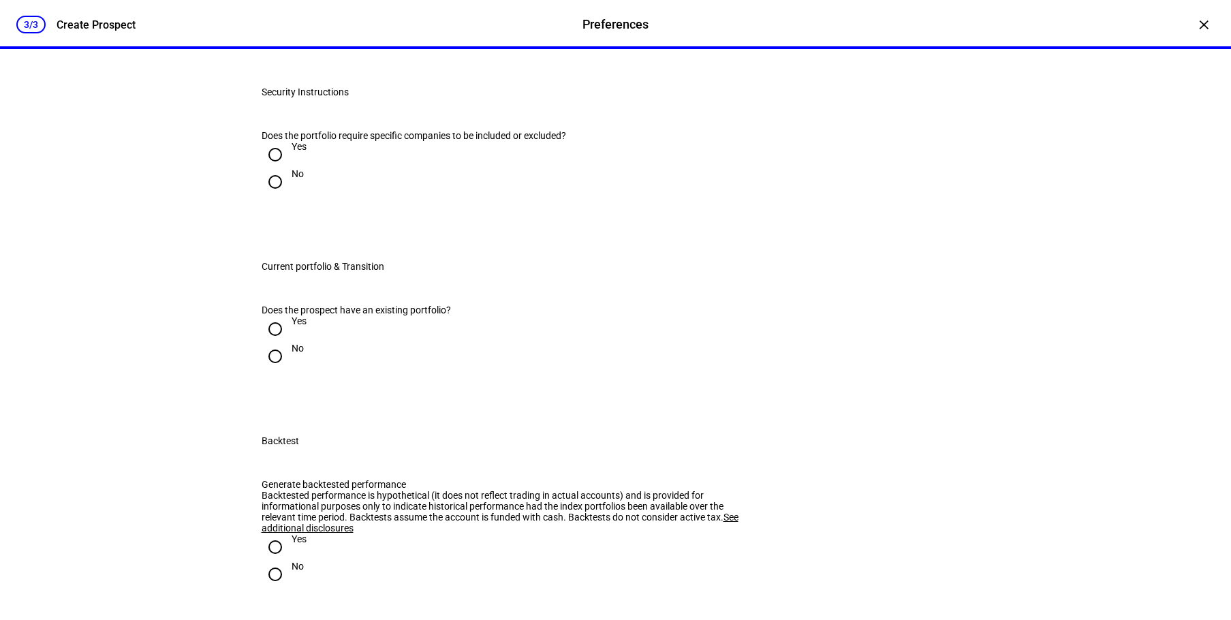
click at [272, 196] on input "No" at bounding box center [275, 181] width 27 height 27
radio input "true"
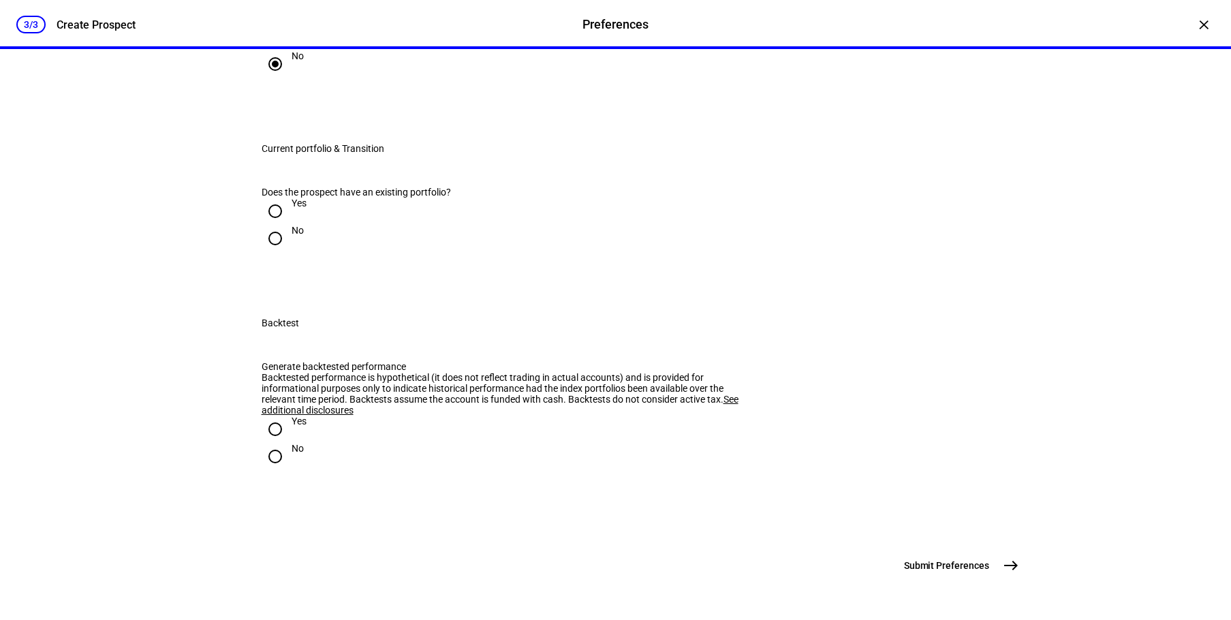
scroll to position [1159, 0]
click at [271, 225] on input "Yes" at bounding box center [275, 211] width 27 height 27
radio input "true"
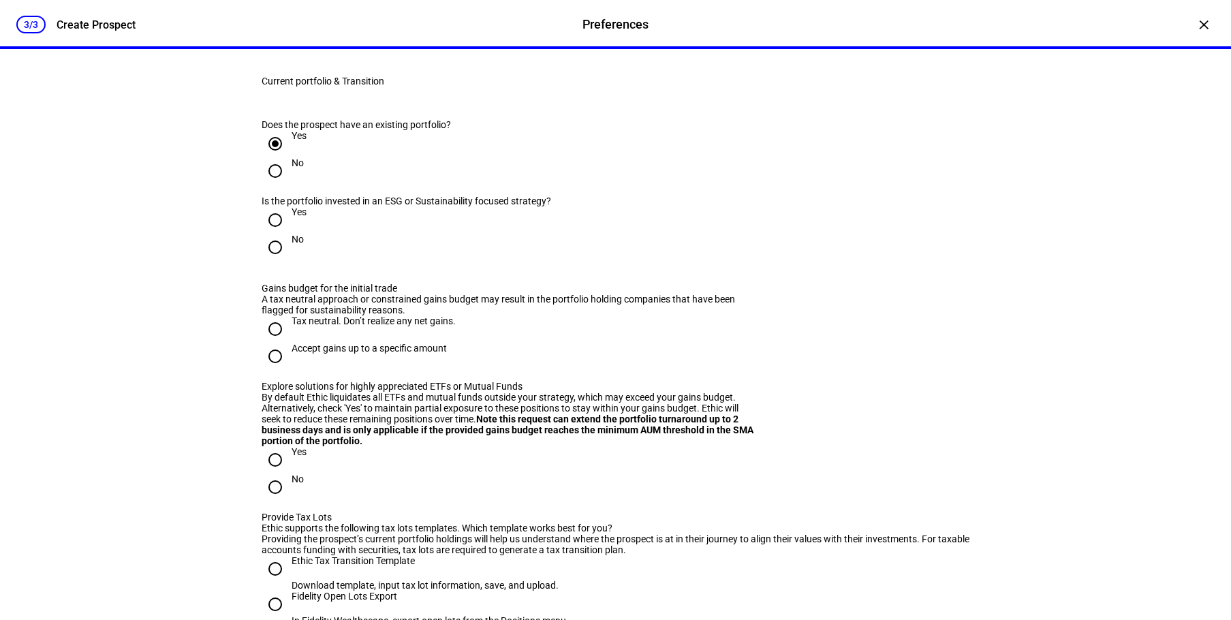
scroll to position [1363, 0]
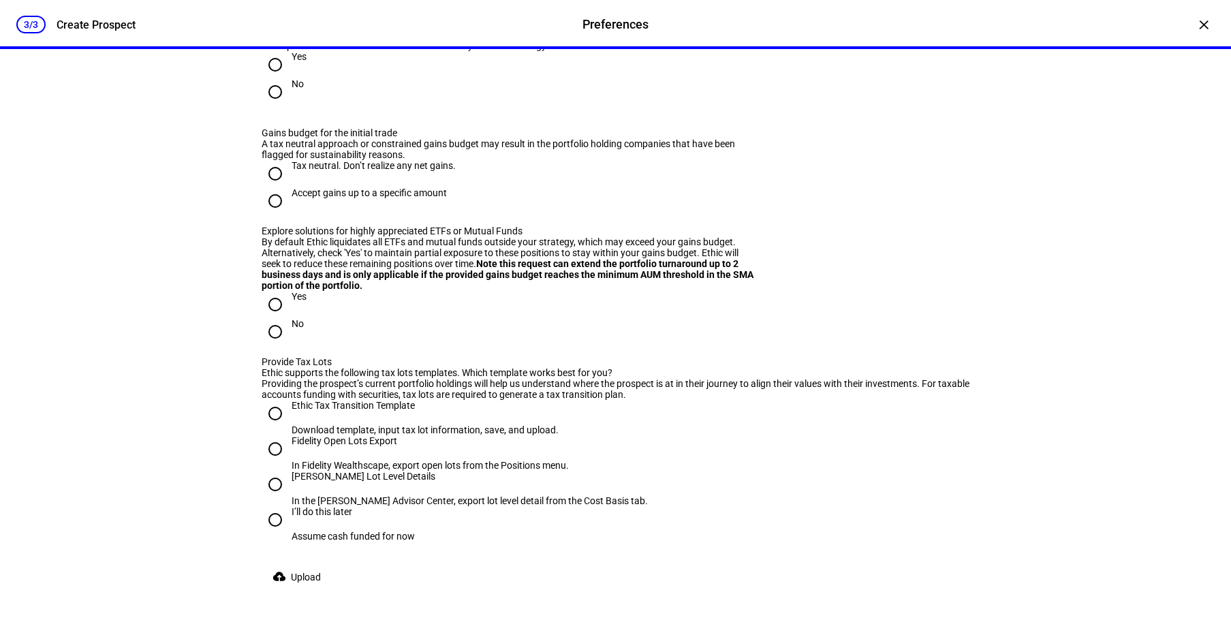
click at [273, 106] on input "No" at bounding box center [275, 91] width 27 height 27
radio input "true"
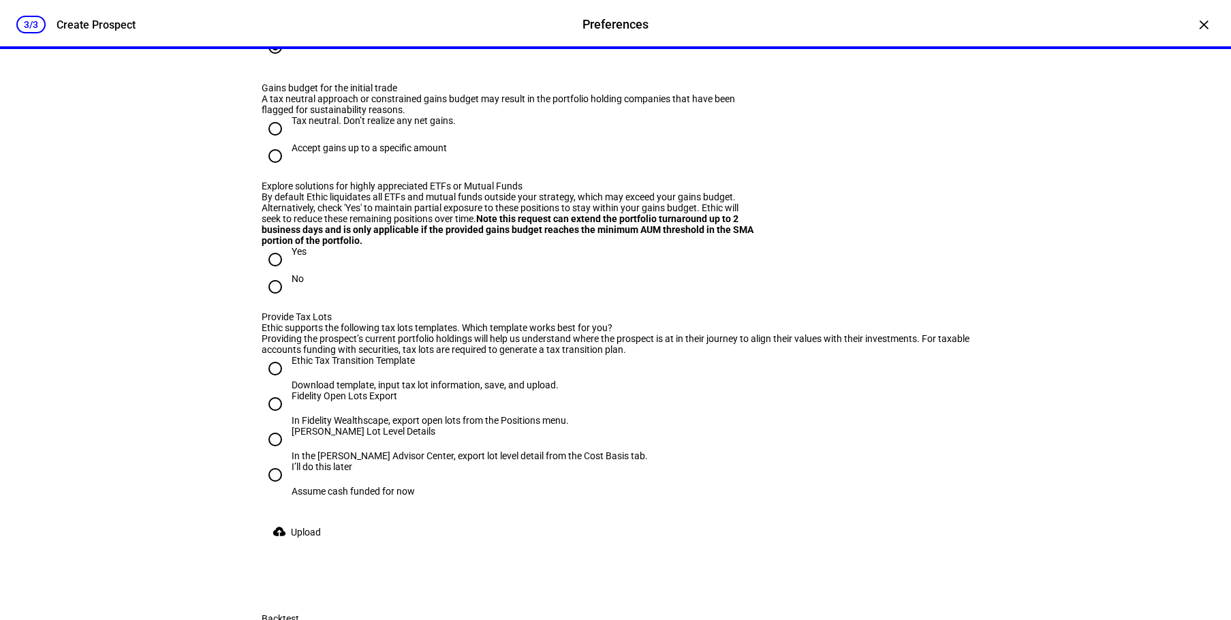
scroll to position [1431, 0]
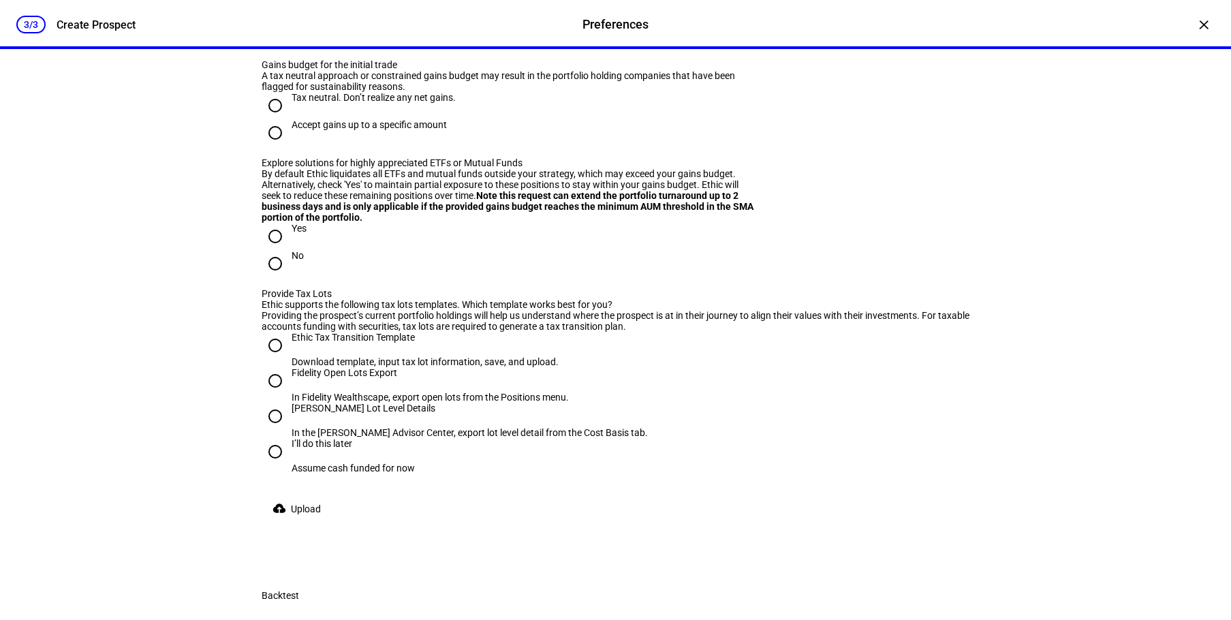
click at [280, 147] on input "Accept gains up to a specific amount" at bounding box center [275, 132] width 27 height 27
radio input "true"
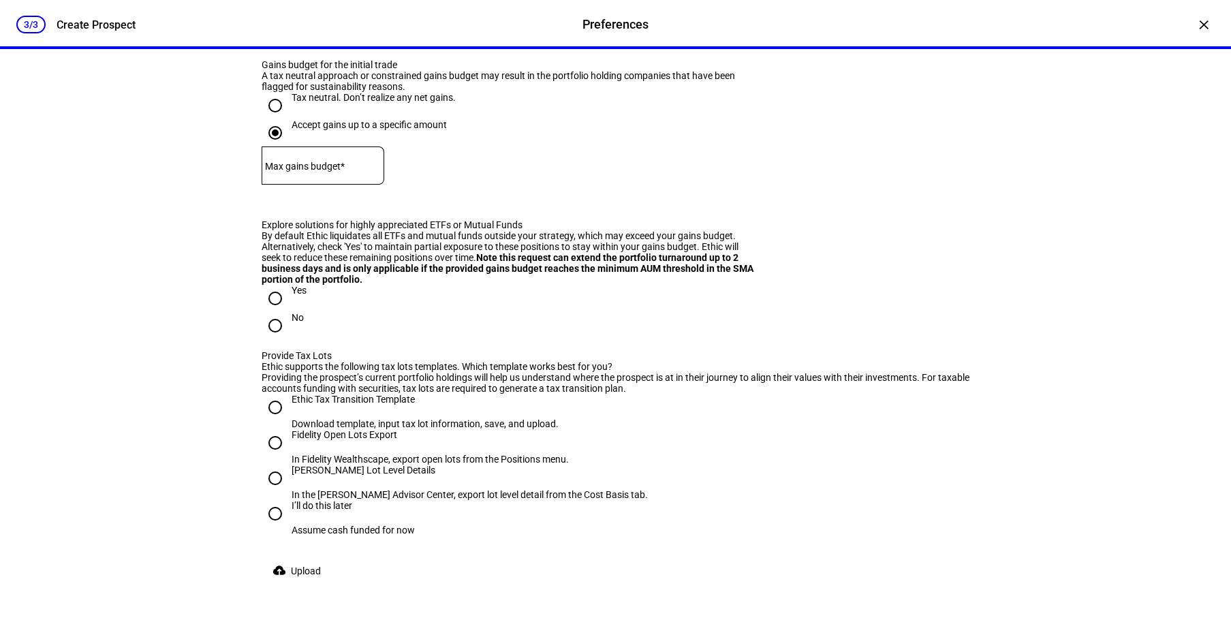
click at [274, 119] on input "Tax neutral. Don’t realize any net gains." at bounding box center [275, 105] width 27 height 27
radio input "true"
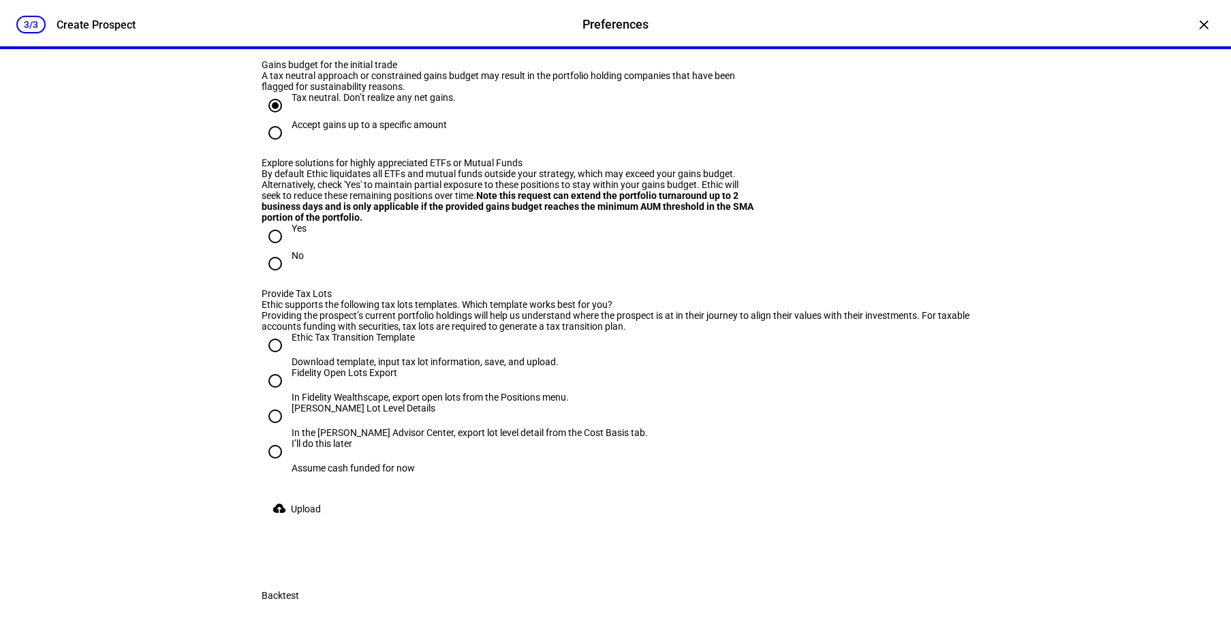
click at [874, 147] on div "Accept gains up to a specific amount" at bounding box center [616, 132] width 709 height 27
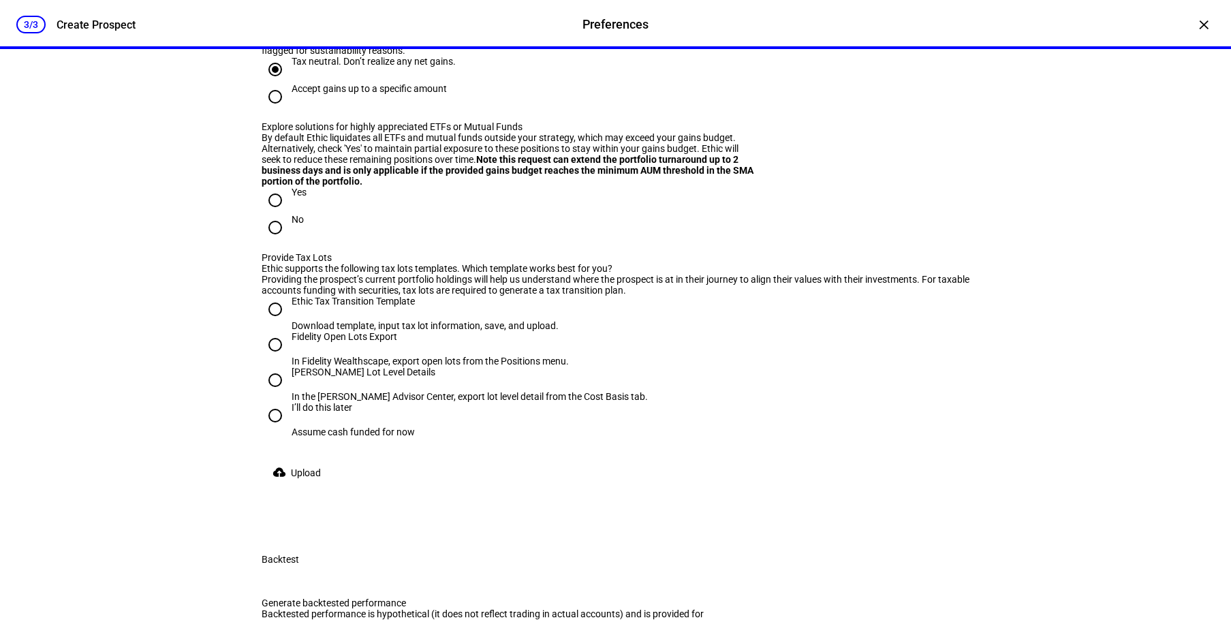
scroll to position [1499, 0]
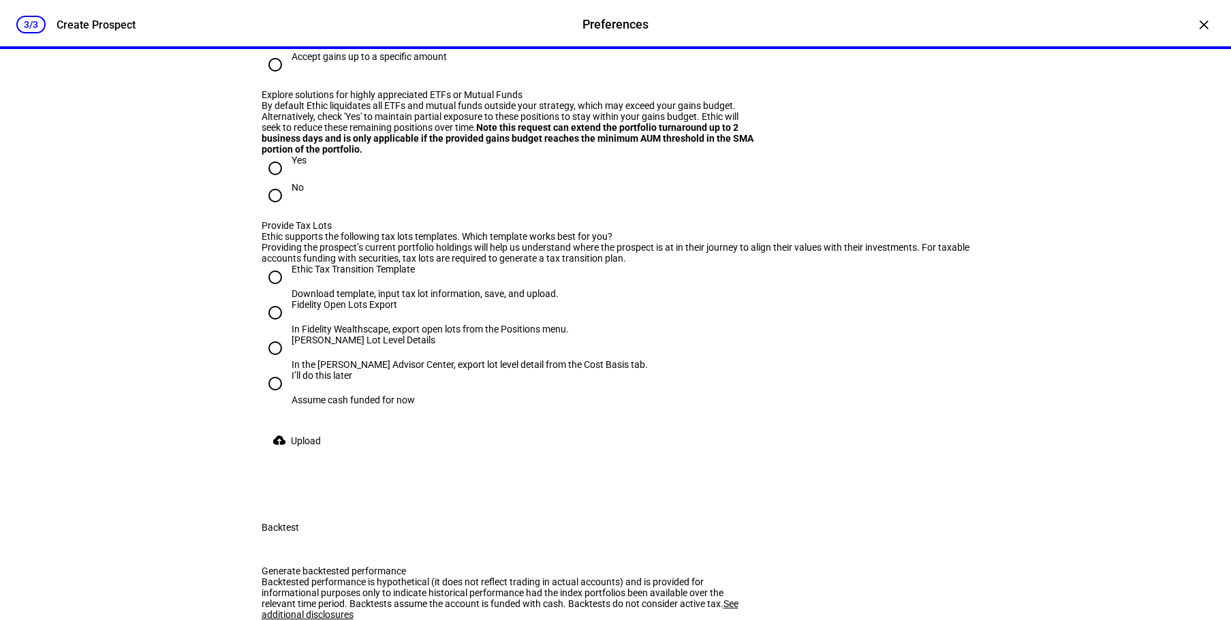
drag, startPoint x: 301, startPoint y: 382, endPoint x: 339, endPoint y: 443, distance: 71.7
click at [339, 220] on div "Gains budget for the initial trade A tax neutral approach or constrained gains …" at bounding box center [616, 105] width 709 height 229
click at [286, 185] on div at bounding box center [275, 168] width 33 height 33
radio input "true"
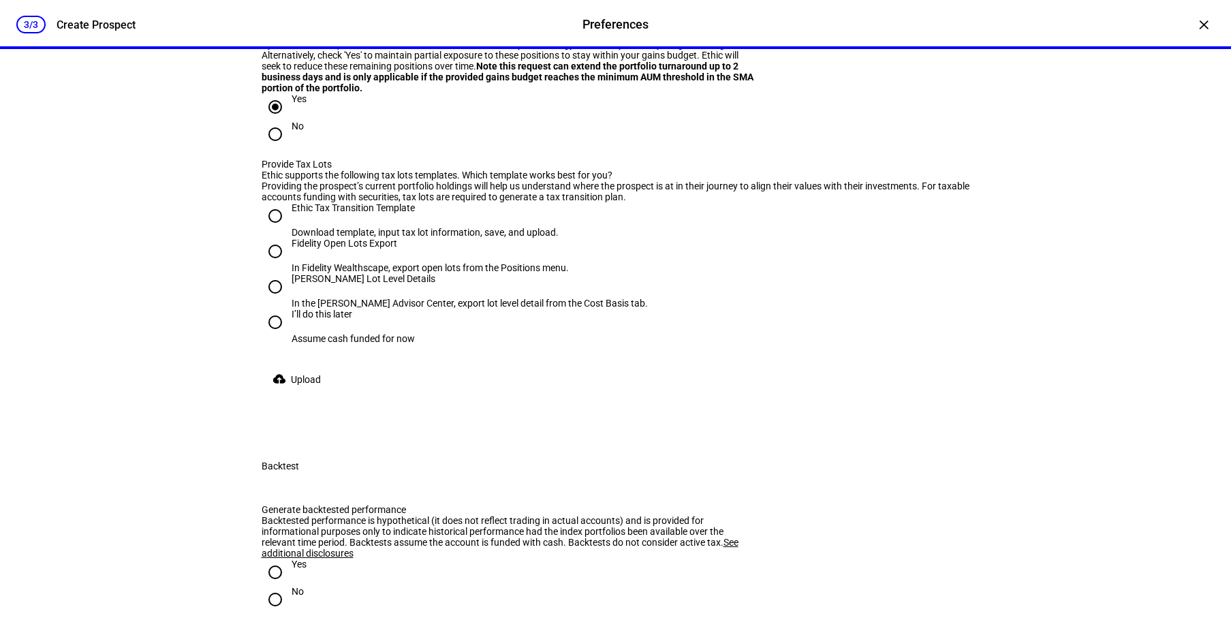
scroll to position [1704, 0]
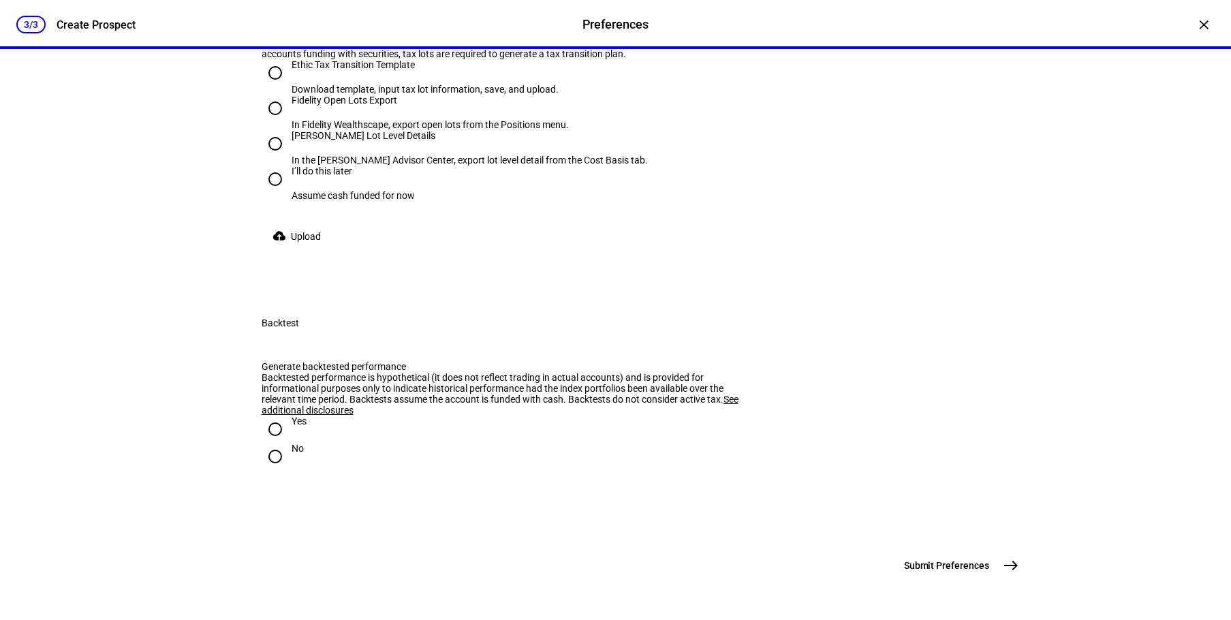
drag, startPoint x: 298, startPoint y: 379, endPoint x: 420, endPoint y: 405, distance: 124.7
click at [420, 250] on plt-upload-tax-lots "Ethic supports the following tax lots templates. Which template works best for …" at bounding box center [616, 139] width 709 height 224
click at [281, 87] on input "Ethic Tax Transition Template Download template, input tax lot information, sav…" at bounding box center [275, 72] width 27 height 27
radio input "true"
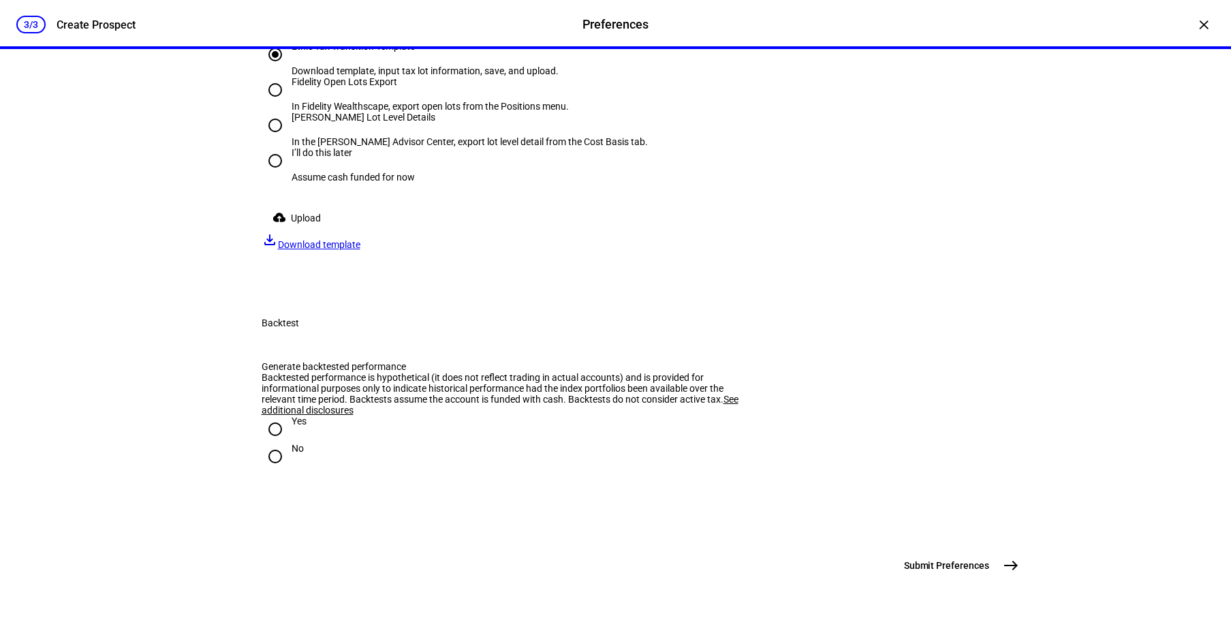
scroll to position [2120, 0]
click at [281, 416] on input "Yes" at bounding box center [275, 429] width 27 height 27
radio input "true"
click at [1003, 567] on mat-icon "east" at bounding box center [1011, 565] width 16 height 16
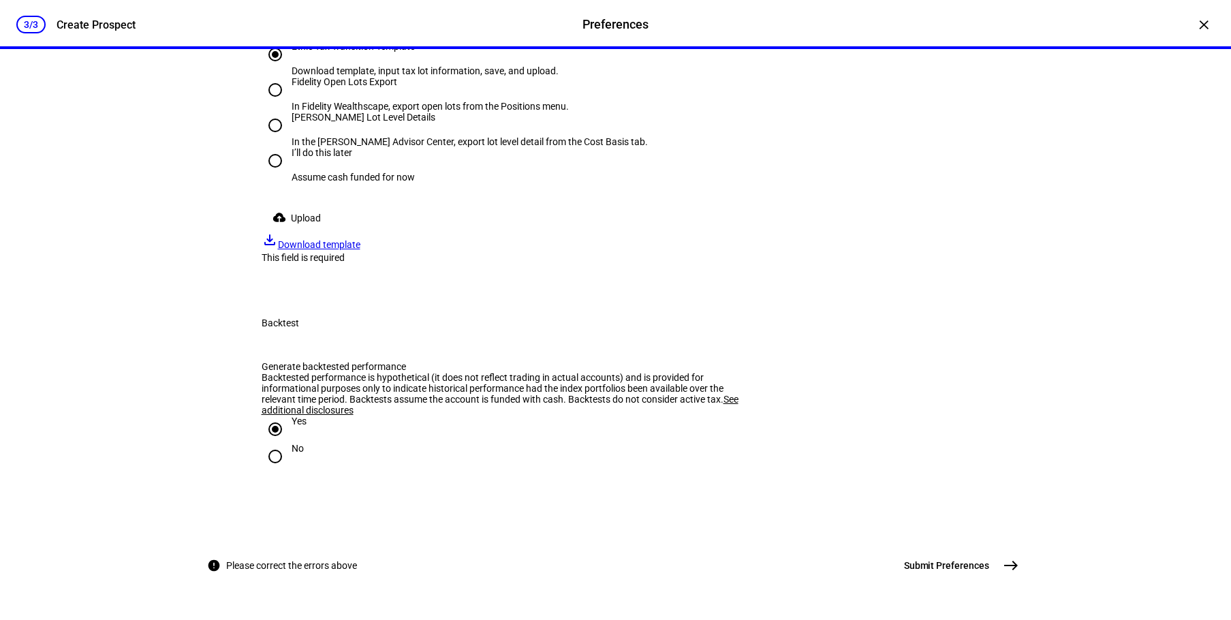
click at [269, 174] on input "I’ll do this later Assume cash funded for now" at bounding box center [275, 160] width 27 height 27
radio input "true"
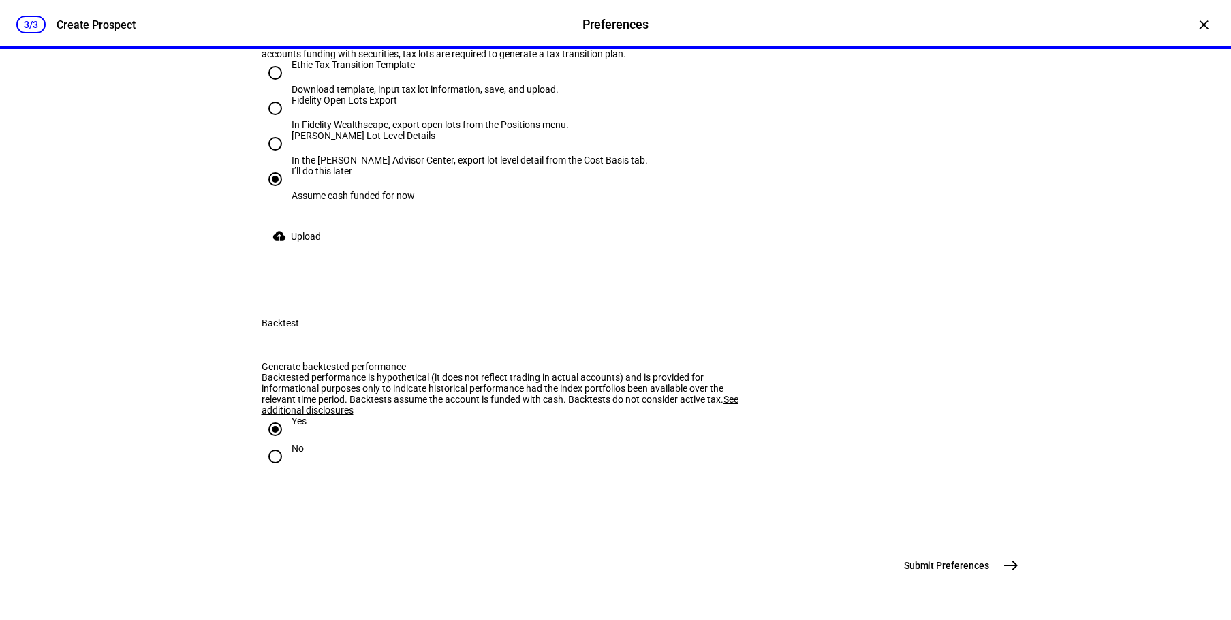
scroll to position [2120, 0]
click at [1003, 571] on mat-icon "east" at bounding box center [1011, 565] width 16 height 16
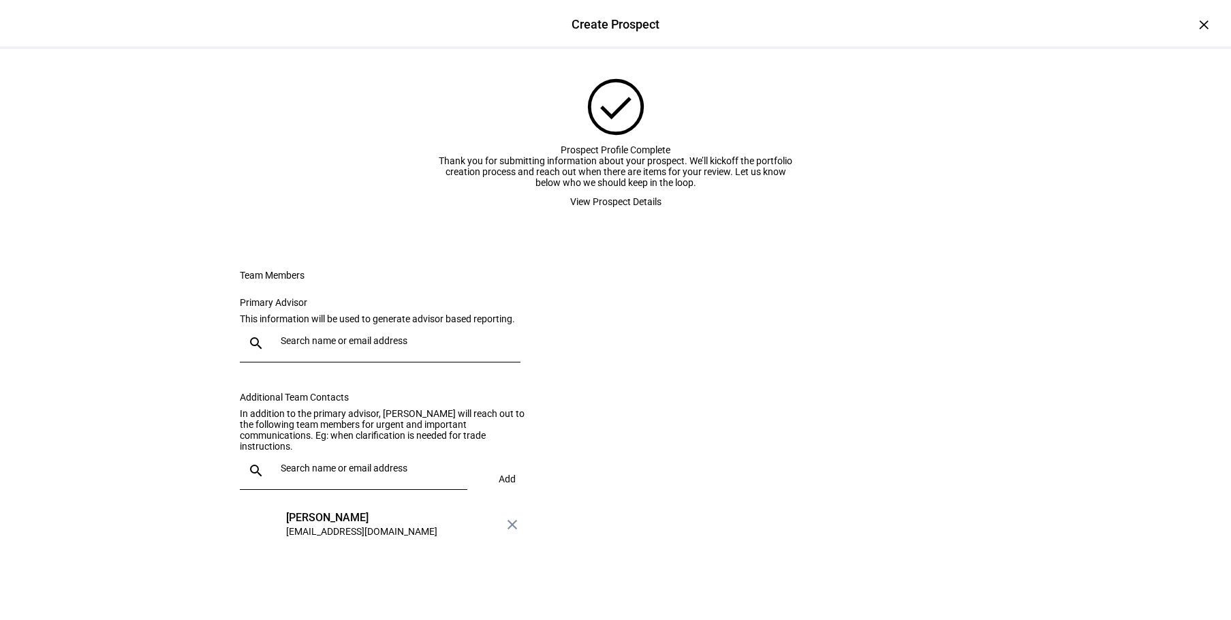
scroll to position [136, 0]
click at [399, 335] on input "text" at bounding box center [398, 340] width 234 height 11
type input "Trip"
click at [394, 371] on mat-option "[PERSON_NAME] [EMAIL_ADDRESS][DOMAIN_NAME]" at bounding box center [378, 383] width 286 height 44
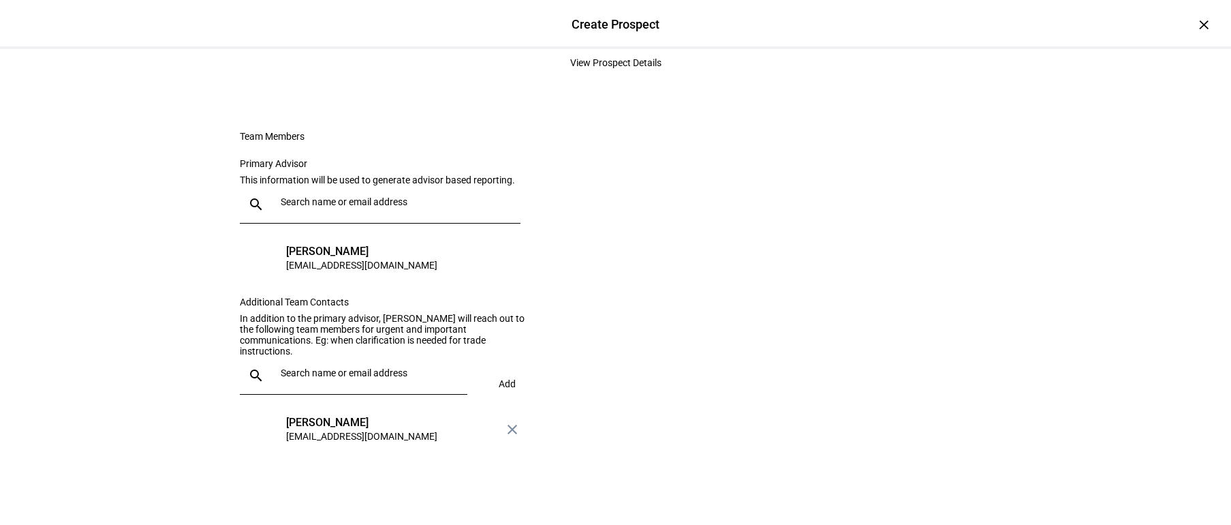
scroll to position [0, 0]
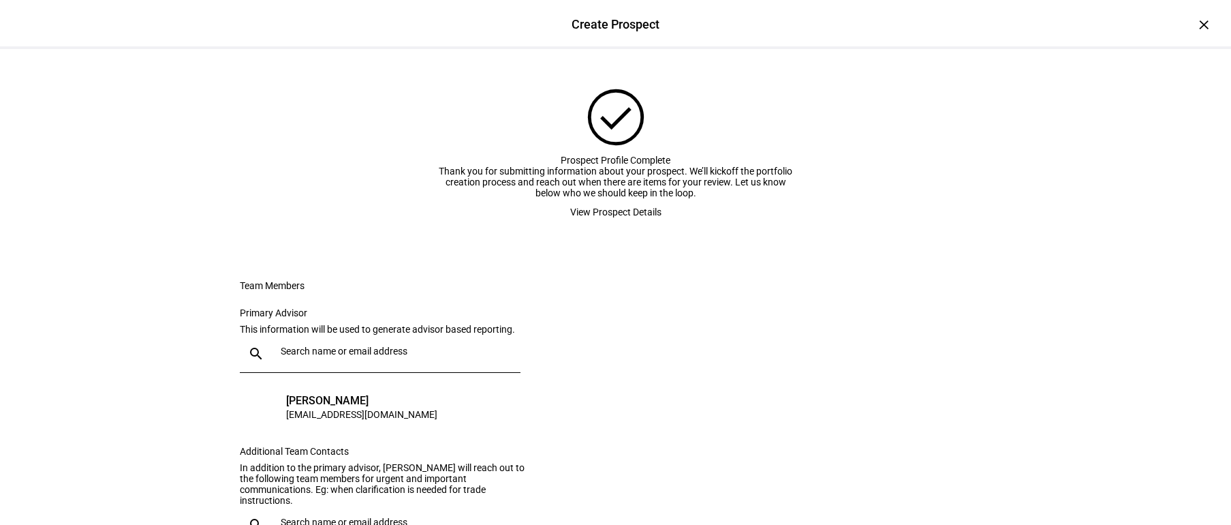
click at [643, 226] on span "View Prospect Details" at bounding box center [615, 211] width 91 height 27
